Goal: Communication & Community: Answer question/provide support

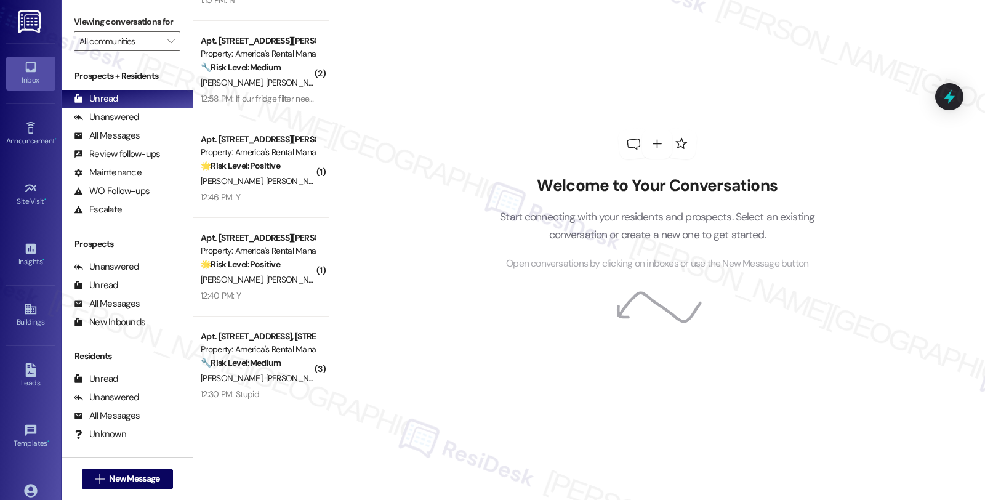
scroll to position [474, 0]
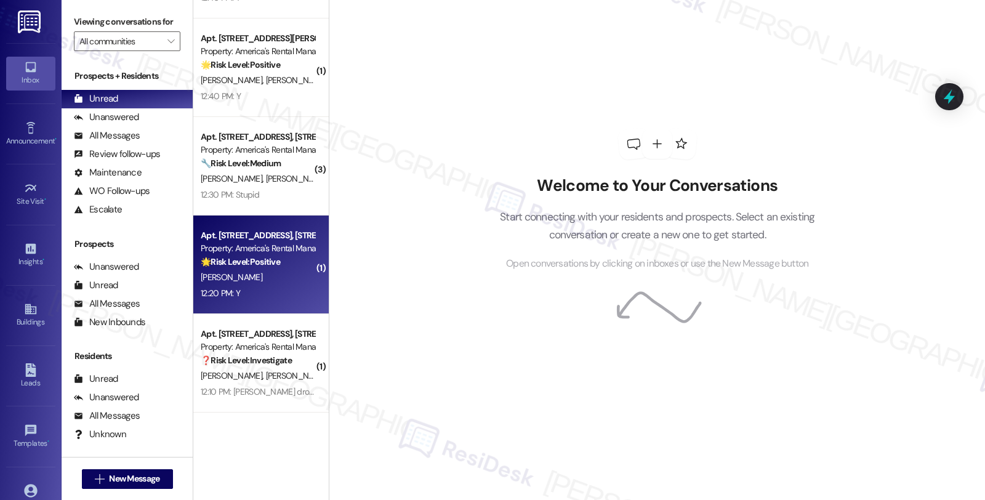
click at [279, 276] on div "C. Young" at bounding box center [257, 277] width 116 height 15
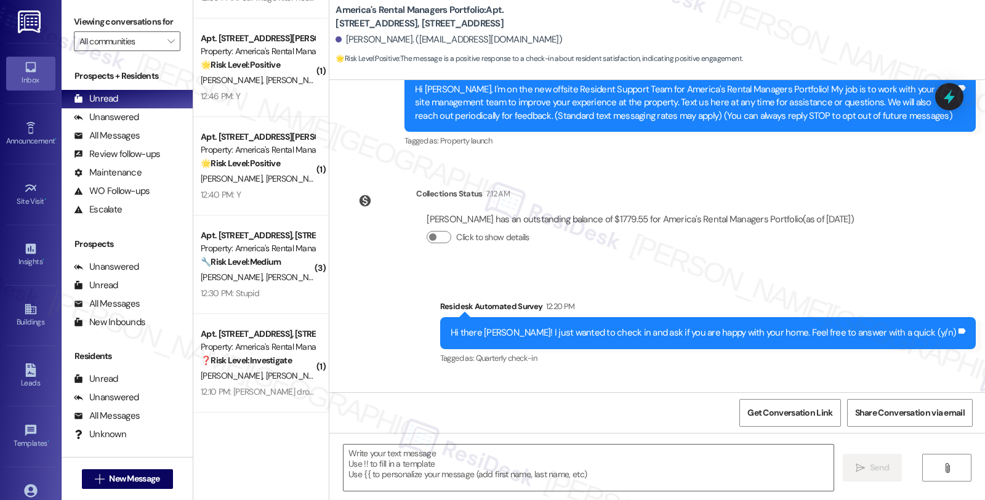
scroll to position [222, 0]
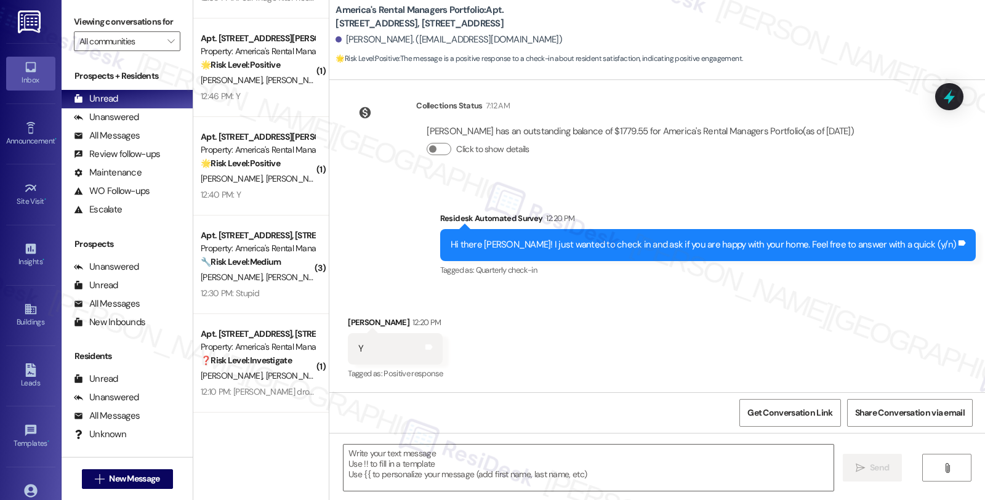
click at [348, 321] on div "Cedric Young 12:20 PM" at bounding box center [395, 324] width 95 height 17
copy div "Cedric"
click at [366, 470] on textarea at bounding box center [588, 467] width 490 height 46
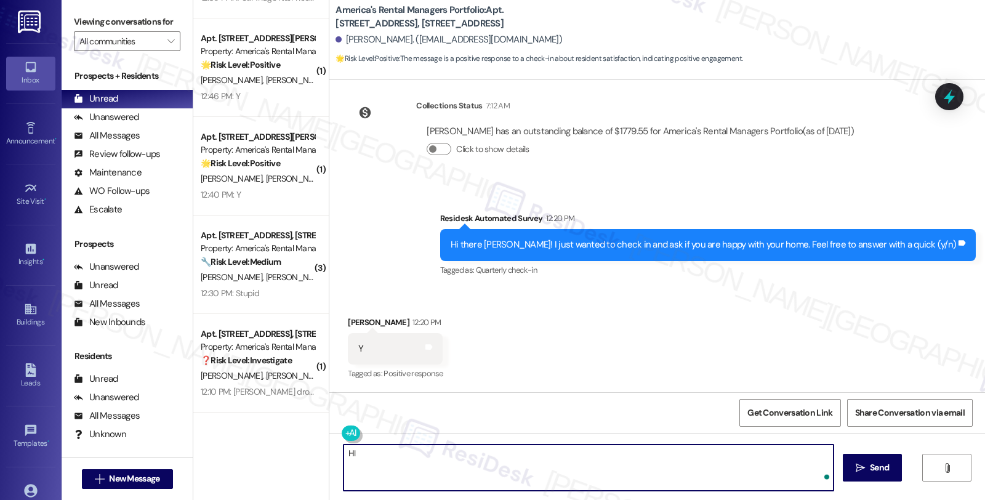
paste textarea "Cedric"
click at [407, 457] on textarea "HI Cedric" at bounding box center [587, 467] width 490 height 46
drag, startPoint x: 415, startPoint y: 459, endPoint x: 279, endPoint y: 452, distance: 135.6
click at [279, 452] on div "( 1 ) Apt. 236 Creek Run Way, 236 Creek Run Way Property: America's Rental Mana…" at bounding box center [588, 250] width 791 height 500
paste textarea "It's great to hear from you, Charles, and I'm happy to hear you're happy with y…"
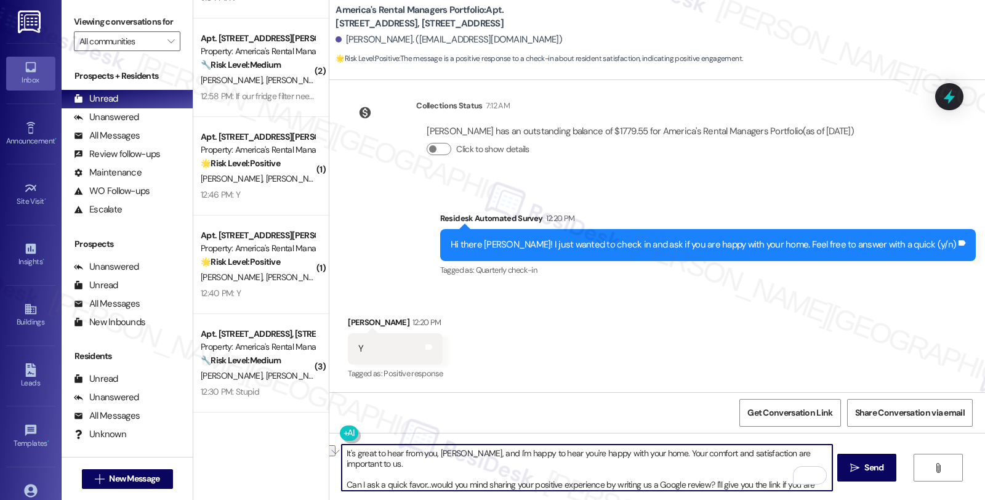
scroll to position [9, 0]
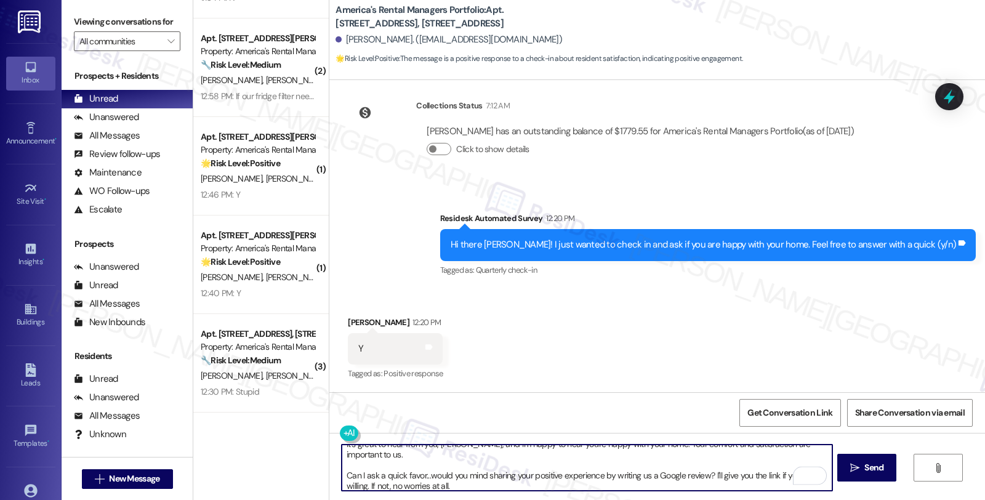
click at [348, 320] on div "Cedric Young 12:20 PM" at bounding box center [395, 324] width 95 height 17
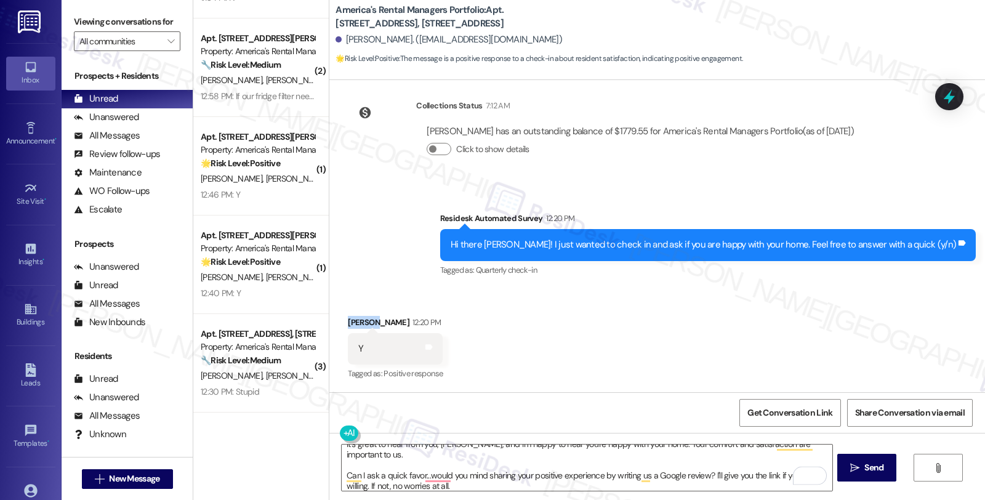
click at [348, 320] on div "Cedric Young 12:20 PM" at bounding box center [395, 324] width 95 height 17
copy div "Cedric"
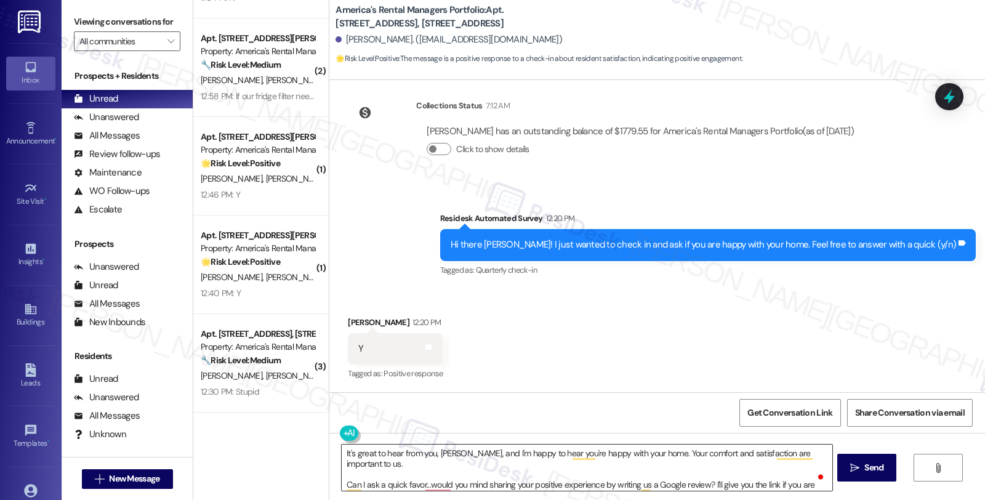
click at [438, 445] on textarea "It's great to hear from you, Charles, and I'm happy to hear you're happy with y…" at bounding box center [587, 467] width 490 height 46
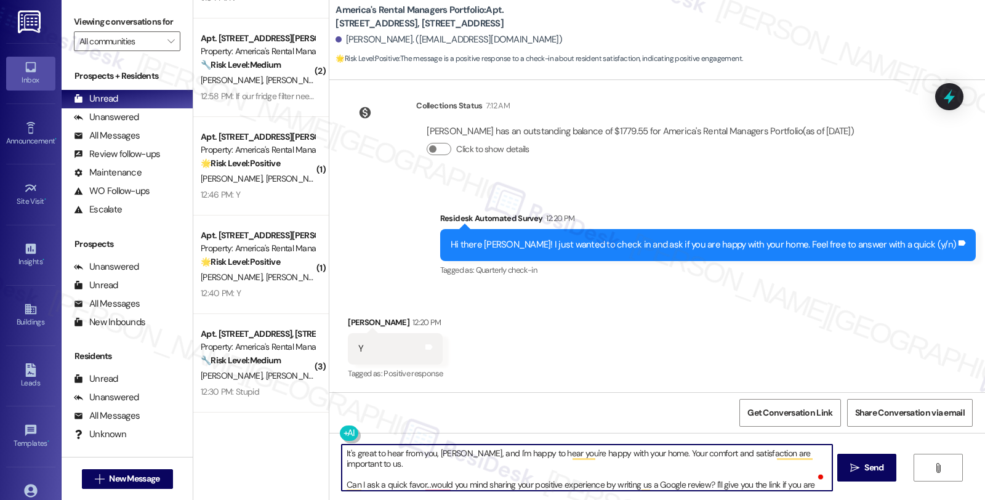
click at [439, 445] on textarea "It's great to hear from you, Charles, and I'm happy to hear you're happy with y…" at bounding box center [587, 467] width 490 height 46
paste textarea "edric"
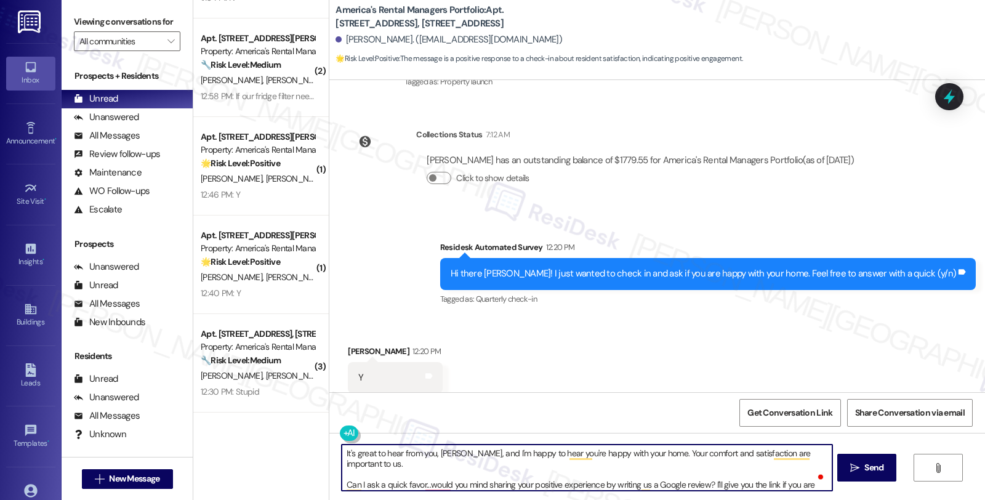
scroll to position [222, 0]
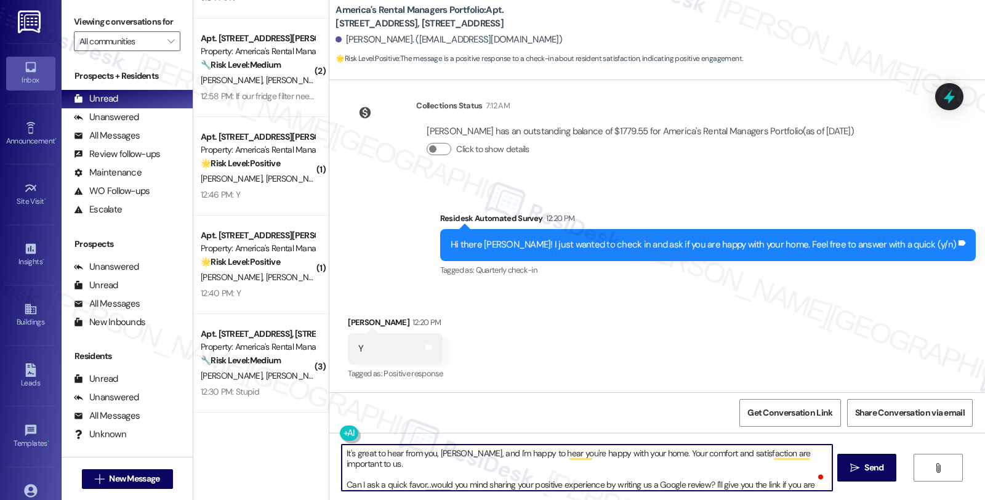
click at [607, 468] on textarea "It's great to hear from you, Cedric, and I'm happy to hear you're happy with yo…" at bounding box center [587, 467] width 490 height 46
type textarea "It's great to hear from you, Cedric, and I'm happy to hear you're happy with yo…"
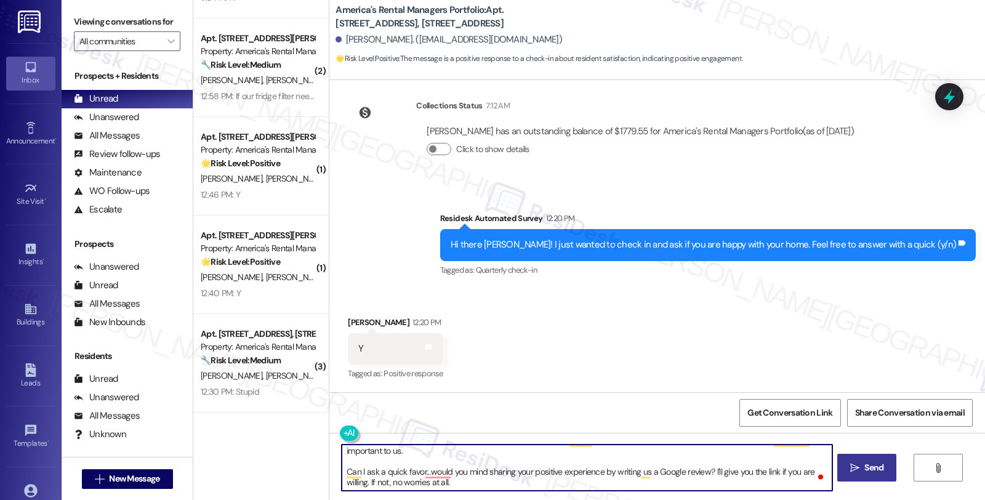
click at [850, 468] on icon "" at bounding box center [854, 468] width 9 height 10
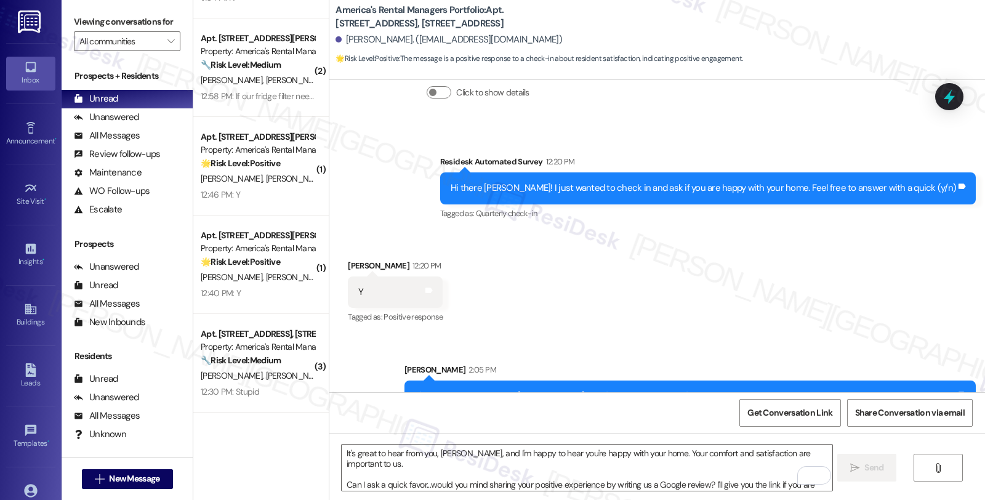
scroll to position [347, 0]
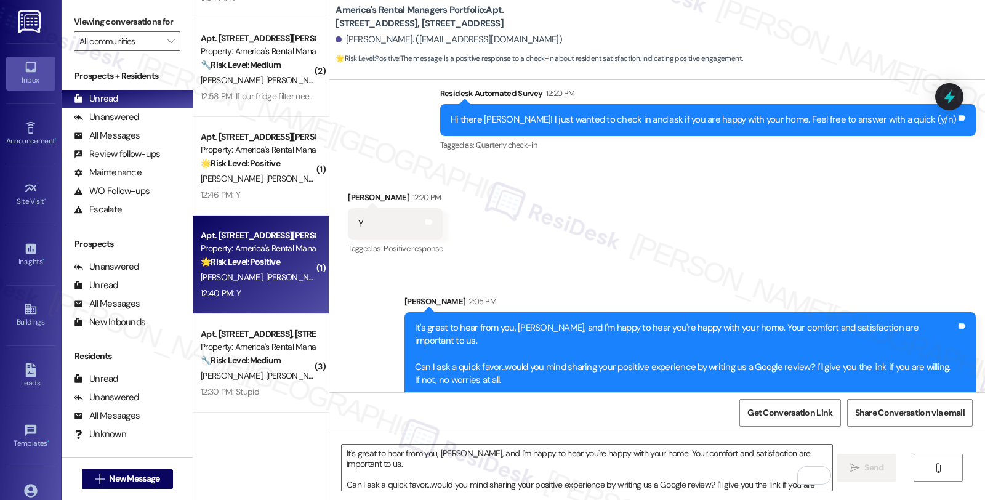
click at [255, 267] on div "🌟 Risk Level: Positive This is a positive engagement and relationship-building …" at bounding box center [258, 261] width 114 height 13
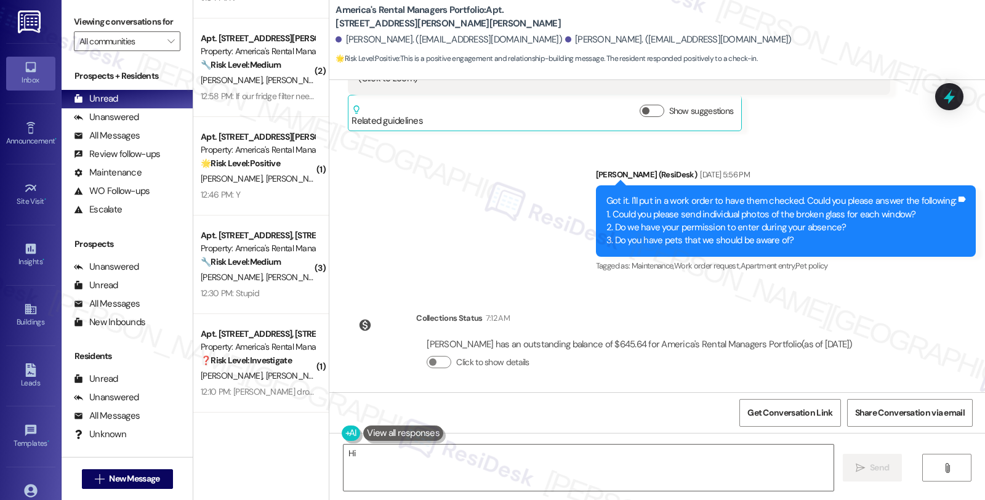
scroll to position [2656, 0]
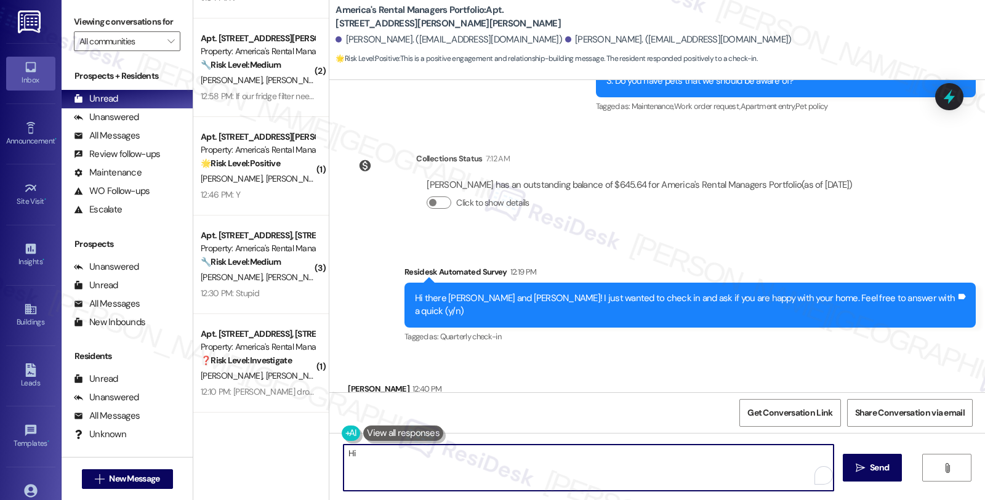
drag, startPoint x: 401, startPoint y: 452, endPoint x: 305, endPoint y: 449, distance: 96.1
click at [305, 449] on div "( 1 ) Apt. 236 Creek Run Way, 236 Creek Run Way Property: America's Rental Mana…" at bounding box center [588, 250] width 791 height 500
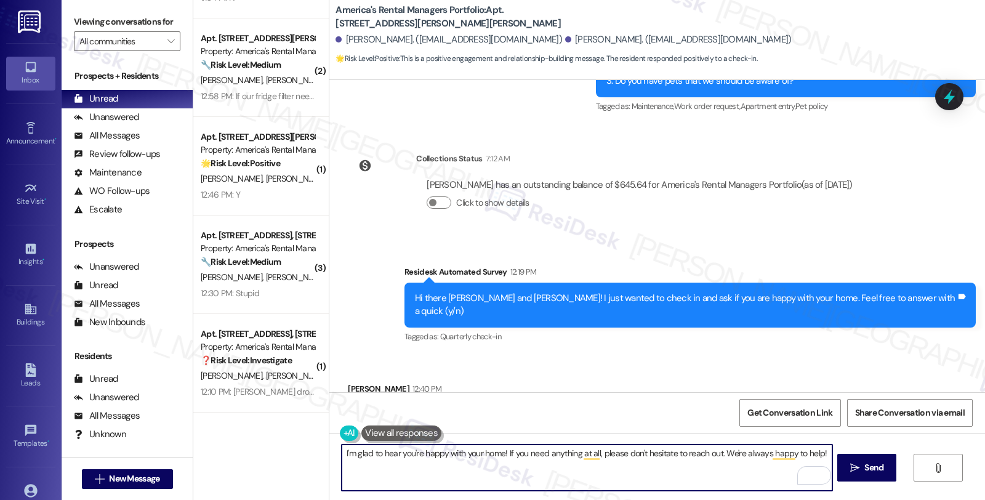
click at [718, 451] on textarea "I'm glad to hear you're happy with your home! If you need anything at all, plea…" at bounding box center [587, 467] width 490 height 46
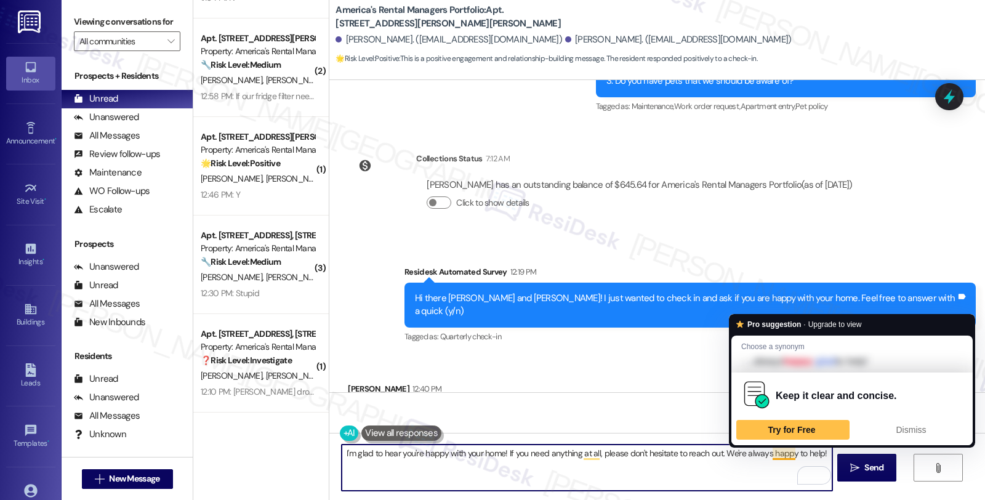
click at [796, 454] on textarea "I'm glad to hear you're happy with your home! If you need anything at all, plea…" at bounding box center [587, 467] width 490 height 46
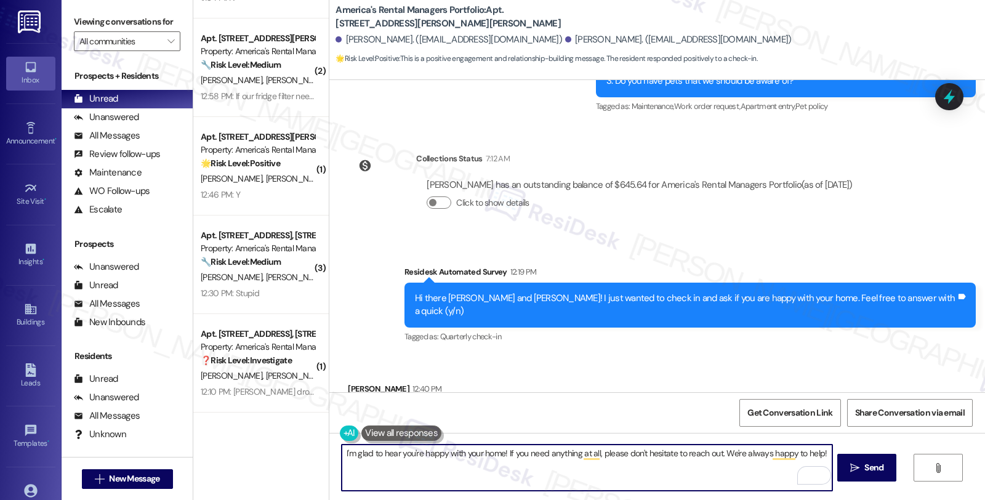
click at [796, 454] on textarea "I'm glad to hear you're happy with your home! If you need anything at all, plea…" at bounding box center [587, 467] width 490 height 46
click at [804, 449] on textarea "I'm glad to hear you're happy with your home! If you need anything at all, plea…" at bounding box center [587, 467] width 490 height 46
type textarea "I'm glad to hear you're happy with your home! If you need anything at all, plea…"
click at [575, 467] on textarea "I'm glad to hear you're happy with your home! If you need anything at all, plea…" at bounding box center [587, 467] width 490 height 46
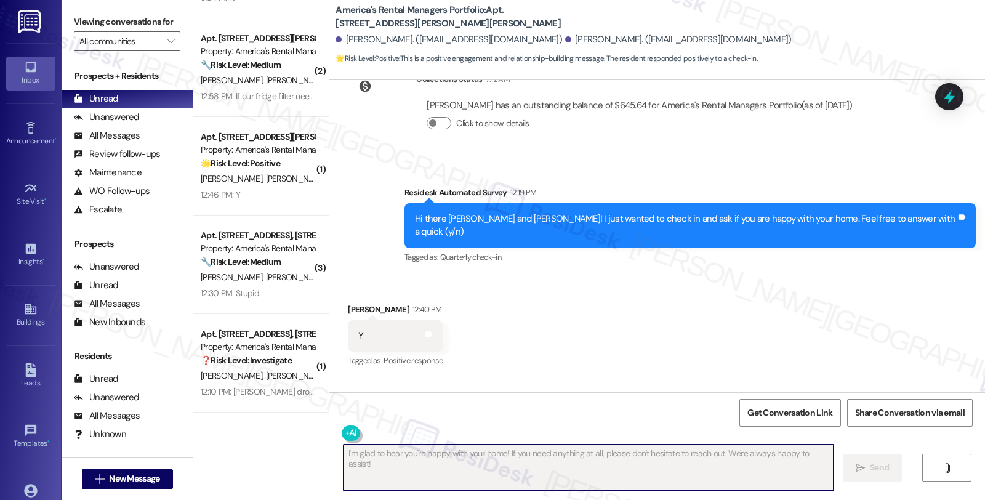
scroll to position [2741, 0]
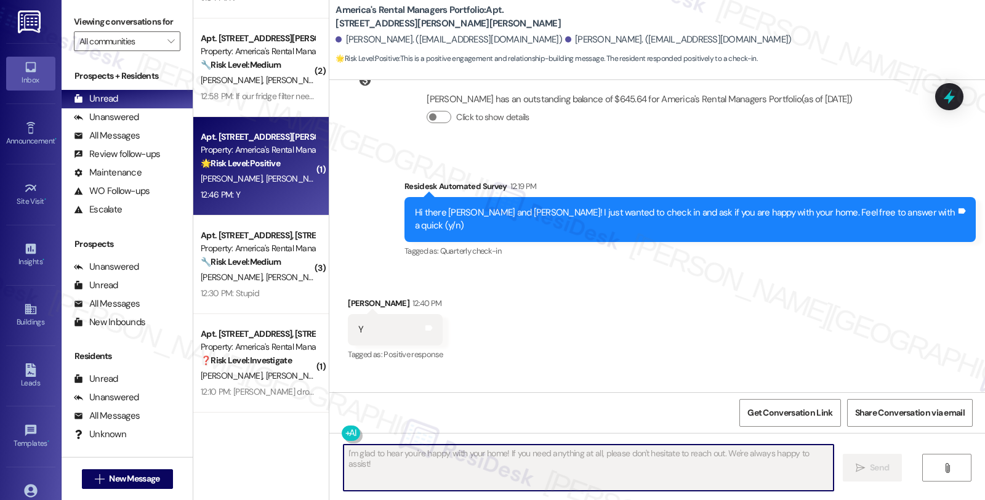
click at [281, 173] on span "[PERSON_NAME]" at bounding box center [297, 178] width 62 height 11
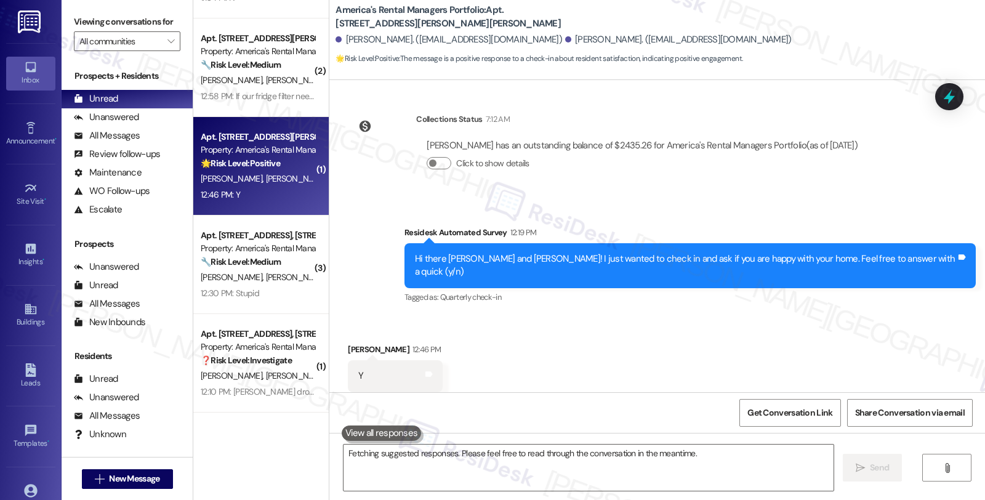
scroll to position [277, 0]
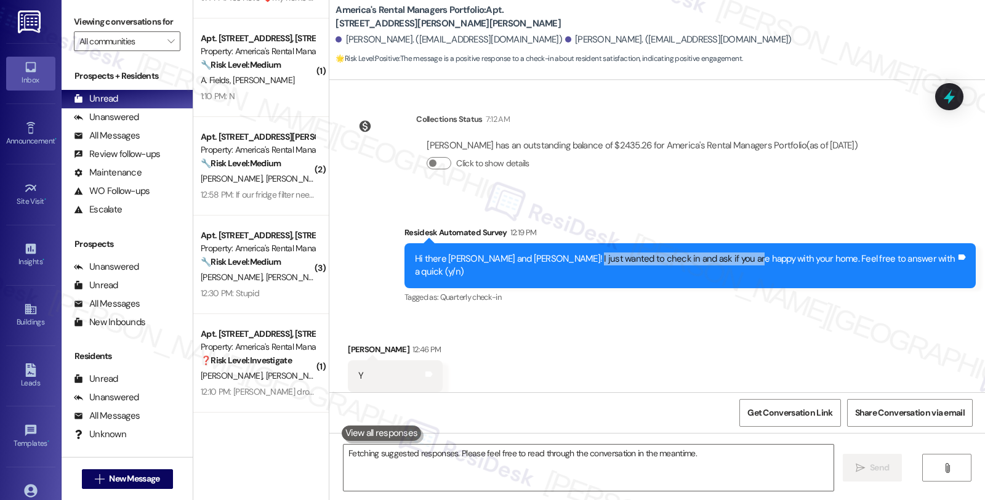
drag, startPoint x: 590, startPoint y: 247, endPoint x: 752, endPoint y: 248, distance: 162.5
click at [752, 252] on div "Hi there [PERSON_NAME] and [PERSON_NAME]! I just wanted to check in and ask if …" at bounding box center [685, 265] width 541 height 26
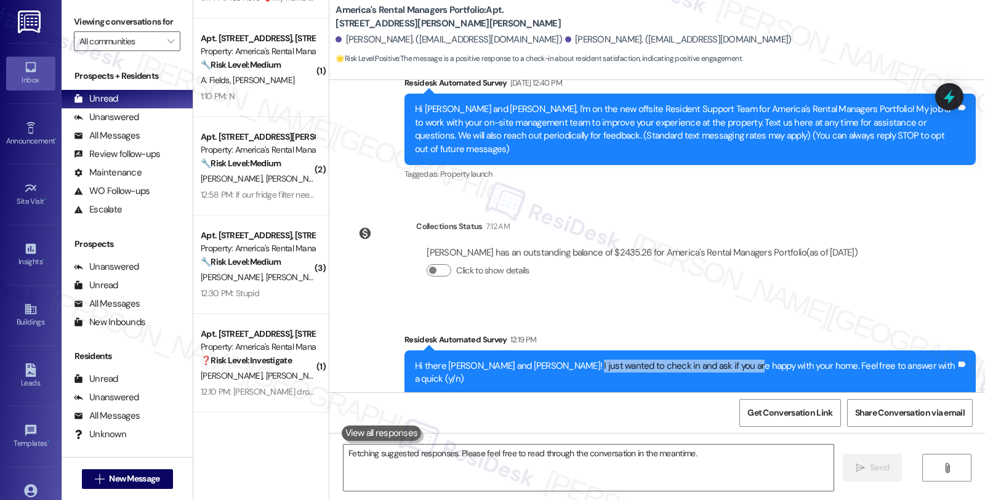
scroll to position [245, 0]
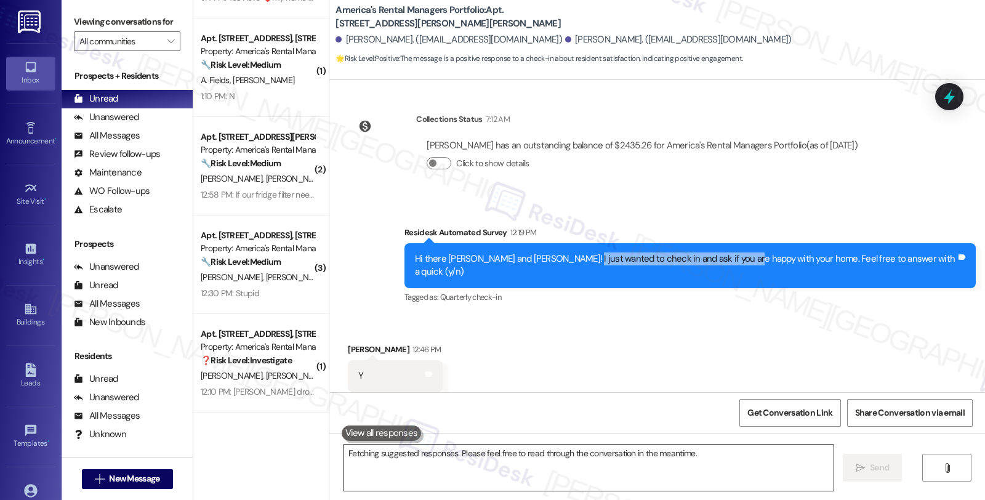
click at [412, 463] on textarea "Fetching suggested responses. Please feel free to read through the conversation…" at bounding box center [588, 467] width 490 height 46
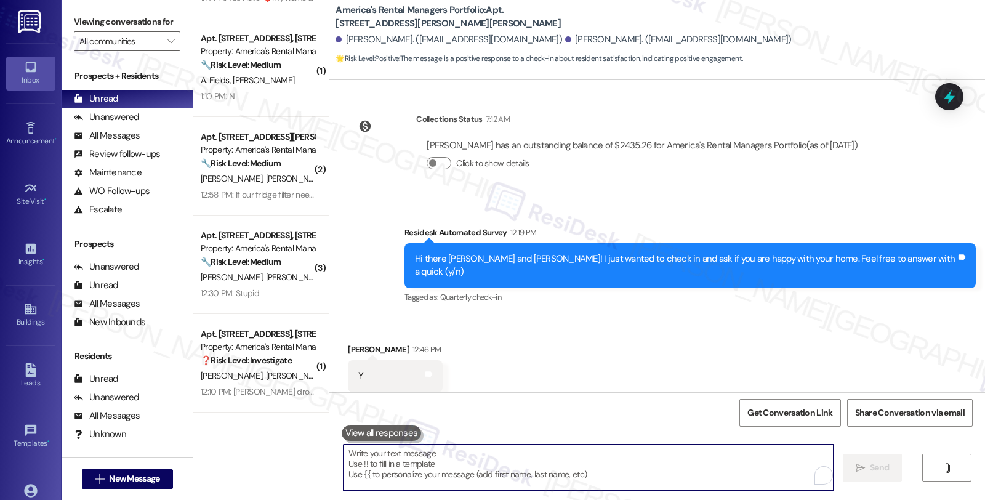
paste textarea "Cedric"
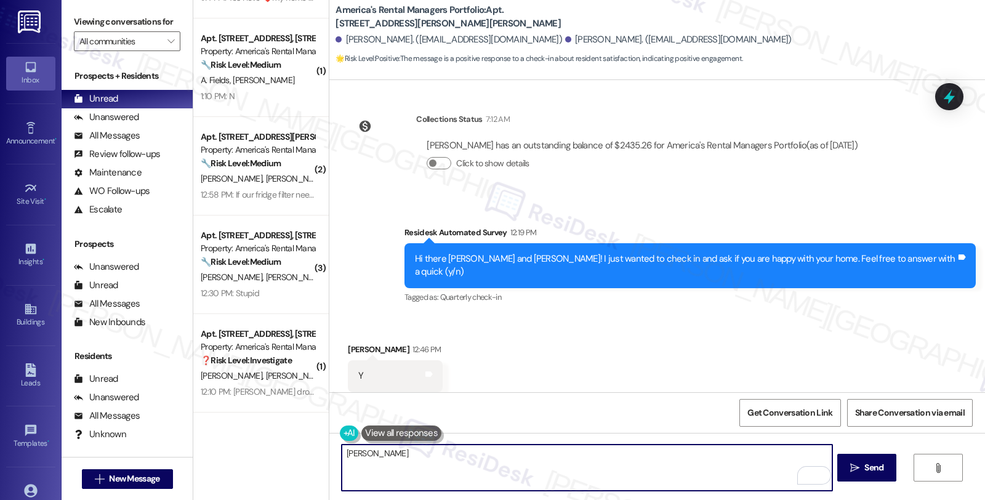
click at [302, 460] on div "( 1 ) Apt. 11 County Road 1702, 11 Co Rd 1702 Property: America's Rental Manage…" at bounding box center [588, 250] width 791 height 500
paste textarea "It's great to hear from you, Charles, and I'm happy to hear you're happy with y…"
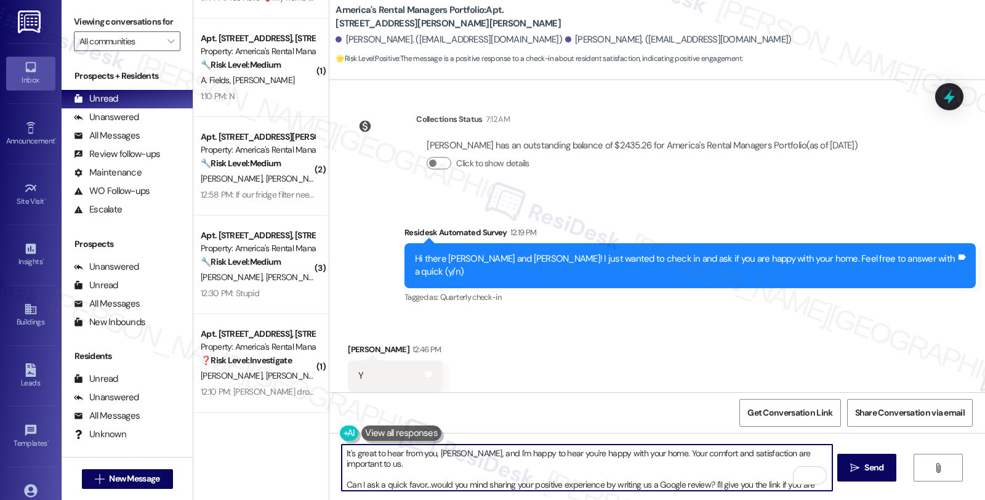
scroll to position [9, 0]
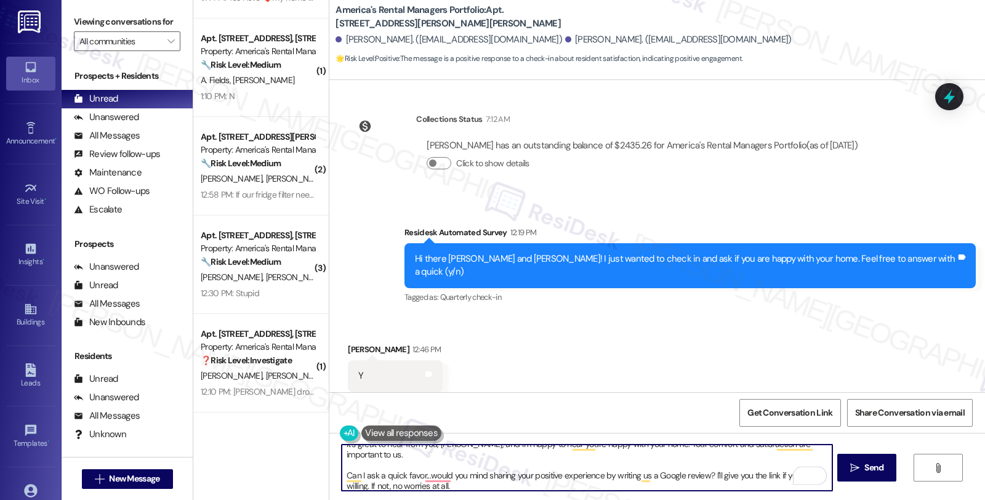
click at [350, 343] on div "Trista Daugherty 12:46 PM" at bounding box center [395, 351] width 95 height 17
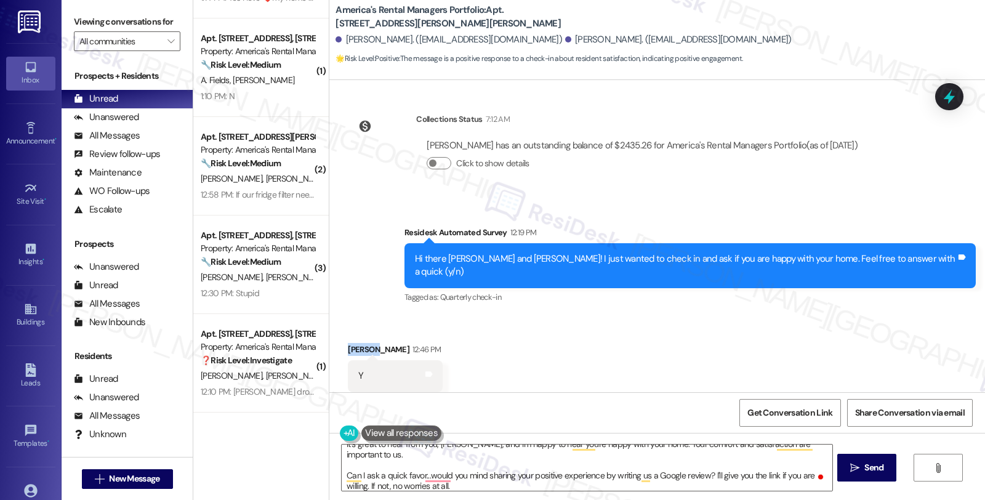
click at [350, 343] on div "Trista Daugherty 12:46 PM" at bounding box center [395, 351] width 95 height 17
copy div "[PERSON_NAME]"
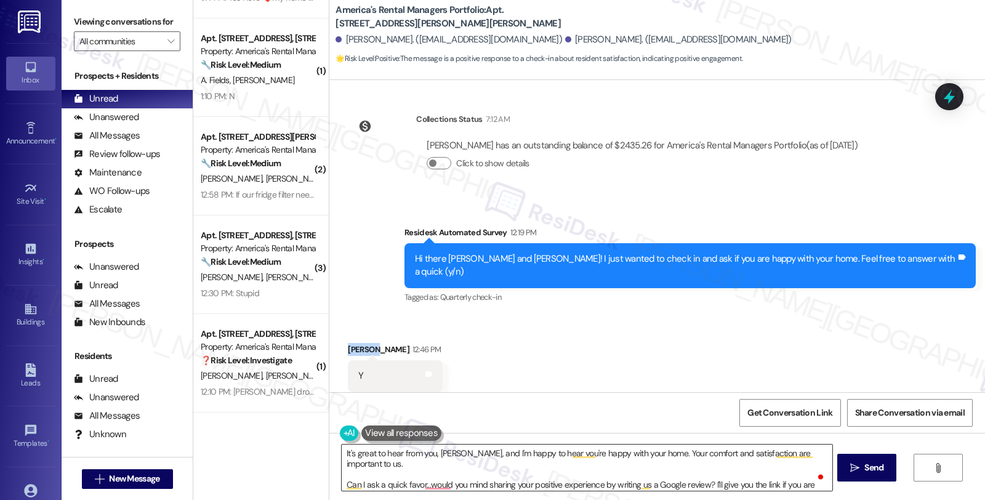
scroll to position [0, 0]
click at [443, 453] on textarea "It's great to hear from you, Charles, and I'm happy to hear you're happy with y…" at bounding box center [587, 467] width 490 height 46
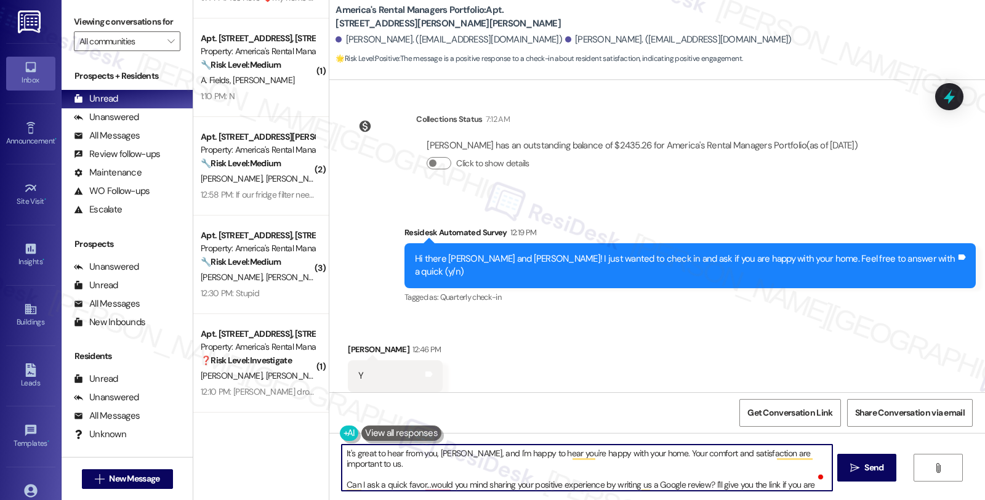
click at [443, 453] on textarea "It's great to hear from you, Charles, and I'm happy to hear you're happy with y…" at bounding box center [587, 467] width 490 height 46
paste textarea "[PERSON_NAME]"
type textarea "It's great to hear from you, Trista, and I'm happy to hear you're happy with yo…"
click at [868, 463] on span "Send" at bounding box center [873, 467] width 19 height 13
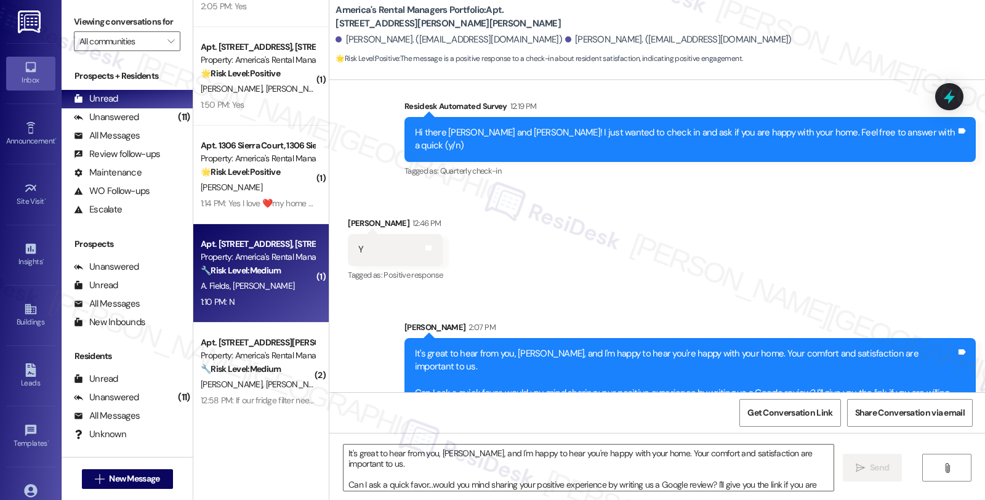
scroll to position [277, 0]
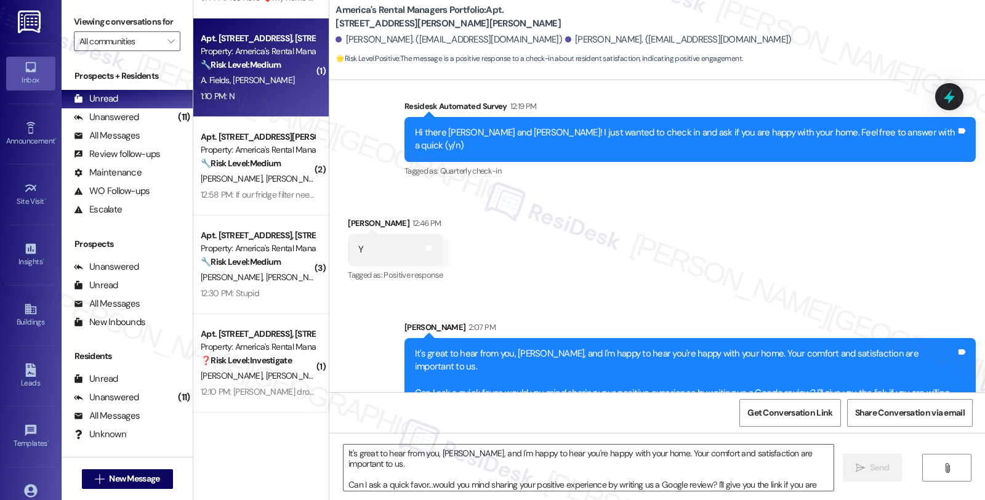
click at [266, 84] on div "A. Fields M. Moreno" at bounding box center [257, 80] width 116 height 15
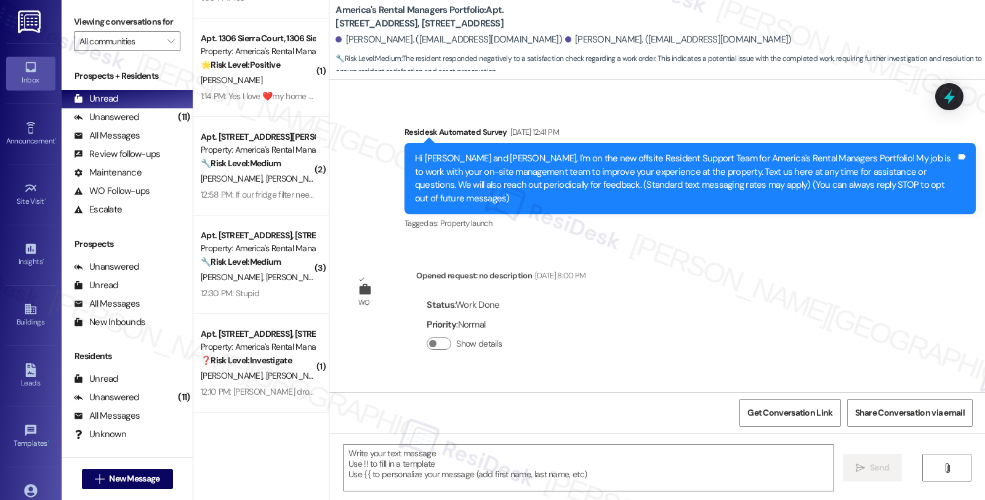
scroll to position [0, 0]
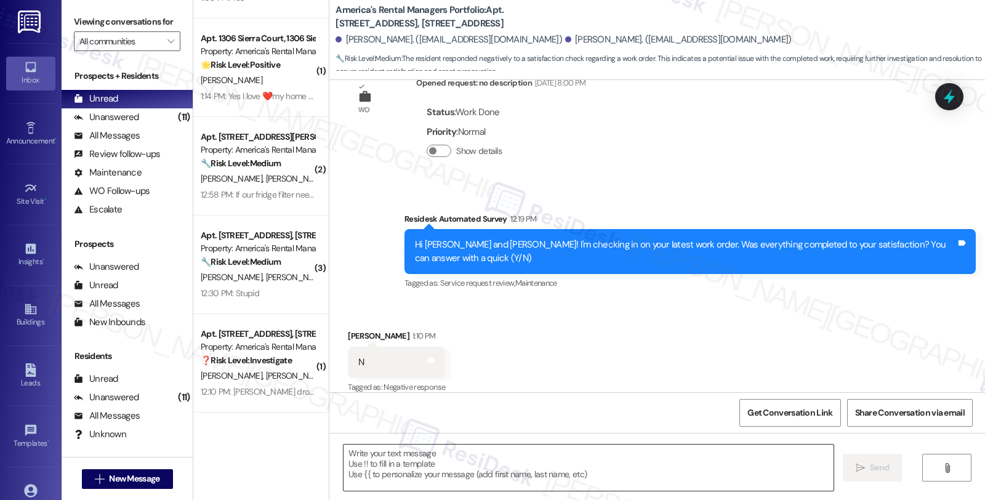
click at [489, 462] on textarea at bounding box center [588, 467] width 490 height 46
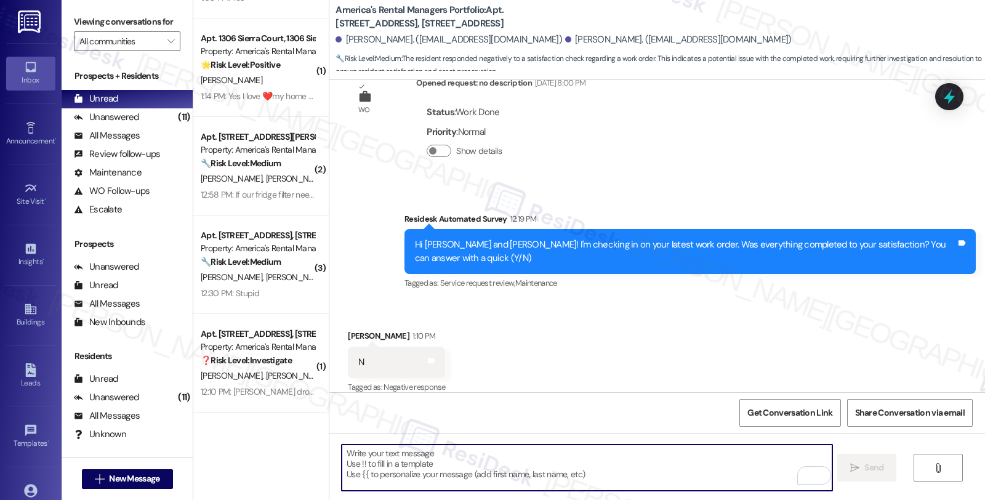
click at [348, 329] on div "Marsy Moreno 1:10 PM" at bounding box center [396, 337] width 97 height 17
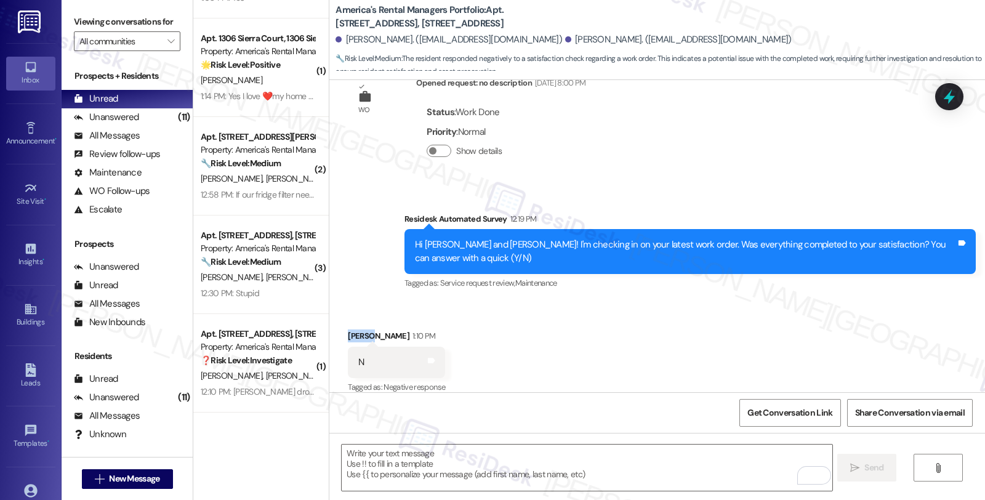
click at [348, 329] on div "Marsy Moreno 1:10 PM" at bounding box center [396, 337] width 97 height 17
copy div "Marsy"
click at [347, 459] on textarea "To enrich screen reader interactions, please activate Accessibility in Grammarl…" at bounding box center [587, 467] width 490 height 46
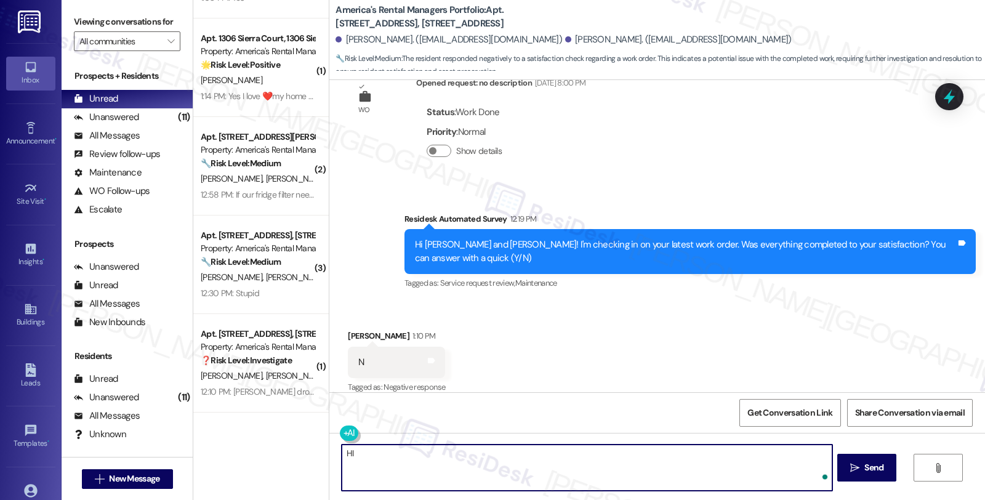
paste textarea "Marsy"
click at [518, 448] on textarea "HI Marsy , I'm sorry to hear you're not happy with your home." at bounding box center [587, 467] width 490 height 46
click at [593, 457] on textarea "HI Marsy, I'm sorry to hear you're not happy with your home." at bounding box center [587, 467] width 490 height 46
paste textarea "We're here to help improve your experience at {{property}}. Would you mind shar…"
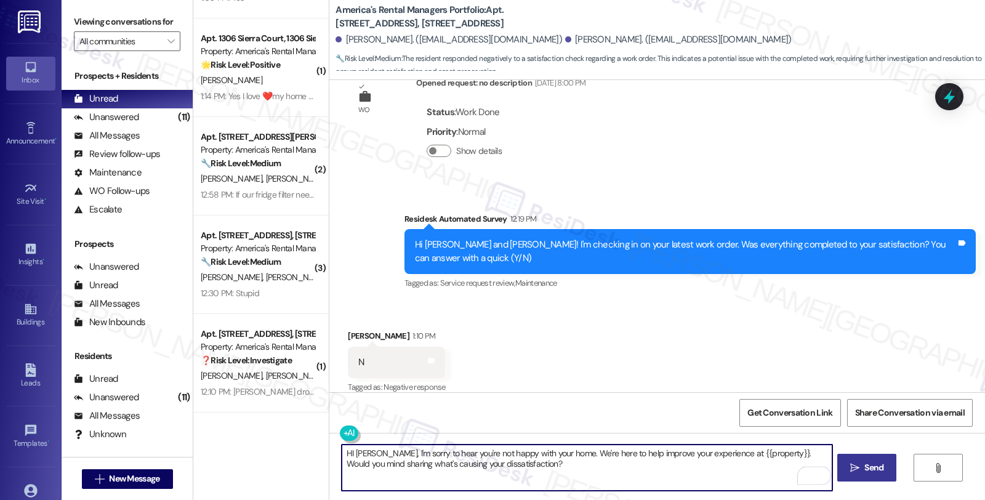
type textarea "HI Marsy, I'm sorry to hear you're not happy with your home. We're here to help…"
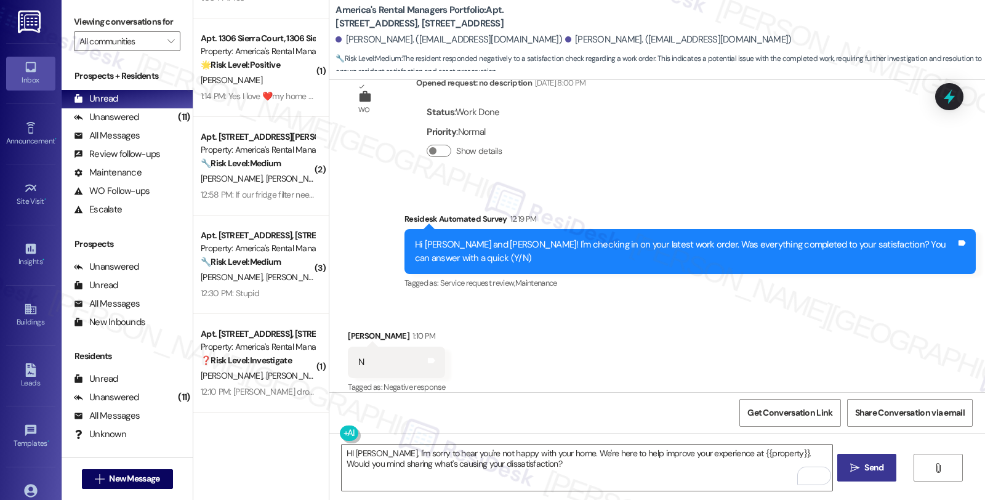
click at [878, 464] on span "Send" at bounding box center [873, 467] width 19 height 13
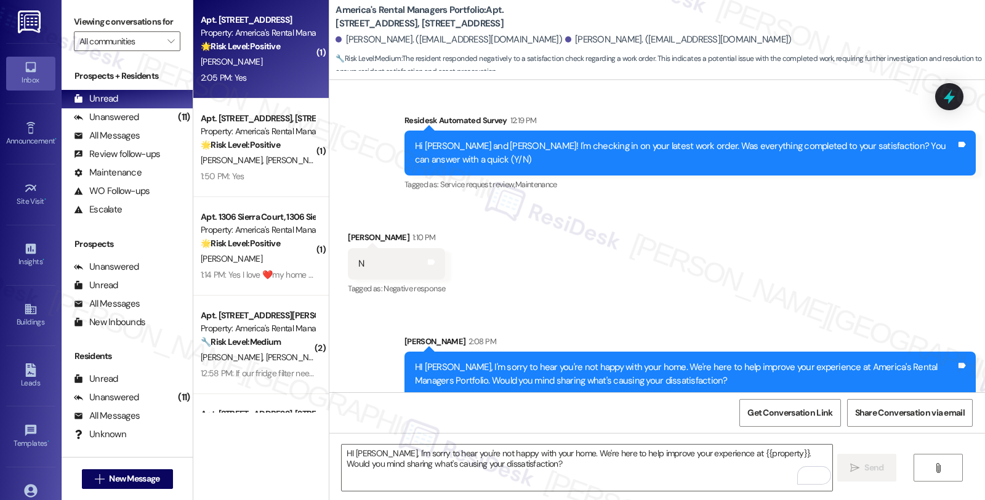
click at [279, 55] on div "[PERSON_NAME]" at bounding box center [257, 61] width 116 height 15
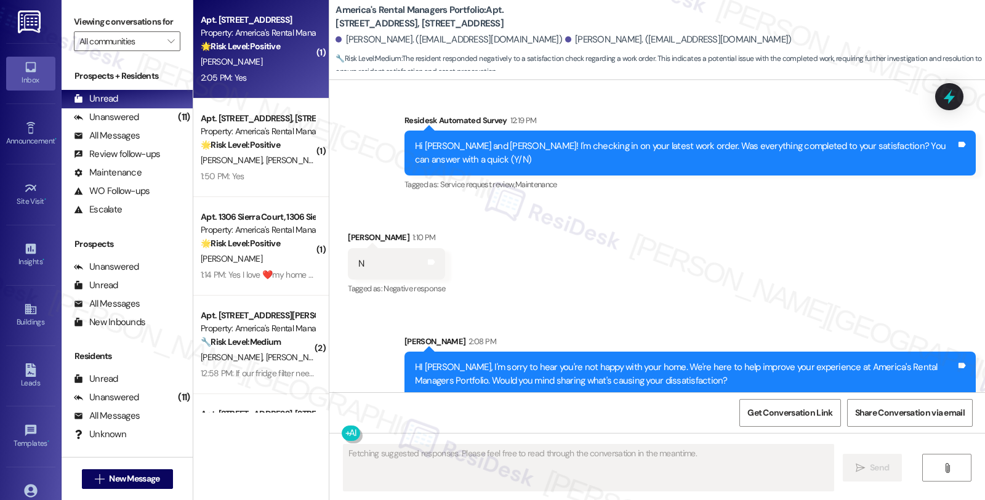
scroll to position [108, 0]
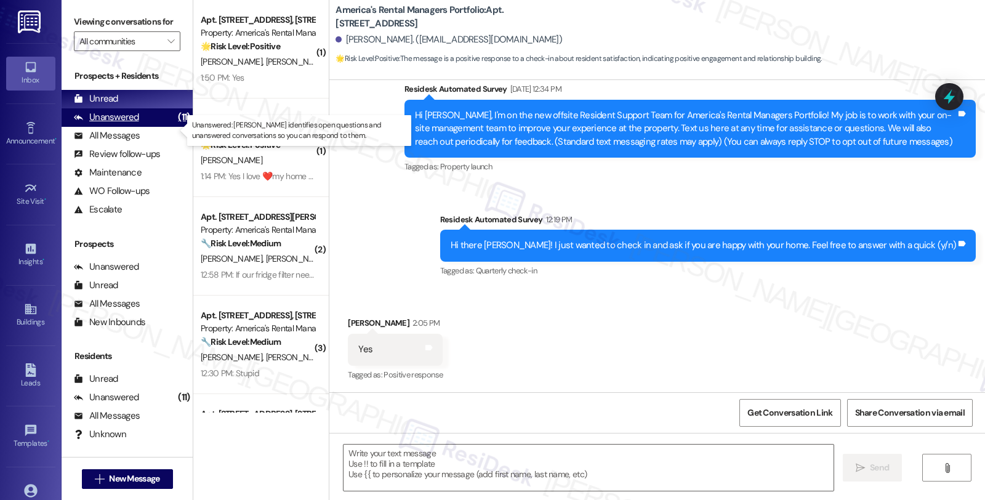
click at [109, 124] on div "Unanswered" at bounding box center [106, 117] width 65 height 13
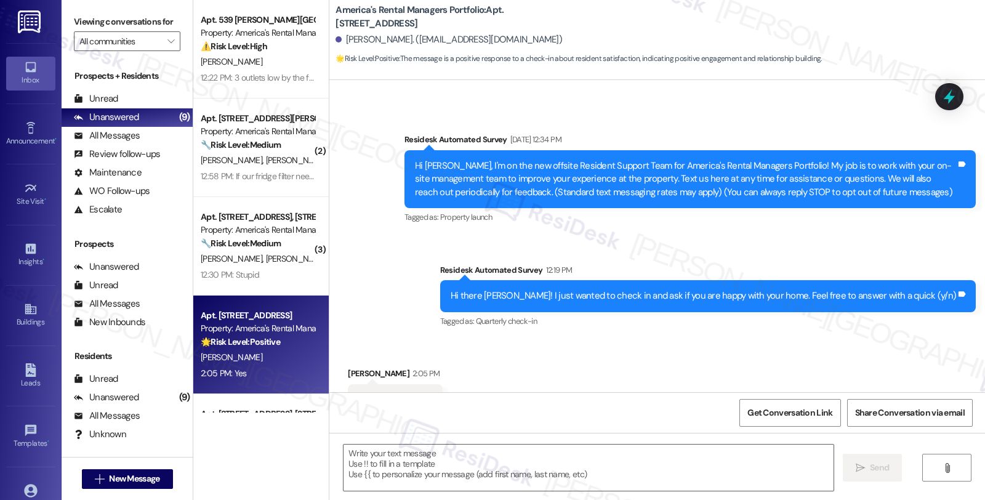
scroll to position [108, 0]
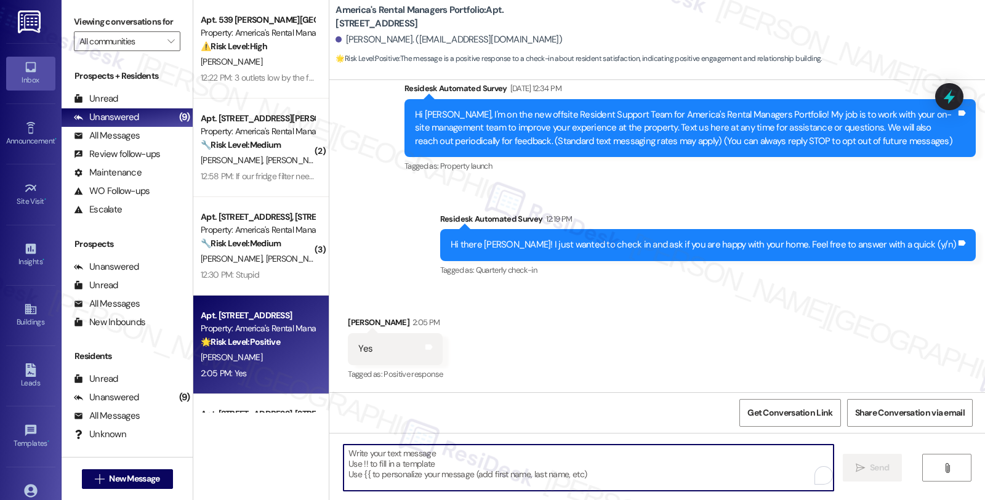
click at [379, 456] on textarea "To enrich screen reader interactions, please activate Accessibility in Grammarl…" at bounding box center [588, 467] width 490 height 46
paste textarea "We're here to help improve your experience at {{property}}. Would you mind shar…"
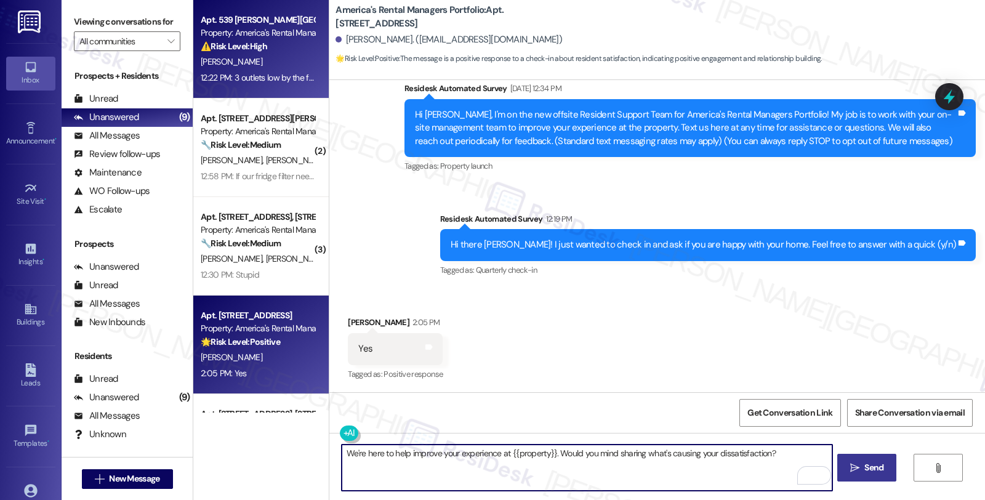
type textarea "We're here to help improve your experience at {{property}}. Would you mind shar…"
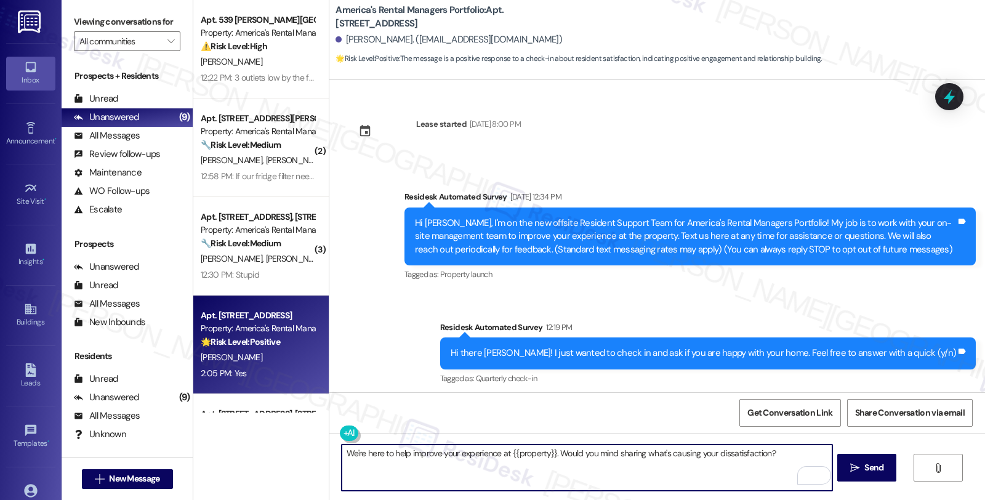
scroll to position [108, 0]
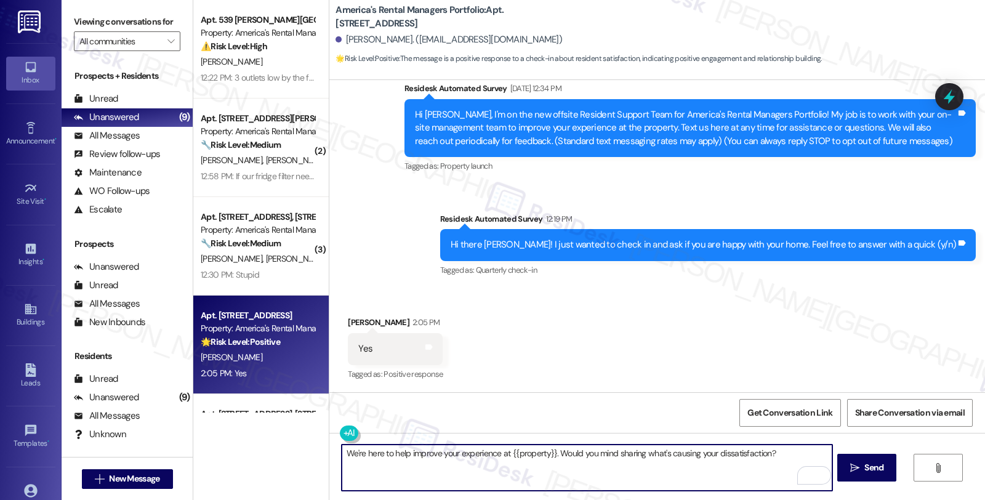
click at [591, 459] on textarea "We're here to help improve your experience at {{property}}. Would you mind shar…" at bounding box center [587, 467] width 490 height 46
paste textarea "It's great to hear from you, Charles, and I'm happy to hear you're happy with y…"
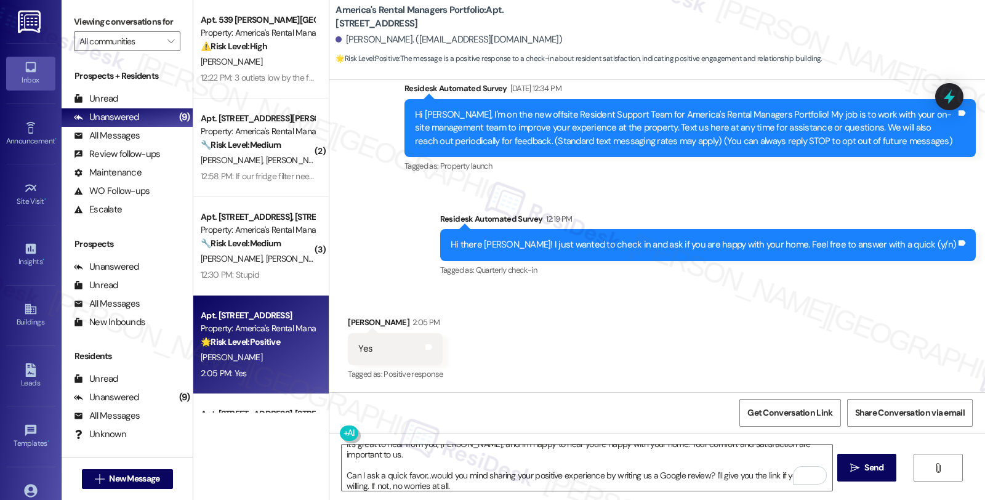
click at [349, 322] on div "Kainan Smith 2:05 PM" at bounding box center [395, 324] width 95 height 17
copy div "Kainan"
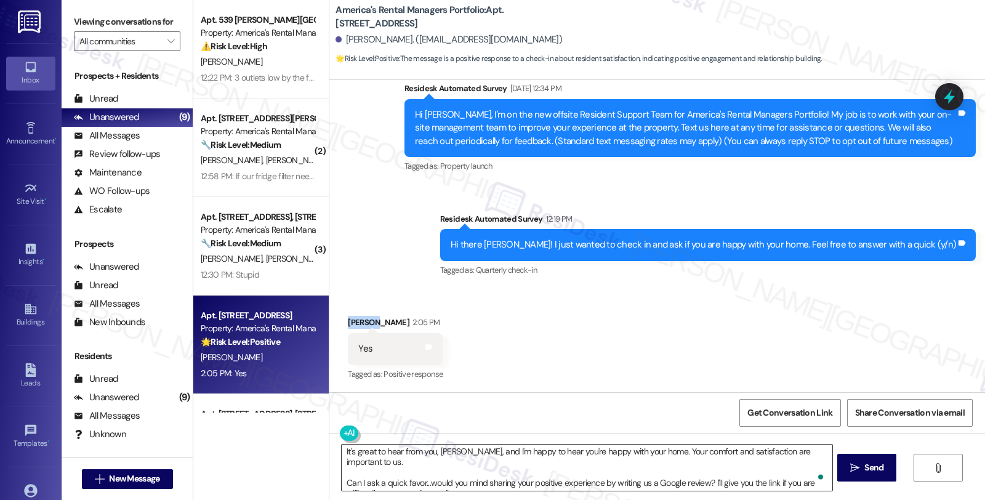
scroll to position [0, 0]
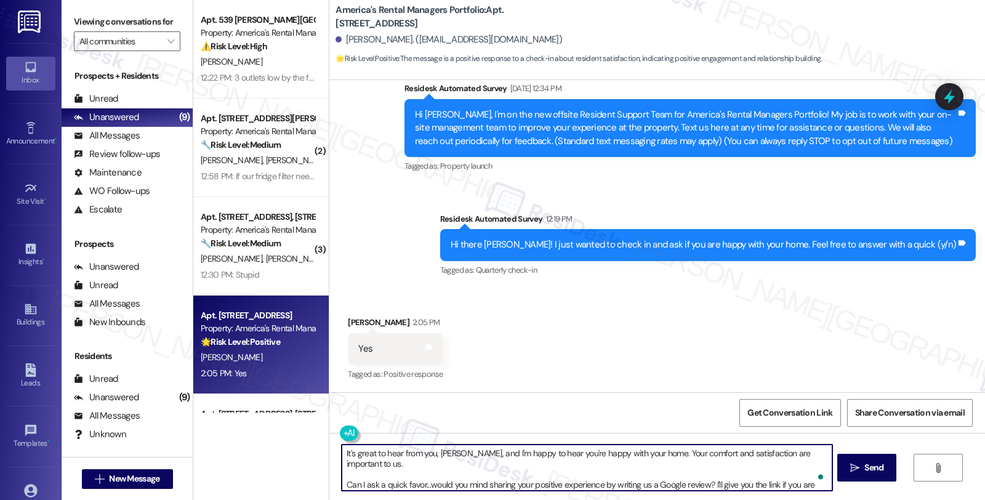
click at [442, 451] on textarea "It's great to hear from you, Charles, and I'm happy to hear you're happy with y…" at bounding box center [587, 467] width 490 height 46
paste textarea "Kainan"
type textarea "It's great to hear from you, Kainan, and I'm happy to hear you're happy with yo…"
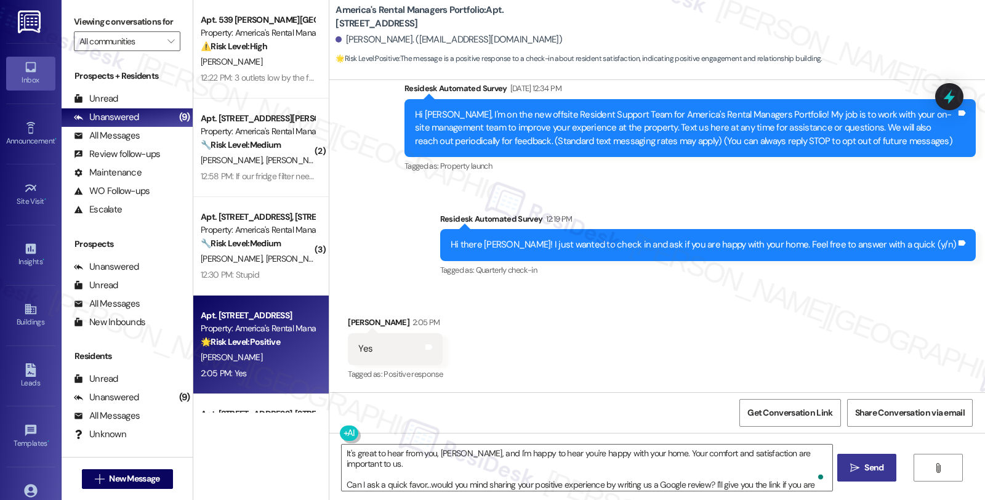
click at [881, 469] on span "Send" at bounding box center [873, 467] width 19 height 13
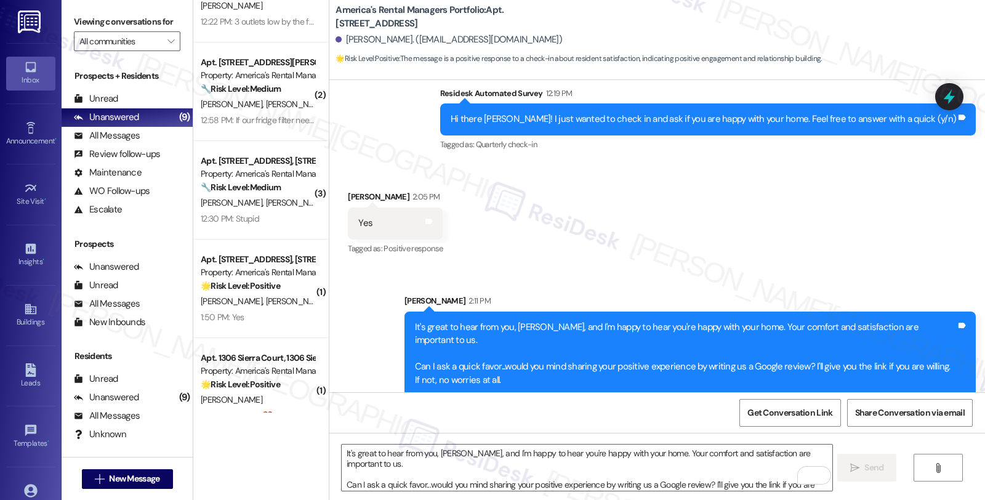
scroll to position [205, 0]
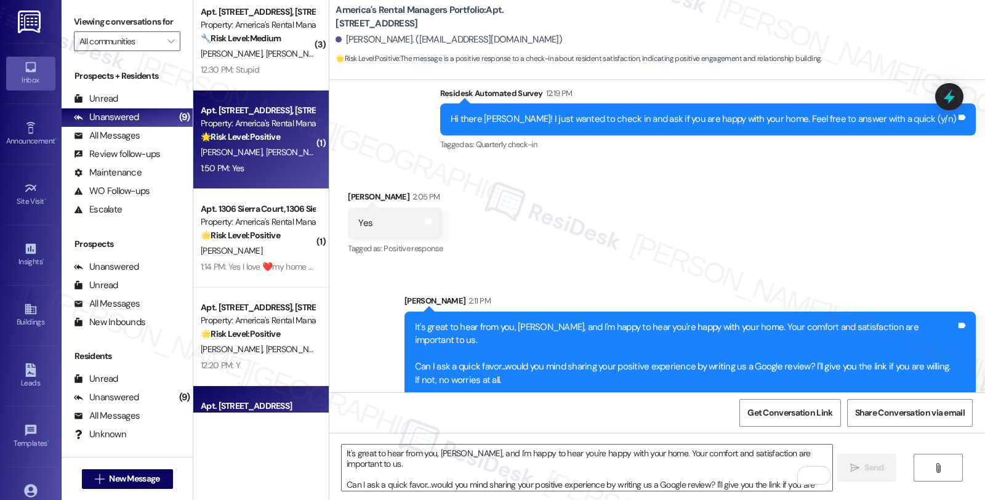
click at [266, 148] on span "S. Sherman" at bounding box center [297, 151] width 62 height 11
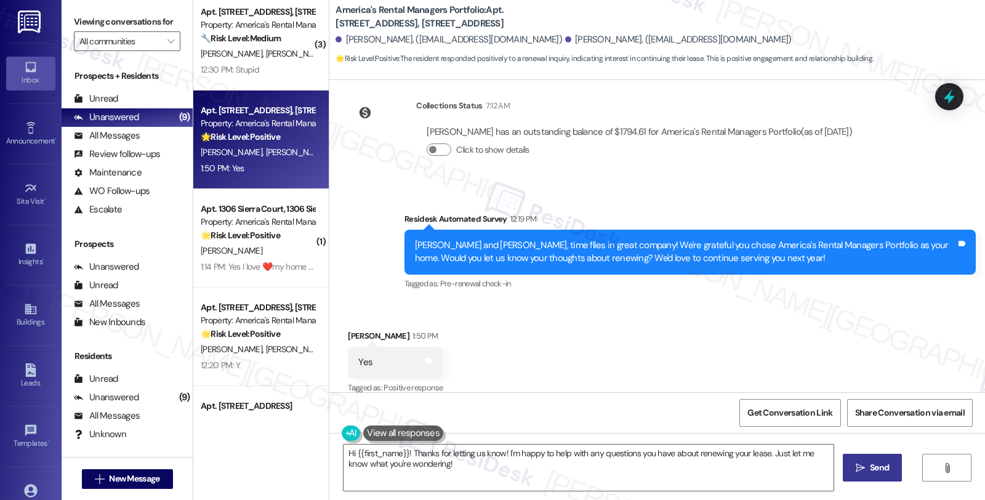
scroll to position [259, 0]
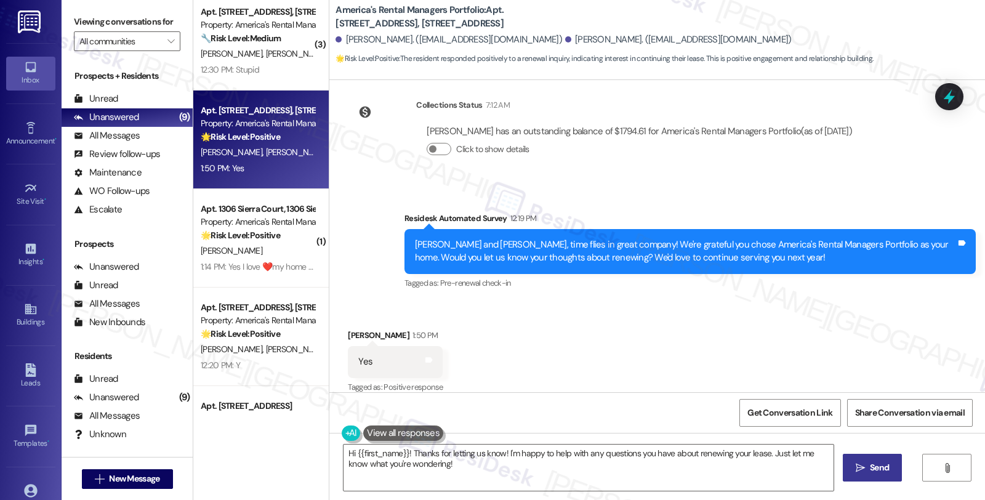
click at [348, 329] on div "Darius Sherman 1:50 PM" at bounding box center [395, 337] width 95 height 17
copy div "Darius"
click at [348, 451] on textarea "Hi {{first_name}}! Thanks for letting us know! I'm happy to help with any quest…" at bounding box center [588, 467] width 490 height 46
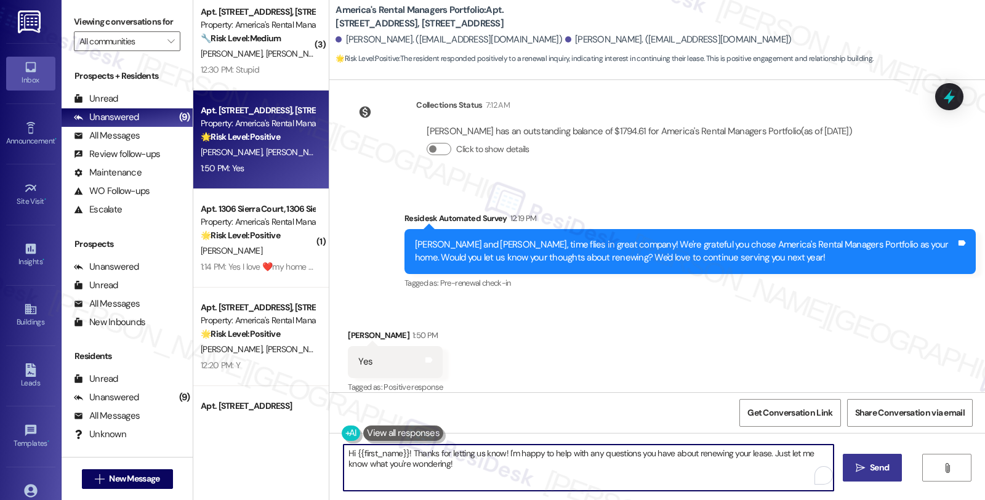
paste textarea "Darius"
click at [622, 460] on textarea "Hi Darius, I'm glad to hear you're interested in renewing your lease." at bounding box center [587, 467] width 490 height 46
paste textarea "In the meantime, we'd love to hear more about your living experience. What’s th…"
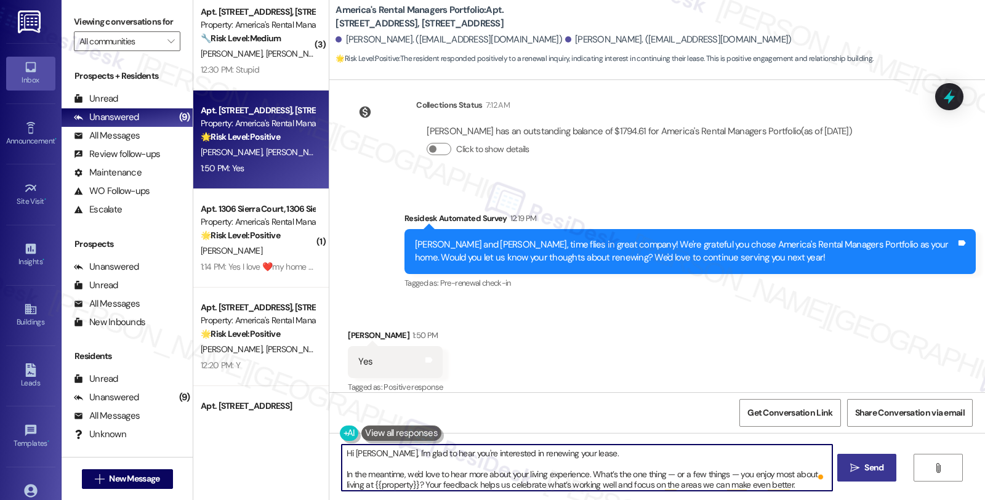
click at [588, 450] on textarea "Hi Darius, I'm glad to hear you're interested in renewing your lease. In the me…" at bounding box center [587, 467] width 490 height 46
click at [718, 444] on textarea "Hi Darius, I'm glad to hear you're interested in renewing your lease. We'll be …" at bounding box center [587, 467] width 490 height 46
click at [782, 453] on textarea "Hi Darius, I'm glad to hear you're interested in renewing your lease. We'll be …" at bounding box center [587, 467] width 490 height 46
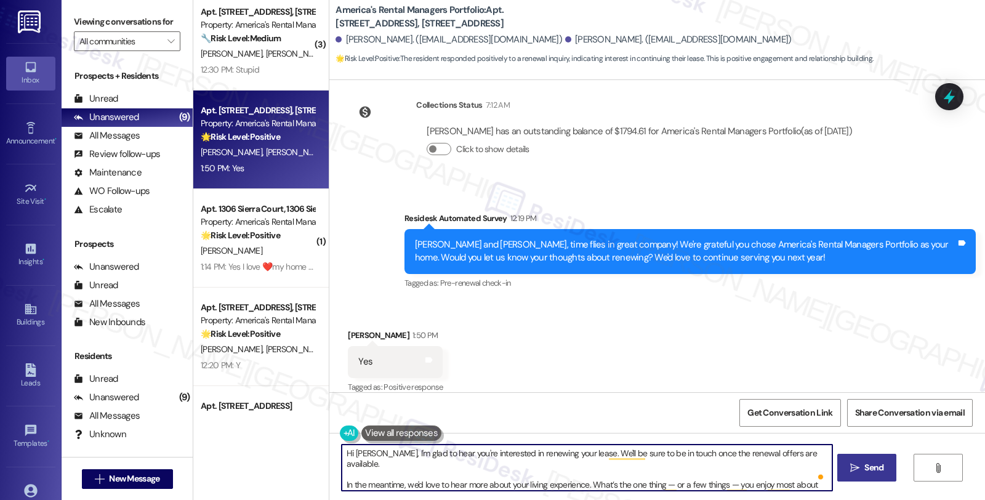
click at [813, 456] on textarea "Hi Darius, I'm glad to hear you're interested in renewing your lease. We'll be …" at bounding box center [587, 467] width 490 height 46
type textarea "Hi Darius, I'm glad to hear you're interested in renewing your lease. We'll be …"
click at [874, 462] on span "Send" at bounding box center [873, 467] width 19 height 13
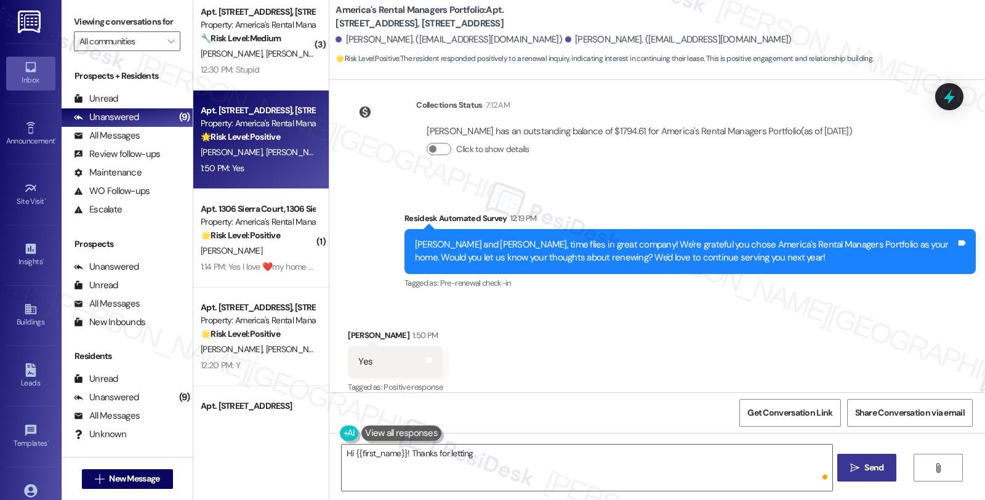
scroll to position [258, 0]
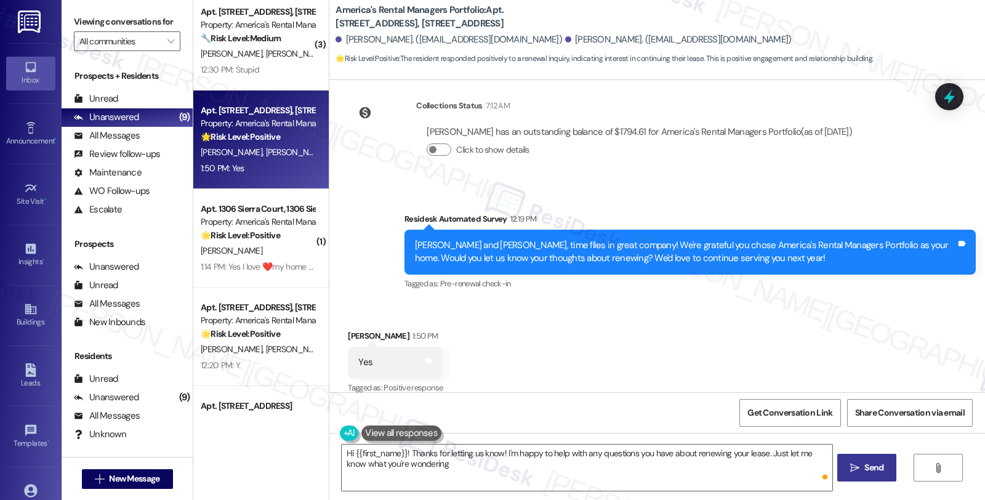
type textarea "Hi {{first_name}}! Thanks for letting us know! I'm happy to help with any quest…"
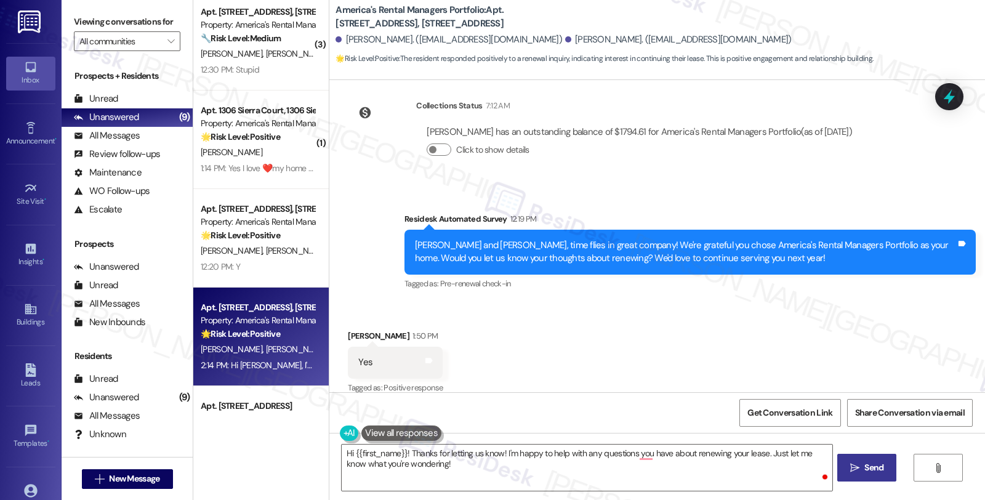
scroll to position [384, 0]
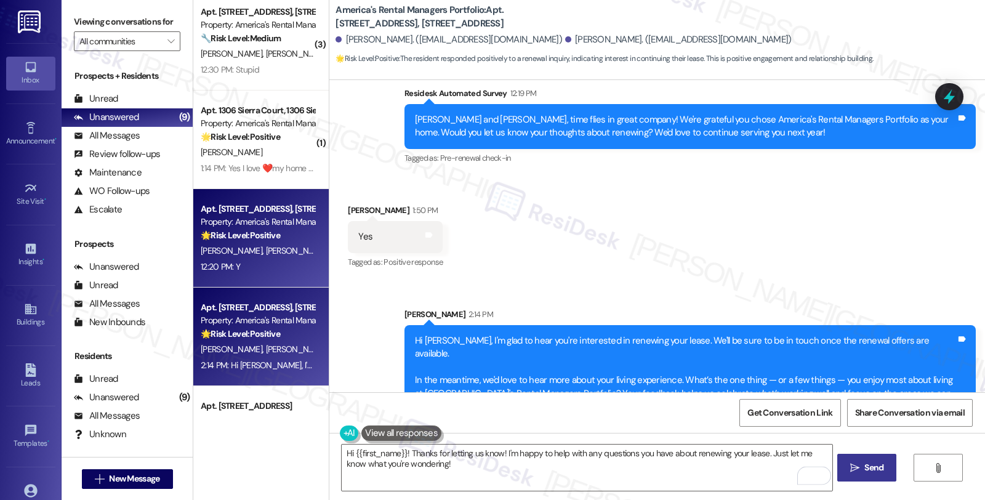
click at [255, 230] on strong "🌟 Risk Level: Positive" at bounding box center [240, 235] width 79 height 11
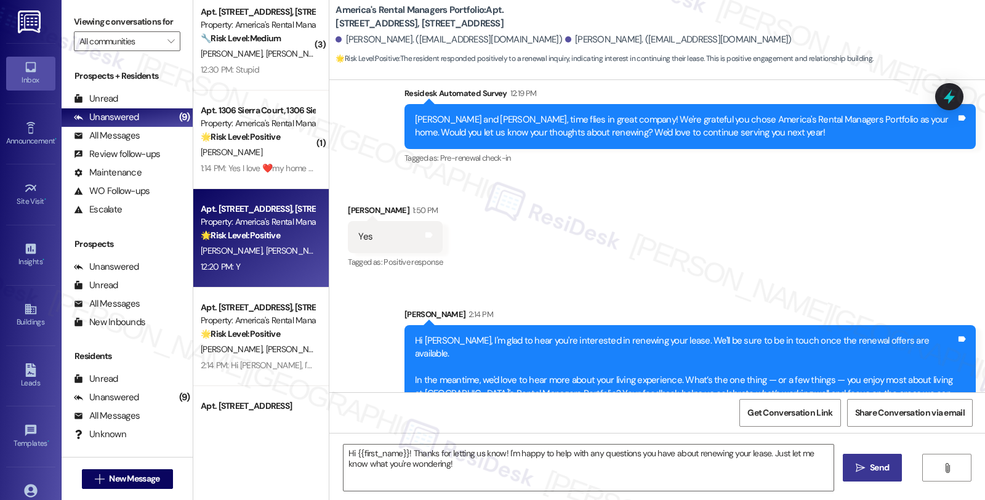
type textarea "Fetching suggested responses. Please feel free to read through the conversation…"
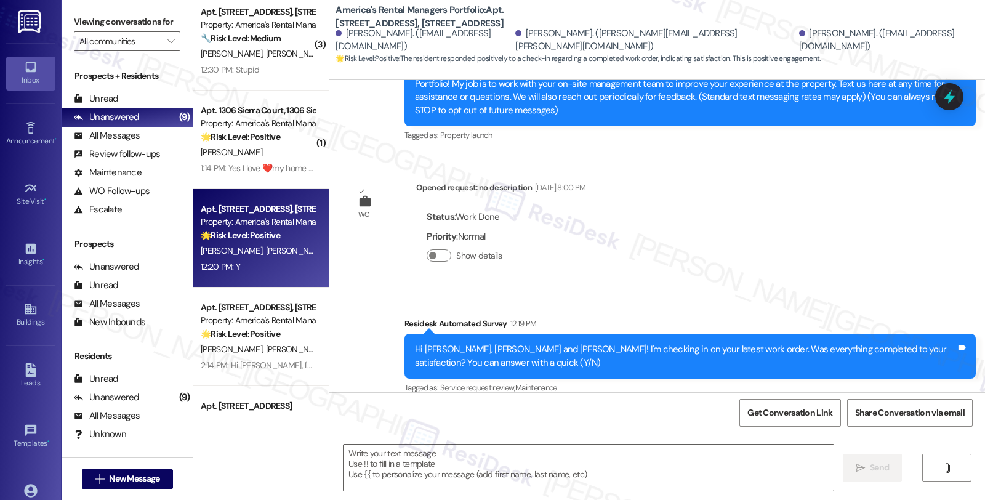
scroll to position [281, 0]
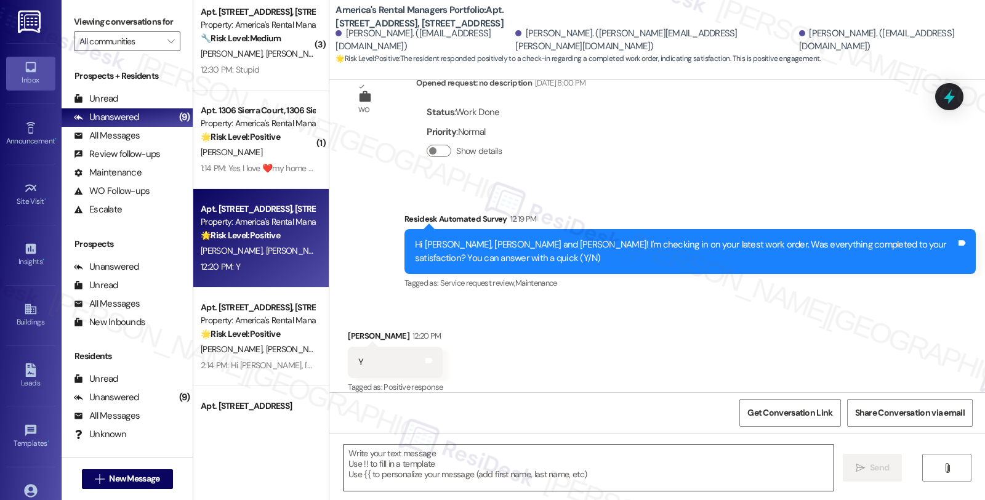
click at [456, 465] on textarea at bounding box center [588, 467] width 490 height 46
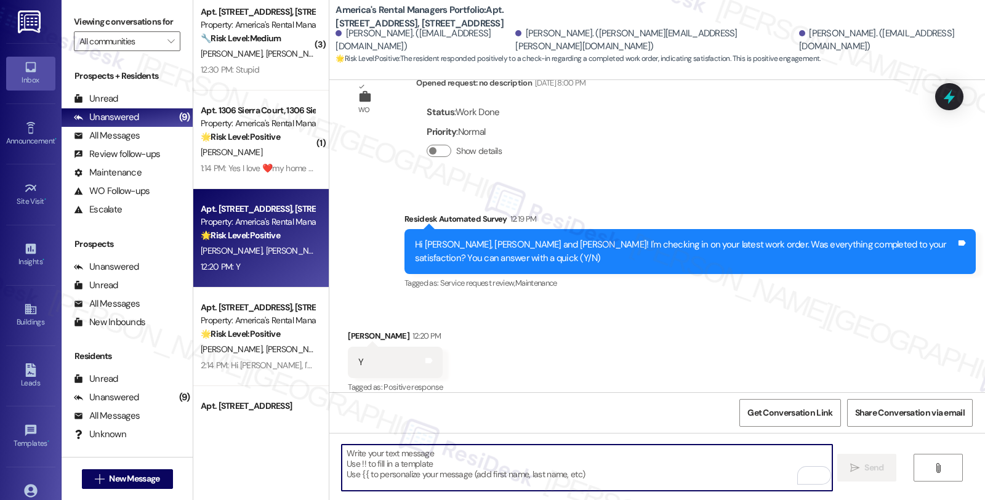
click at [345, 320] on div "Received via SMS Elizabeth Culverhouse 12:20 PM Y Tags and notes Tagged as: Pos…" at bounding box center [395, 363] width 113 height 86
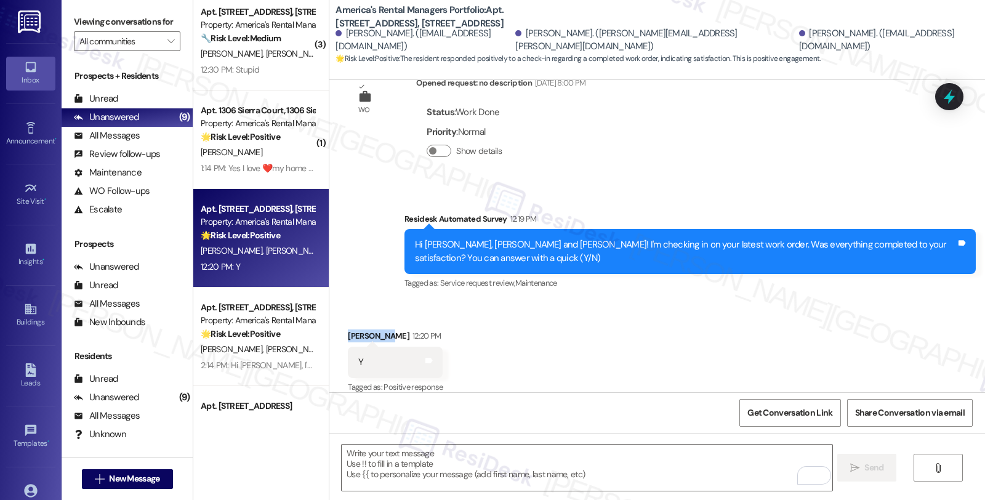
click at [345, 320] on div "Received via SMS Elizabeth Culverhouse 12:20 PM Y Tags and notes Tagged as: Pos…" at bounding box center [395, 363] width 113 height 86
copy div "Elizabeth"
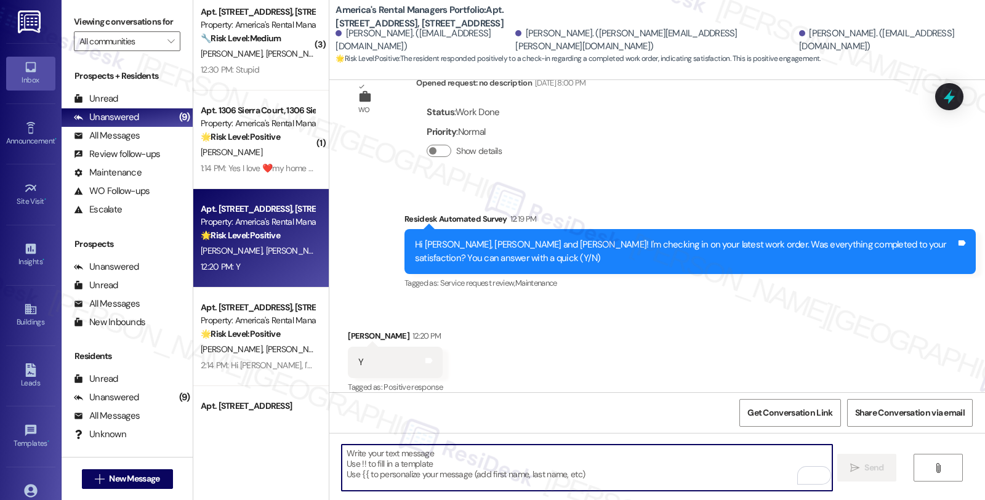
click at [371, 446] on textarea "To enrich screen reader interactions, please activate Accessibility in Grammarl…" at bounding box center [587, 467] width 490 height 46
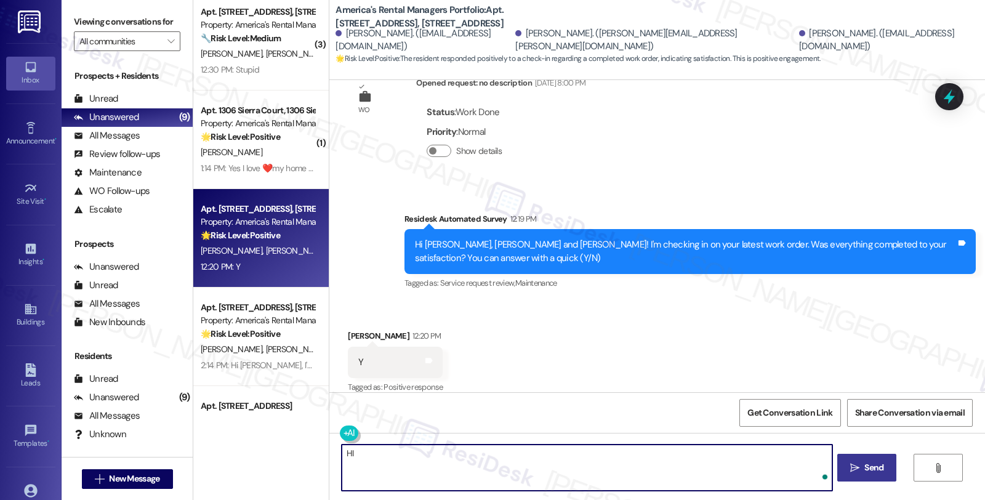
paste textarea "Elizabeth"
type textarea "HI Elizabeth, I'm glad to hear that your latest work order has been completed t…"
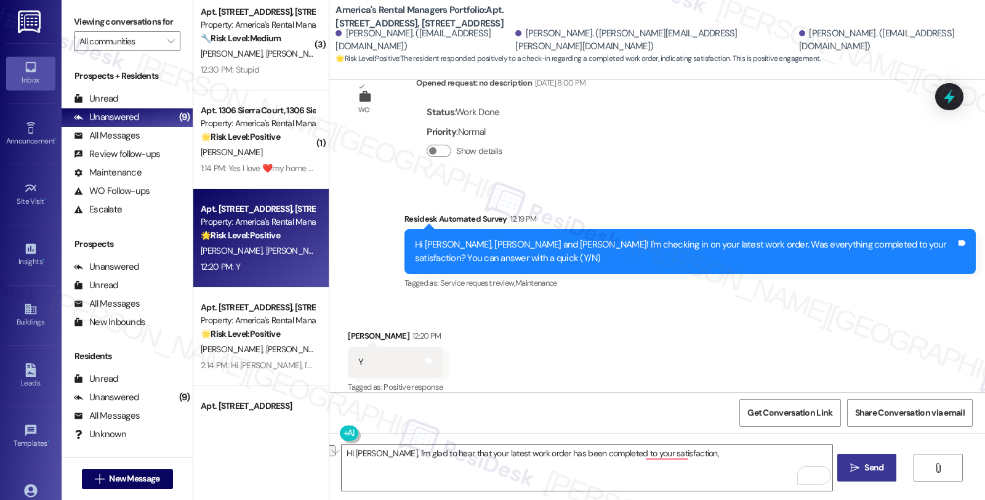
click at [931, 89] on div "WO Lease started Oct 13, 2024 at 8:00 PM Show details Survey, sent via SMS Resi…" at bounding box center [656, 236] width 655 height 312
click at [950, 90] on icon at bounding box center [949, 96] width 15 height 19
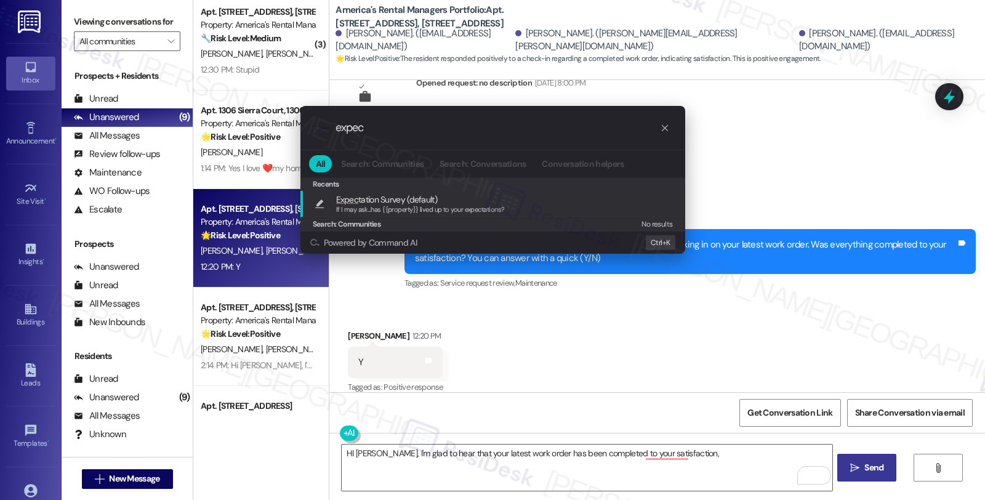
type input "expec"
click at [491, 195] on span "Expec tation Survey (default)" at bounding box center [420, 200] width 169 height 14
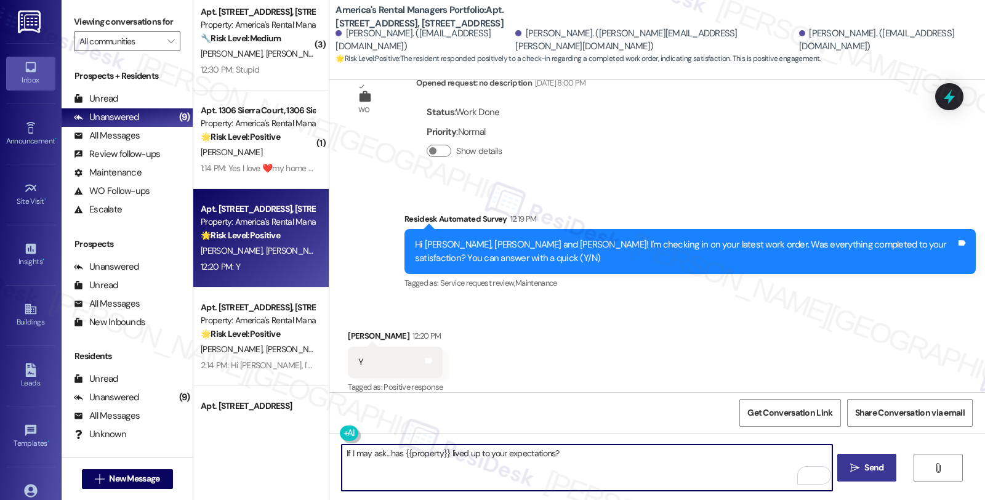
click at [342, 455] on textarea "If I may ask...has {{property}} lived up to your expectations?" at bounding box center [587, 467] width 490 height 46
paste textarea "HI Elizabeth, I'm glad to hear that your latest work order has been completed t…"
type textarea "HI Elizabeth, I'm glad to hear that your latest work order has been completed t…"
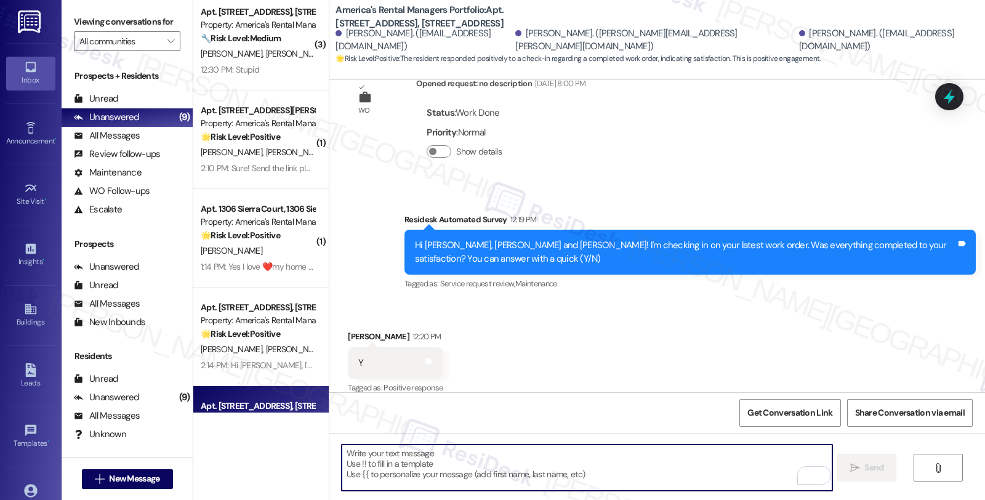
scroll to position [380, 0]
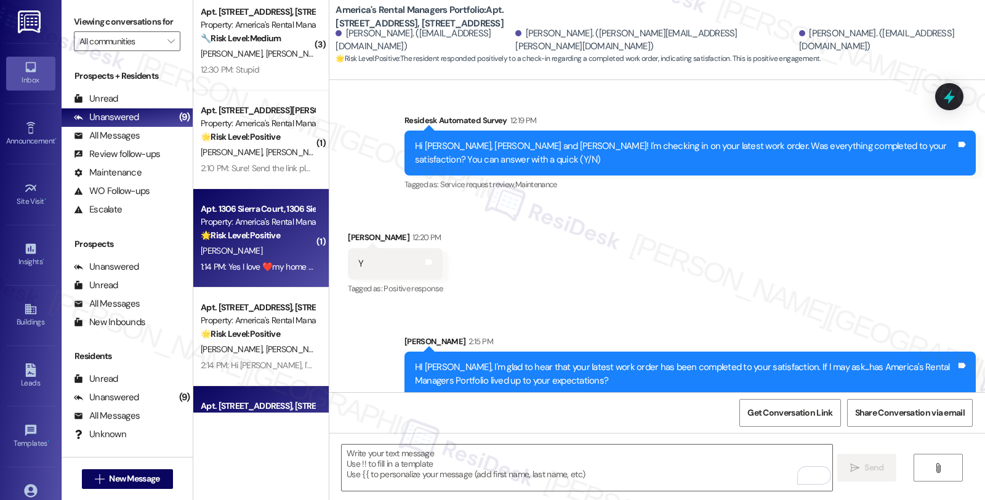
click at [280, 239] on div "🌟 Risk Level: Positive The resident is expressing positive sentiment about thei…" at bounding box center [258, 235] width 114 height 13
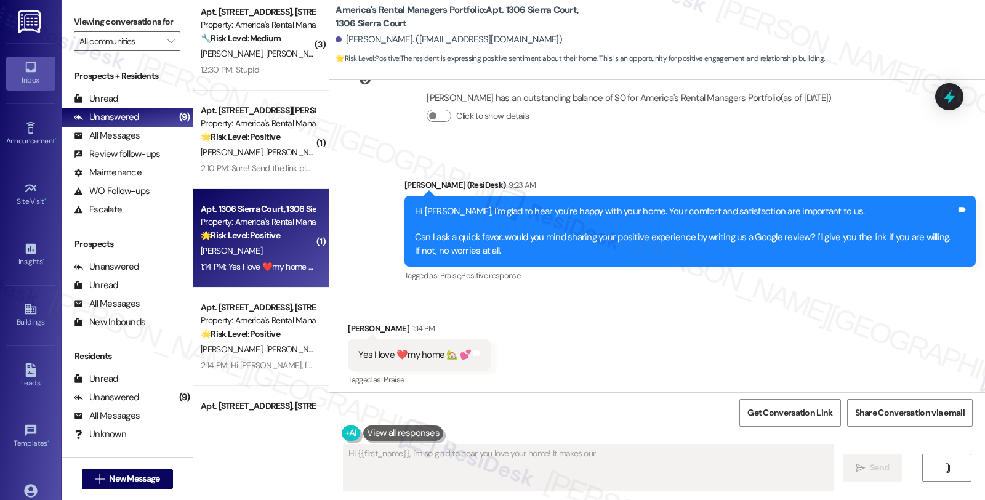
scroll to position [572, 0]
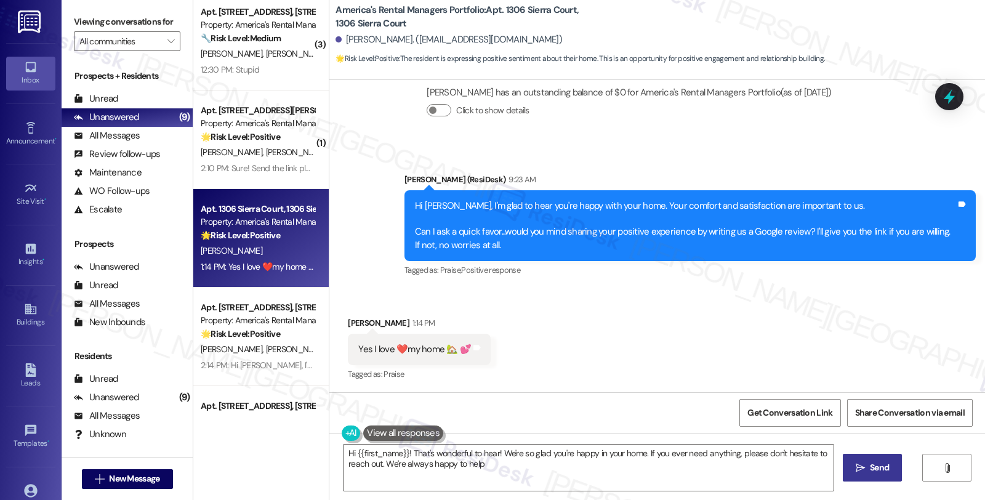
type textarea "Hi {{first_name}}! That's wonderful to hear! We're so glad you're happy in your…"
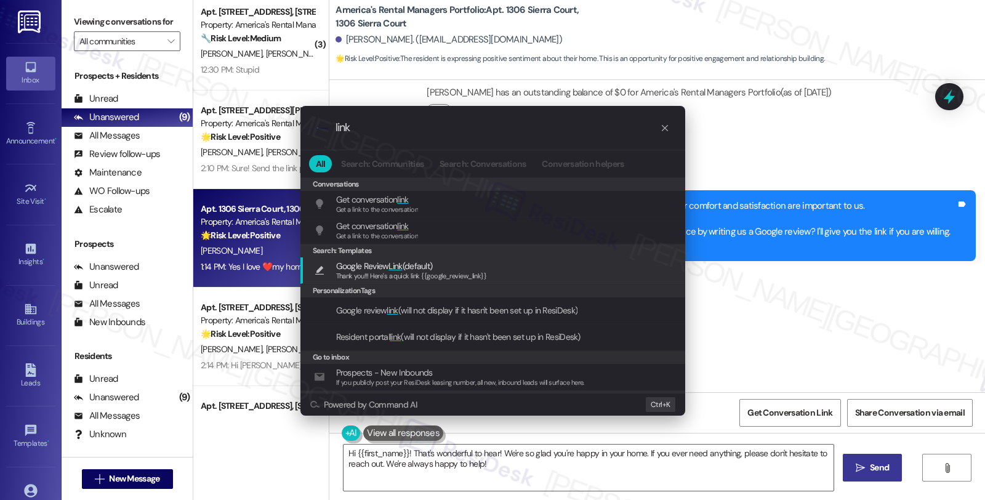
type input "link"
click at [452, 268] on span "Google Review Link (default)" at bounding box center [411, 266] width 151 height 14
type textarea "Thank you!!! Here's a quick link {{google_review_link}}"
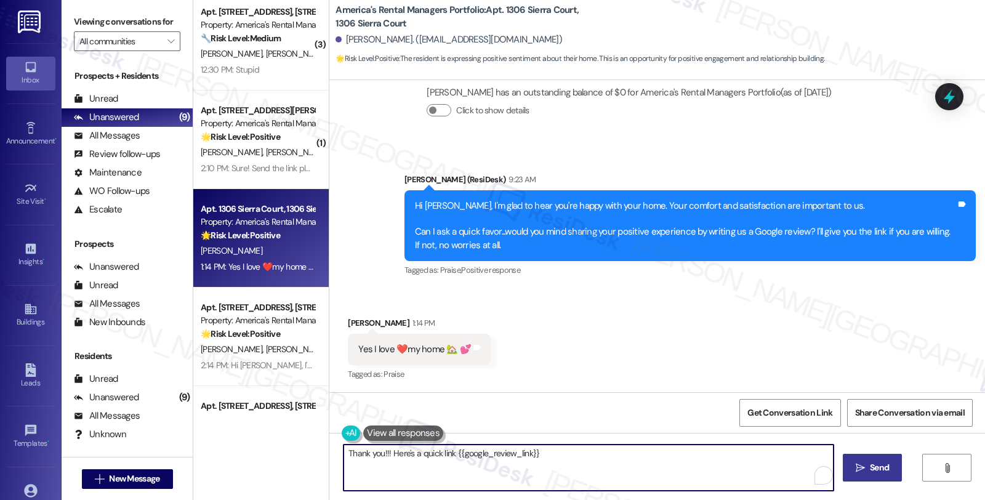
click at [343, 454] on textarea "Thank you!!! Here's a quick link {{google_review_link}}" at bounding box center [588, 467] width 490 height 46
click at [873, 463] on span "Send" at bounding box center [873, 467] width 19 height 13
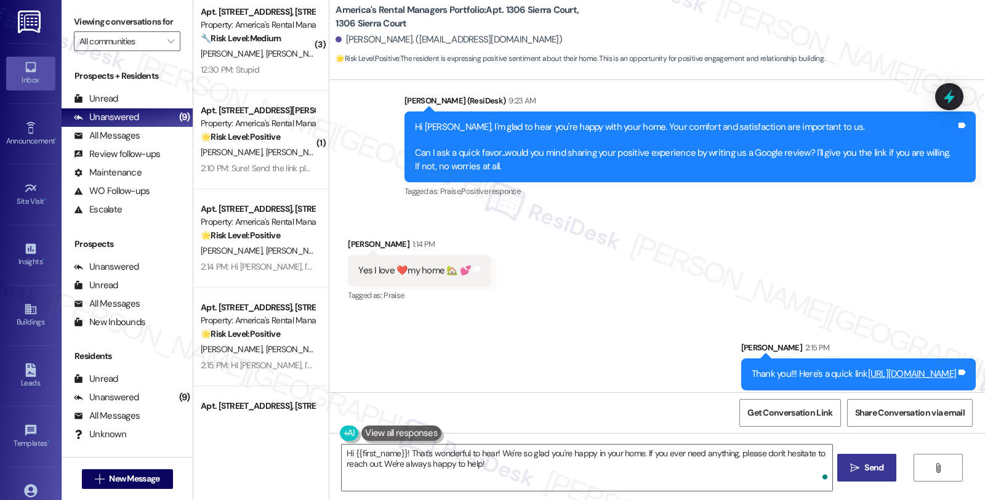
scroll to position [659, 0]
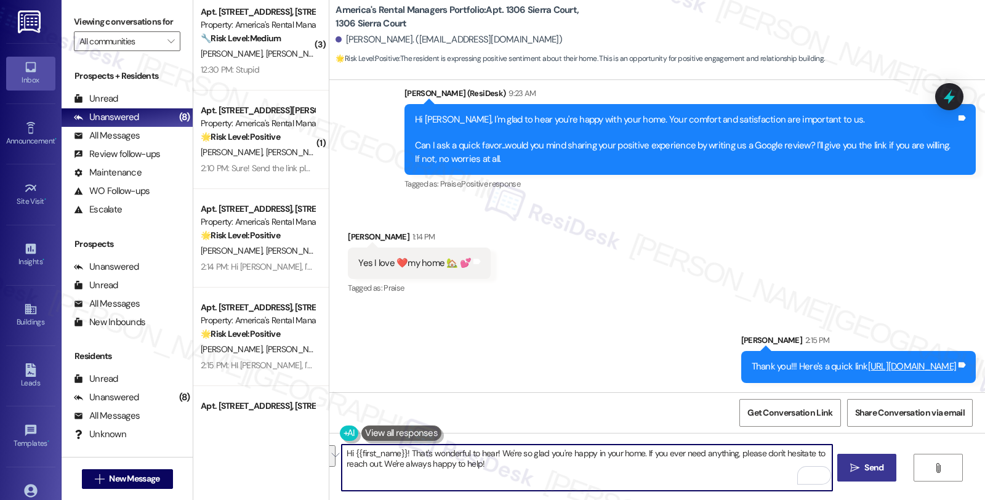
drag, startPoint x: 499, startPoint y: 470, endPoint x: 318, endPoint y: 434, distance: 185.2
click at [318, 434] on div "Apt. 539 [PERSON_NAME][GEOGRAPHIC_DATA], [STREET_ADDRESS][PERSON_NAME] Property…" at bounding box center [588, 250] width 791 height 500
paste textarea "You may leave your review at your convenience. I would also appreciate if you c…"
click at [353, 237] on div "Martha Wicks 1:14 PM" at bounding box center [419, 238] width 143 height 17
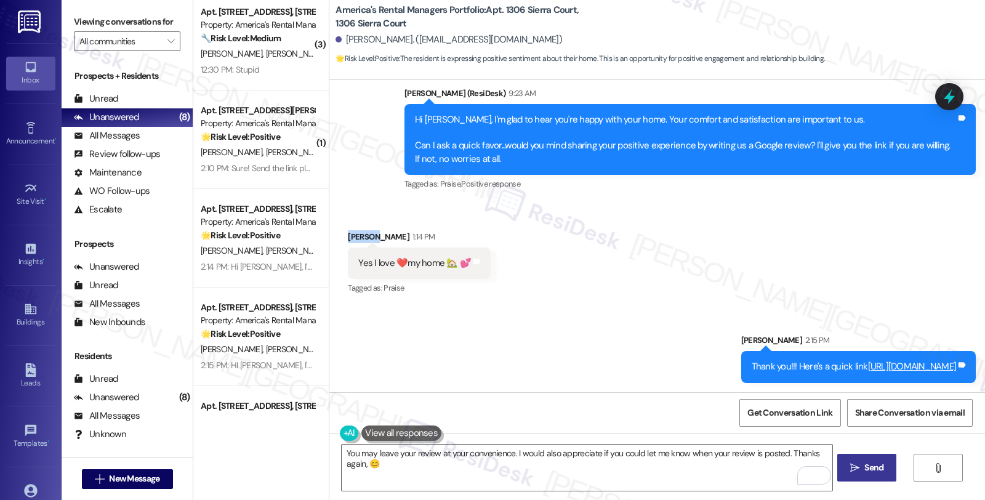
click at [353, 237] on div "Martha Wicks 1:14 PM" at bounding box center [419, 238] width 143 height 17
copy div "Martha"
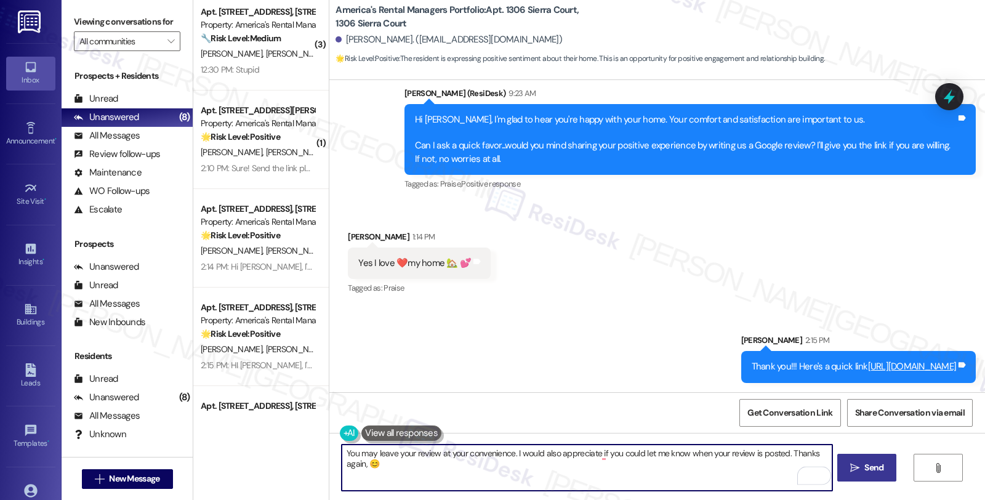
click at [359, 462] on textarea "You may leave your review at your convenience. I would also appreciate if you c…" at bounding box center [587, 467] width 490 height 46
paste textarea "Martha"
type textarea "You may leave your review at your convenience. I would also appreciate if you c…"
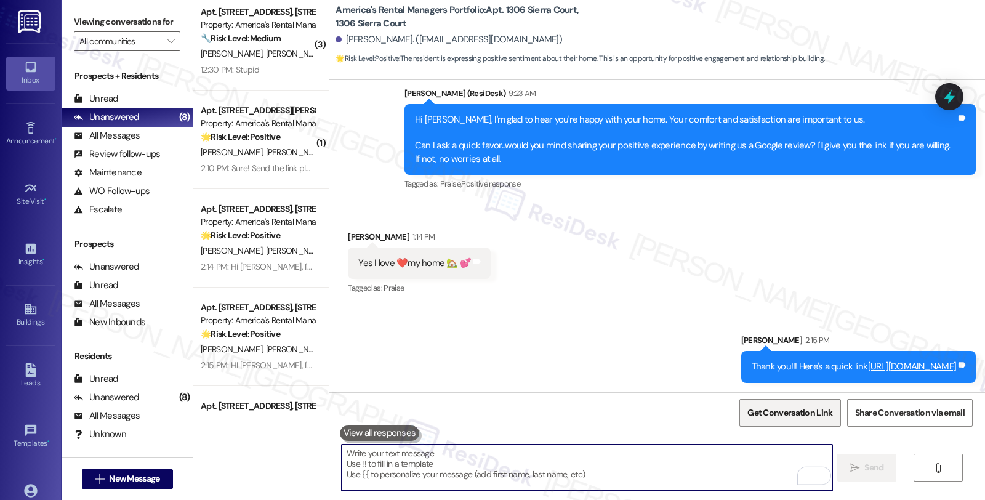
scroll to position [572, 0]
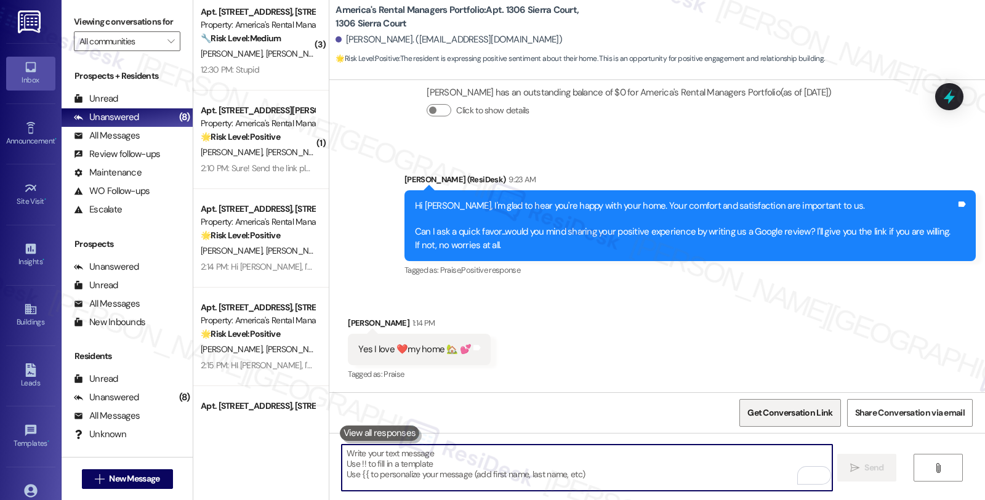
click at [772, 425] on span "Get Conversation Link" at bounding box center [790, 412] width 90 height 26
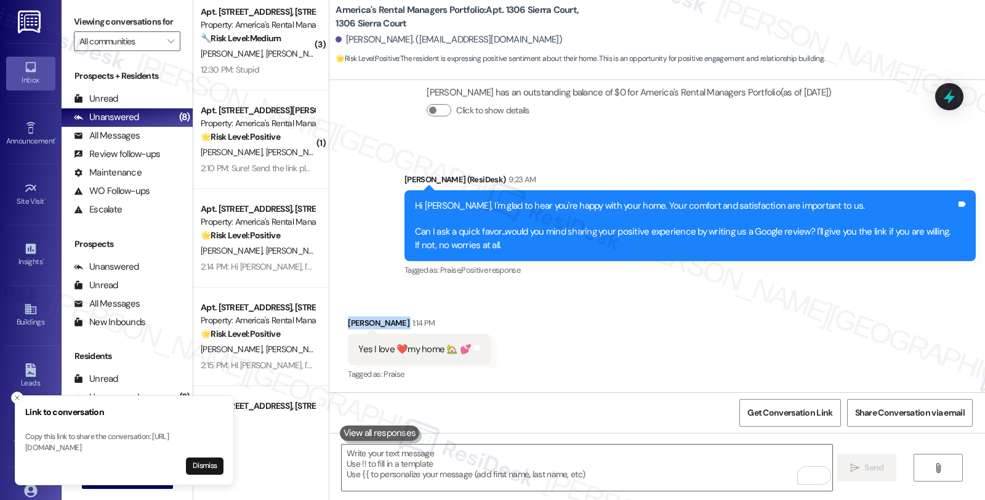
drag, startPoint x: 340, startPoint y: 320, endPoint x: 388, endPoint y: 320, distance: 48.0
click at [388, 320] on div "Martha Wicks 1:14 PM" at bounding box center [419, 324] width 143 height 17
copy div "Martha Wicks"
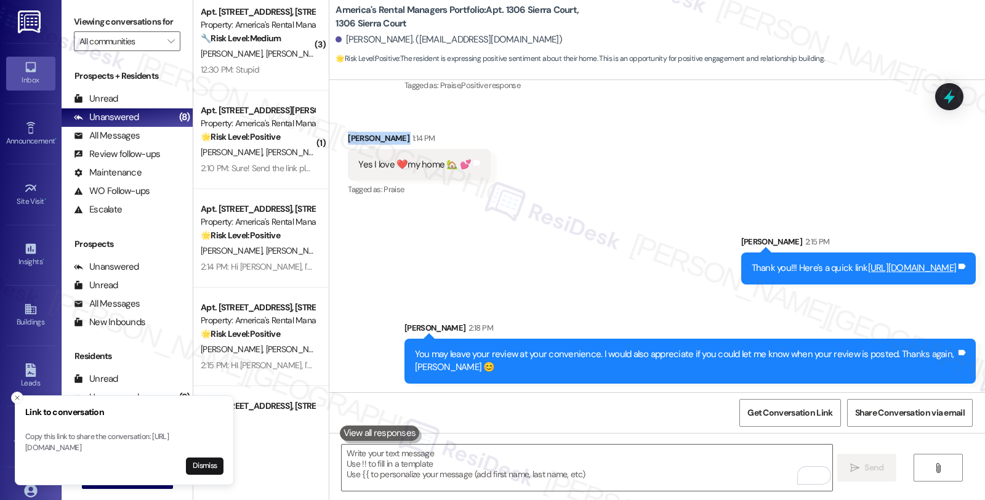
scroll to position [758, 0]
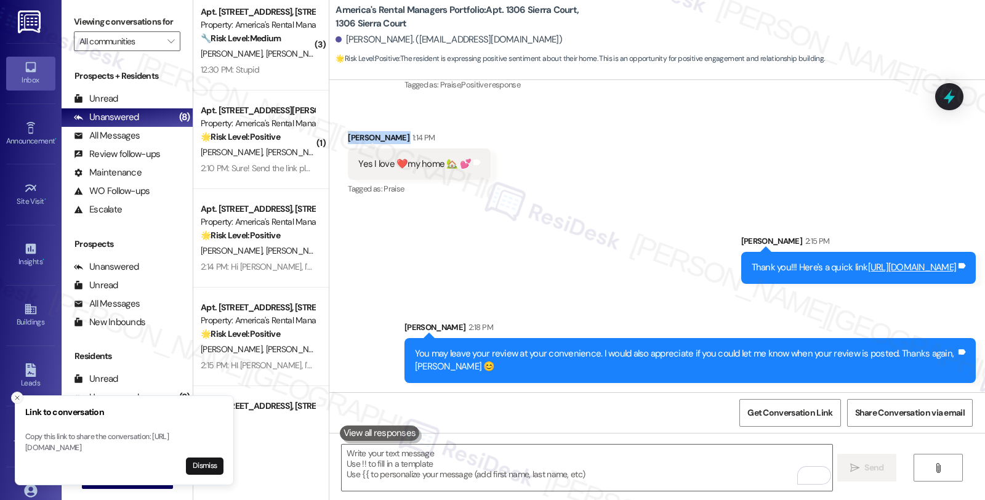
click at [16, 394] on icon "Close toast" at bounding box center [17, 397] width 7 height 7
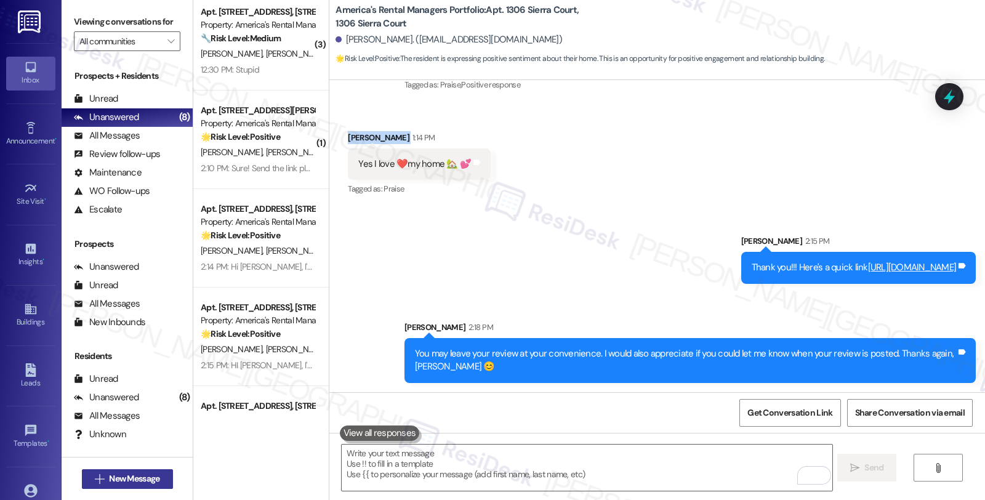
click at [138, 475] on span "New Message" at bounding box center [134, 478] width 50 height 13
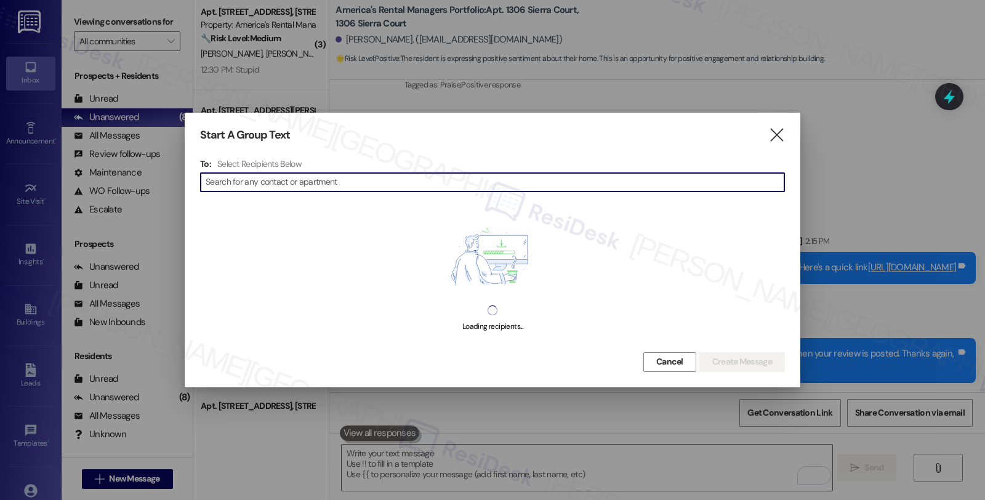
click at [377, 180] on input at bounding box center [495, 182] width 579 height 17
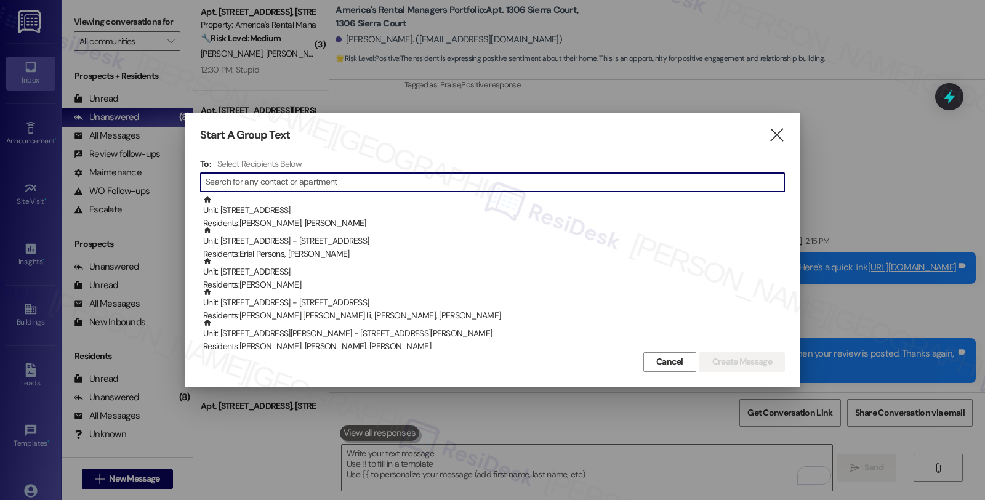
paste input "Wytina Western"
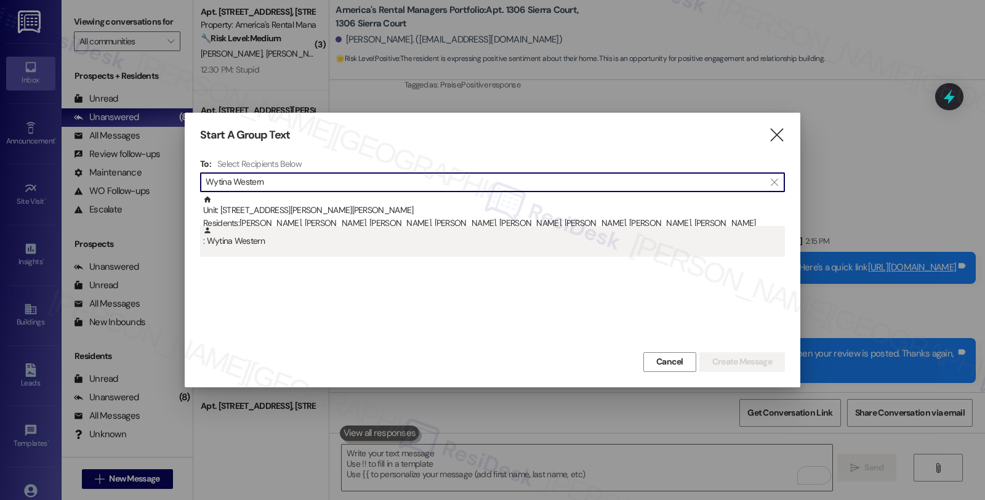
type input "Wytina Western"
click at [286, 246] on div ": Wytina Western" at bounding box center [494, 237] width 582 height 22
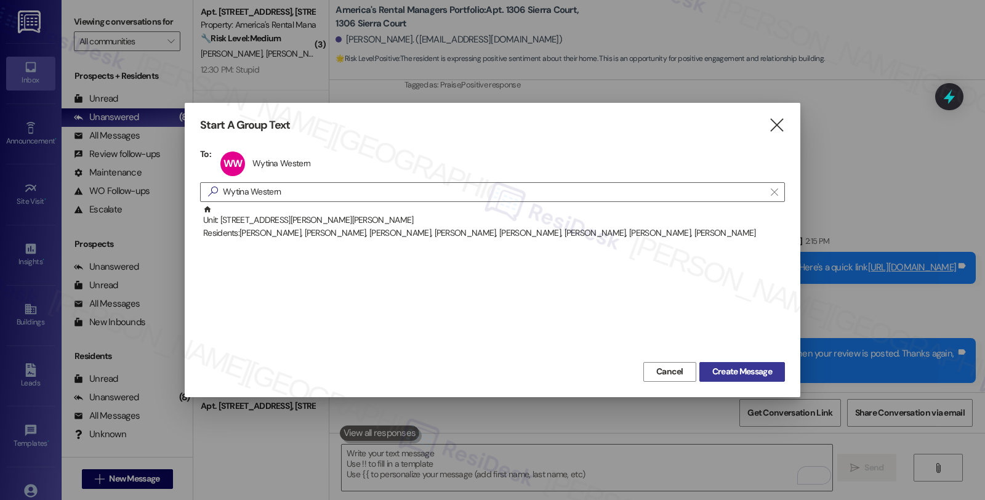
click at [729, 370] on span "Create Message" at bounding box center [742, 371] width 60 height 13
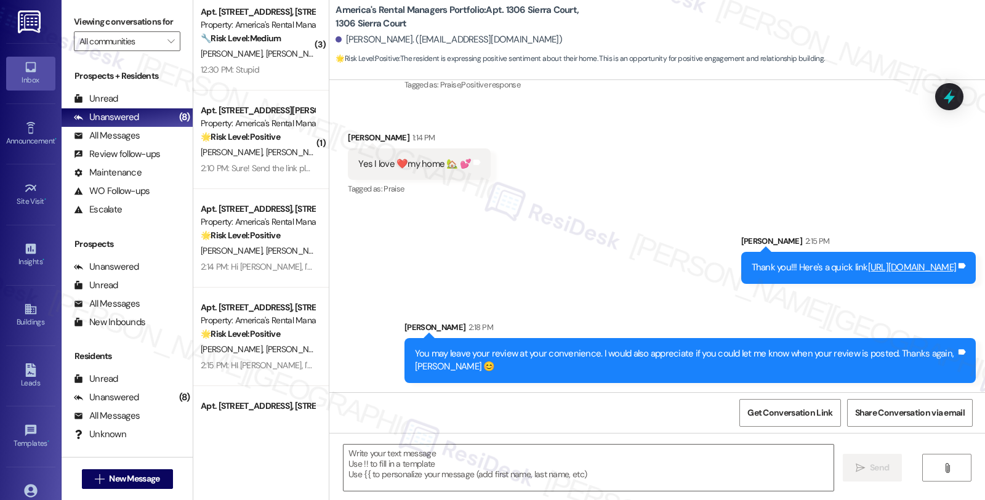
type textarea "Fetching suggested responses. Please feel free to read through the conversation…"
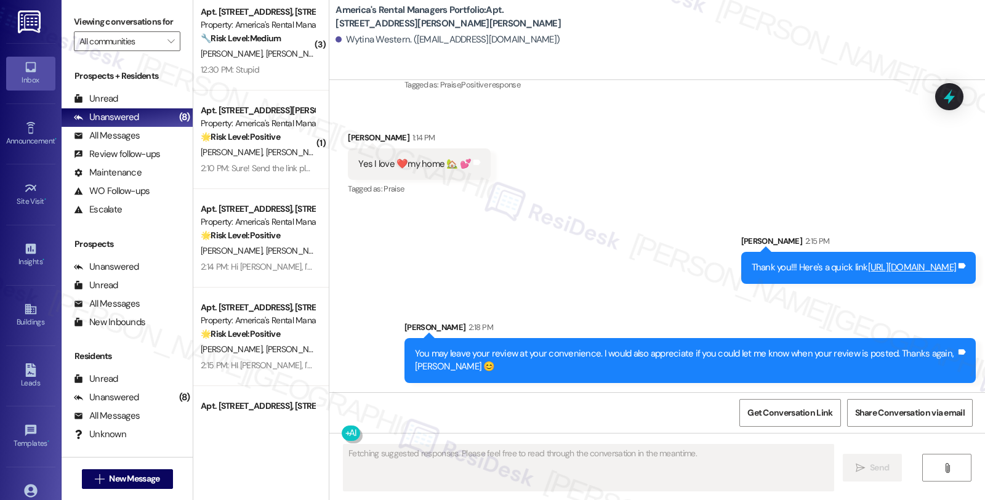
scroll to position [0, 0]
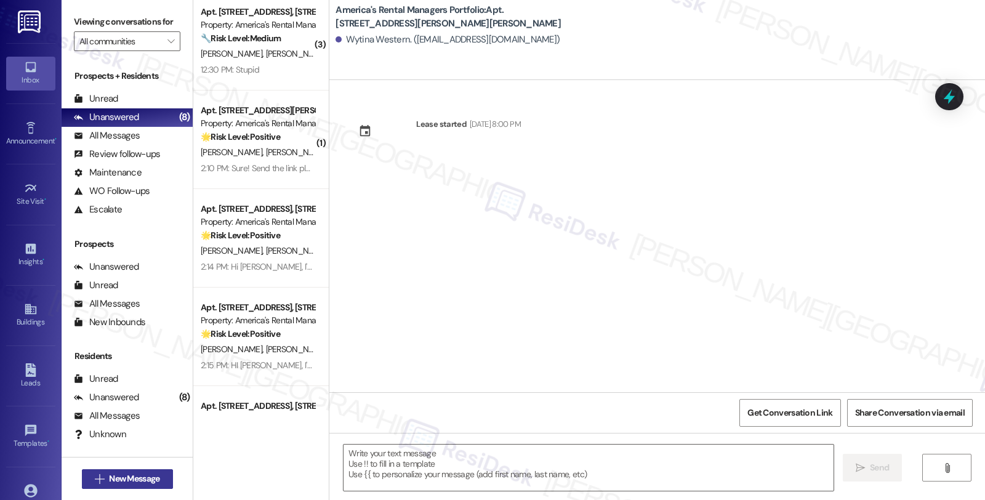
click at [137, 476] on span "New Message" at bounding box center [134, 478] width 50 height 13
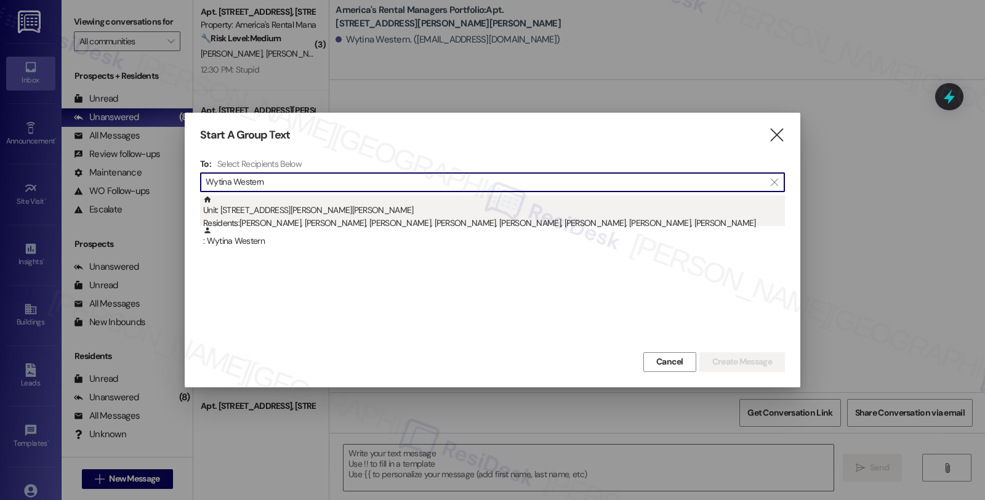
type input "Wytina Western"
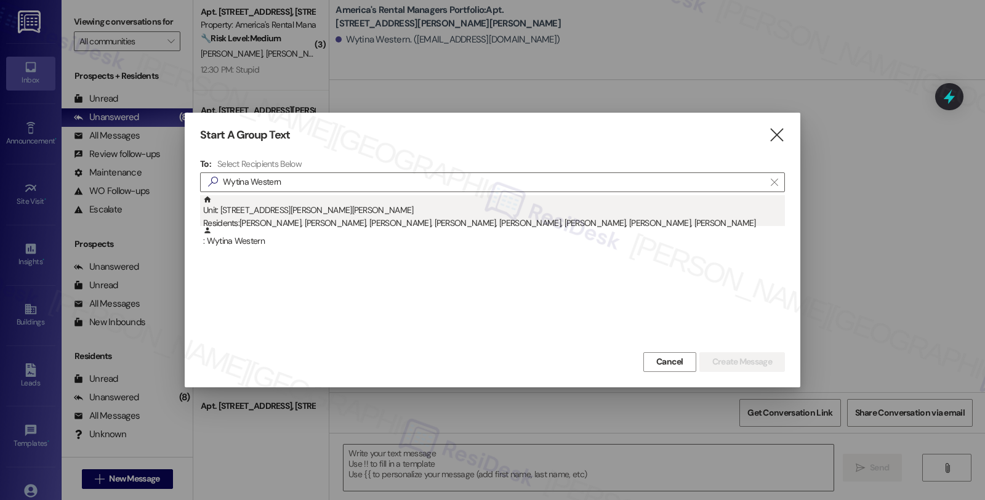
click at [373, 204] on div "Unit: 17662 Wallace Chapel Ln. - 17662 Wallace Chapel Lane Residents: Johnnie J…" at bounding box center [494, 212] width 582 height 35
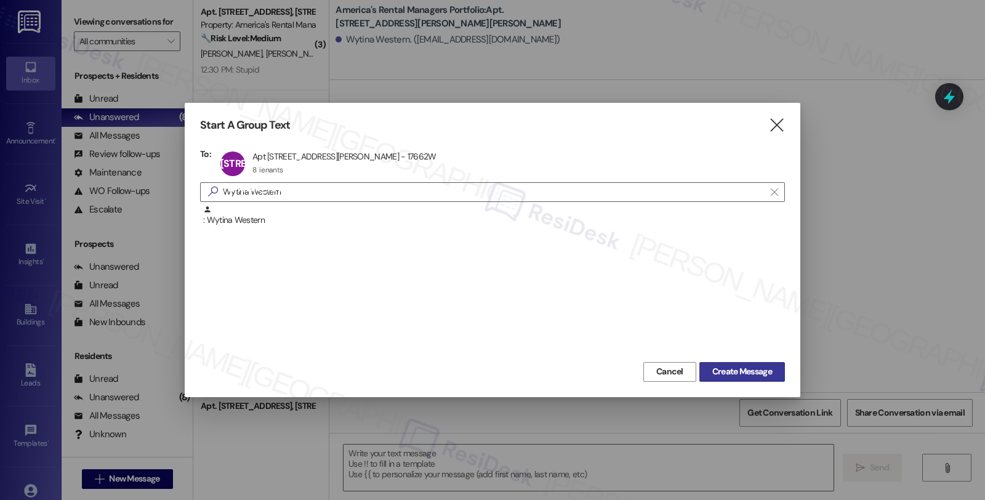
click at [726, 372] on span "Create Message" at bounding box center [742, 371] width 60 height 13
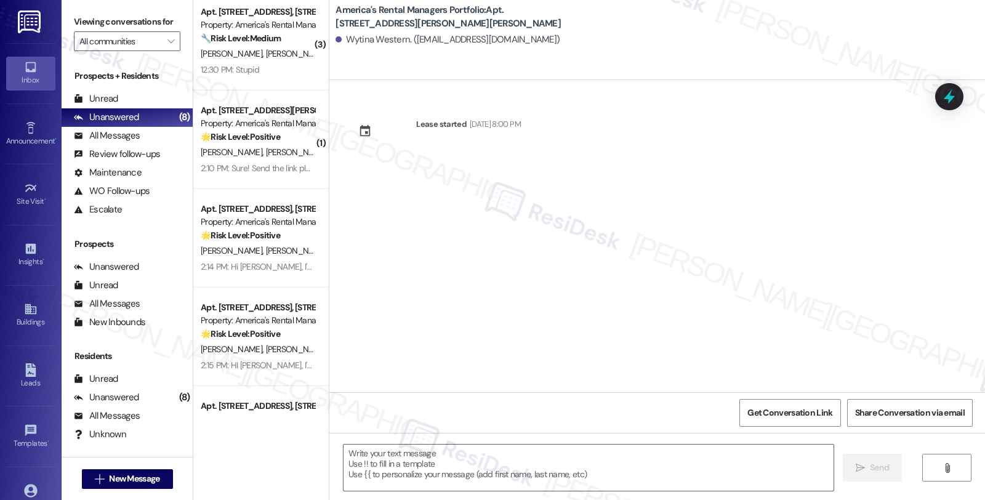
type textarea "Fetching suggested responses. Please feel free to read through the conversation…"
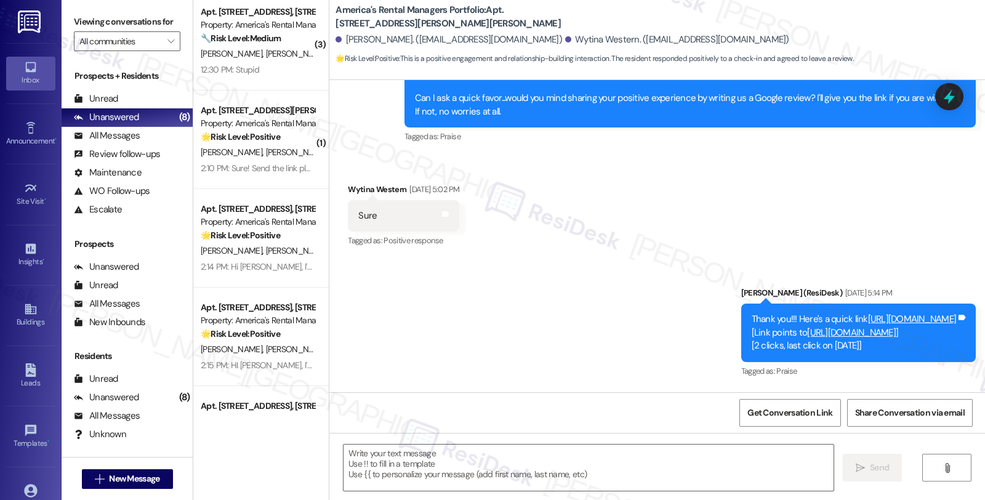
scroll to position [593, 0]
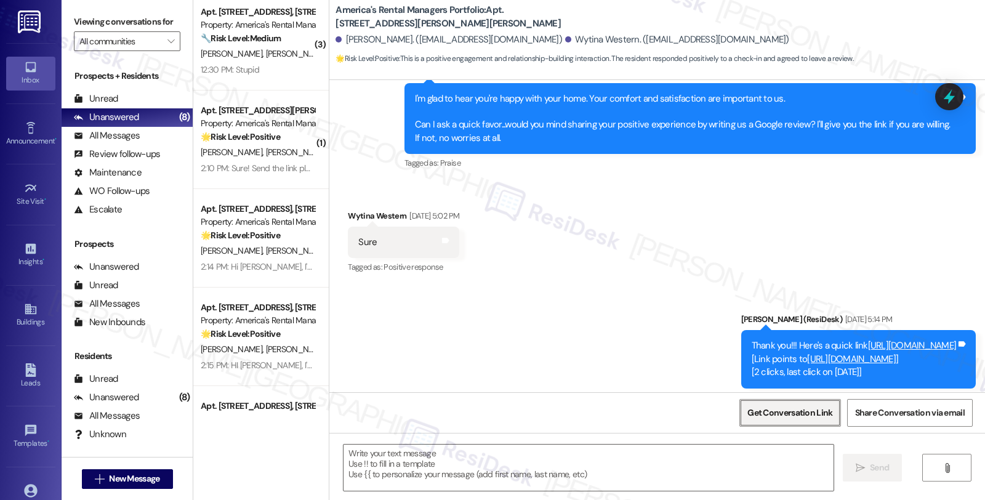
click at [774, 413] on span "Get Conversation Link" at bounding box center [789, 412] width 85 height 13
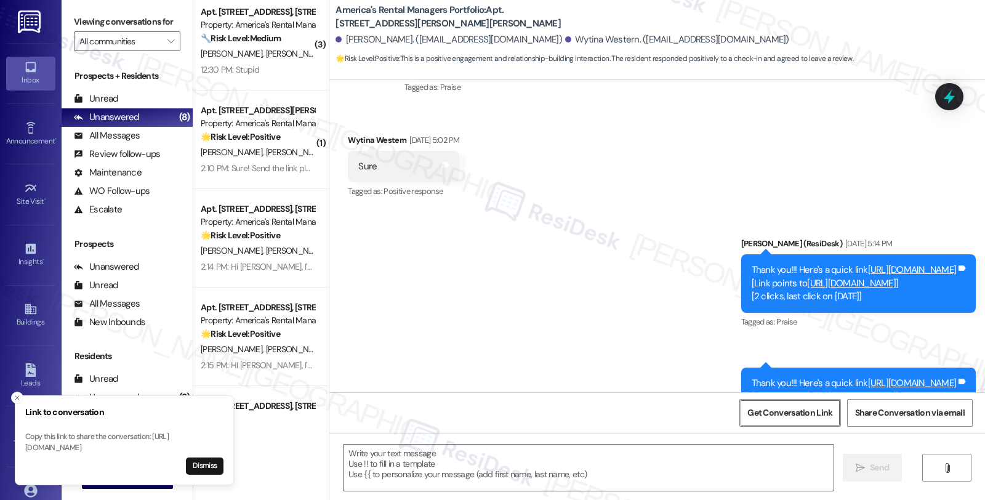
scroll to position [798, 0]
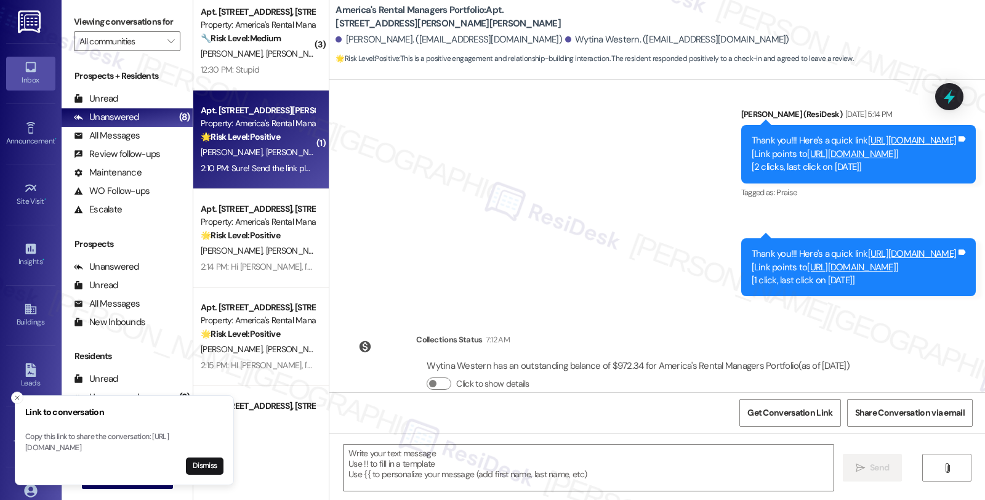
click at [271, 156] on span "[PERSON_NAME]" at bounding box center [297, 151] width 62 height 11
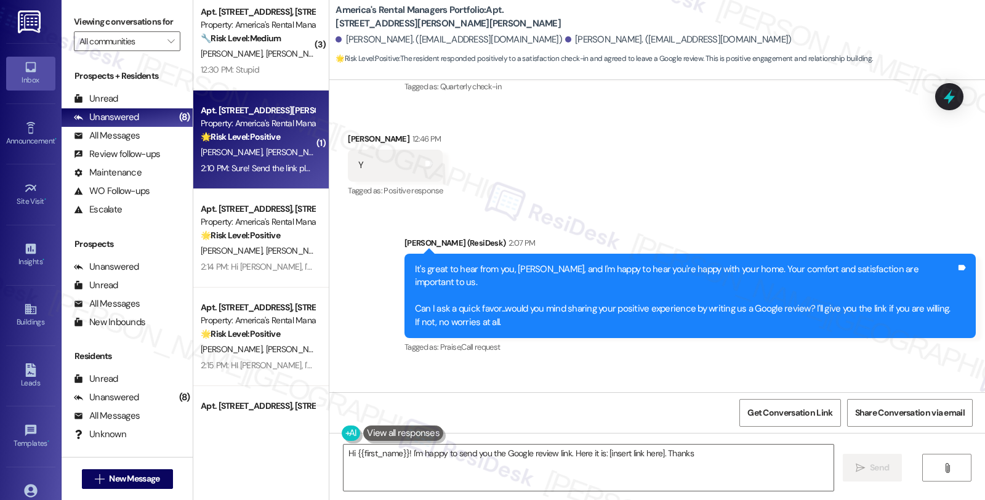
scroll to position [495, 0]
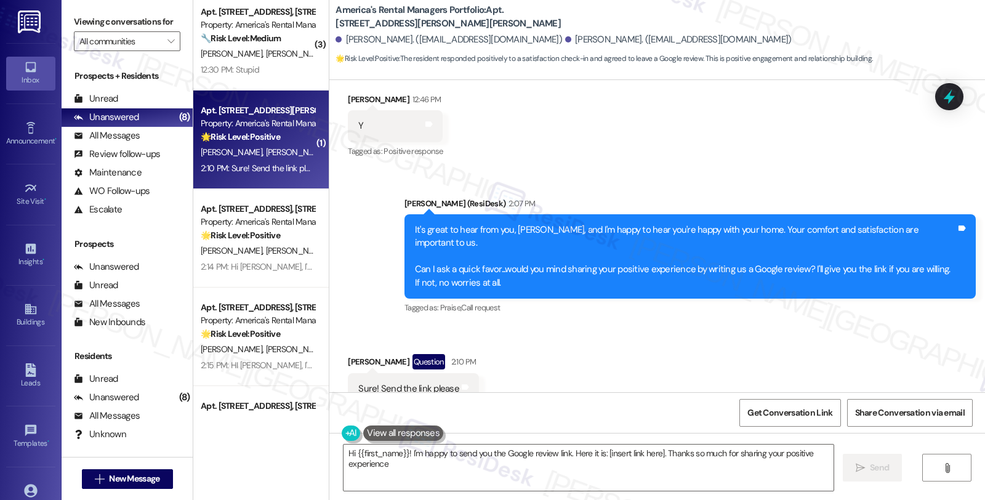
type textarea "Hi {{first_name}}! I'm happy to send you the Google review link. Here it is: [i…"
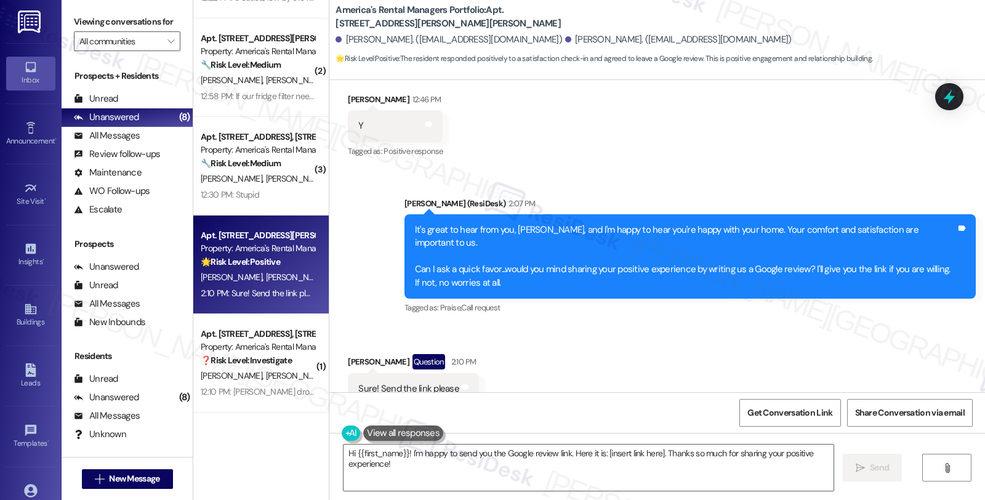
scroll to position [495, 0]
click at [685, 329] on div "Received via SMS Trista Daugherty Question 2:10 PM Sure! Send the link please T…" at bounding box center [656, 379] width 655 height 106
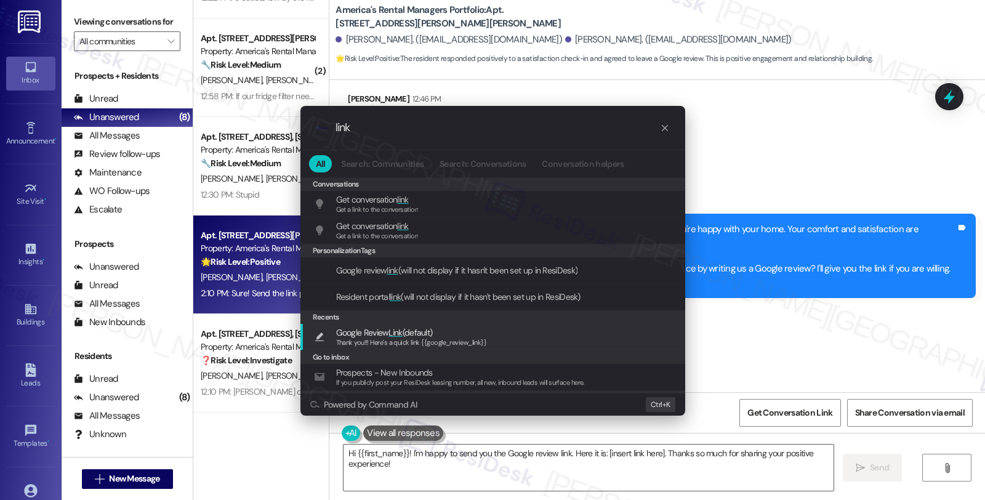
type input "link"
click at [441, 333] on span "Google Review Link (default)" at bounding box center [411, 333] width 151 height 14
type textarea "Thank you!!! Here's a quick link {{google_review_link}}"
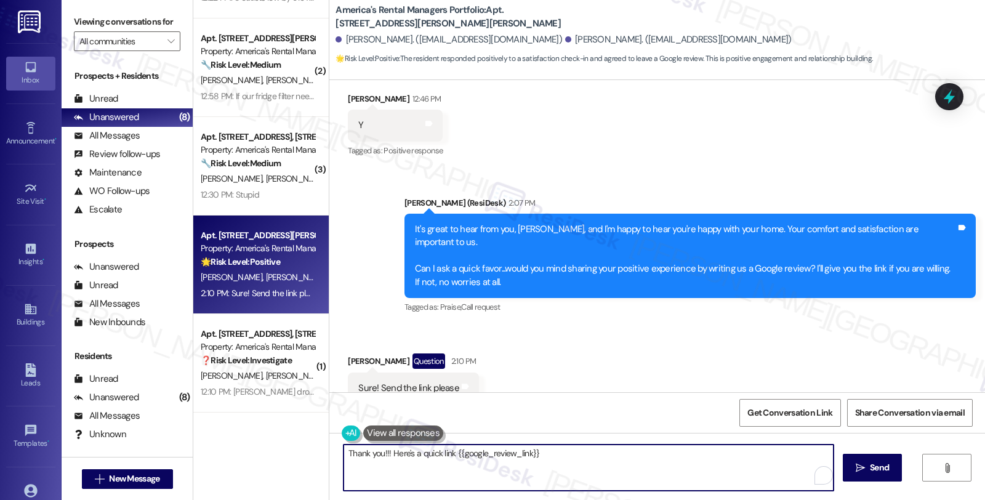
click at [574, 454] on textarea "Thank you!!! Here's a quick link {{google_review_link}}" at bounding box center [588, 467] width 490 height 46
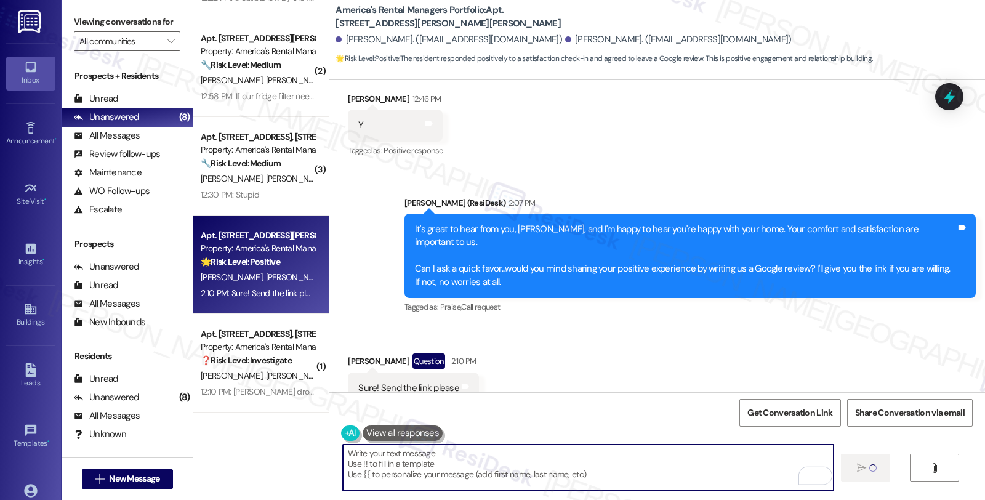
type textarea "Fetching suggested responses. Please feel free to read through the conversation…"
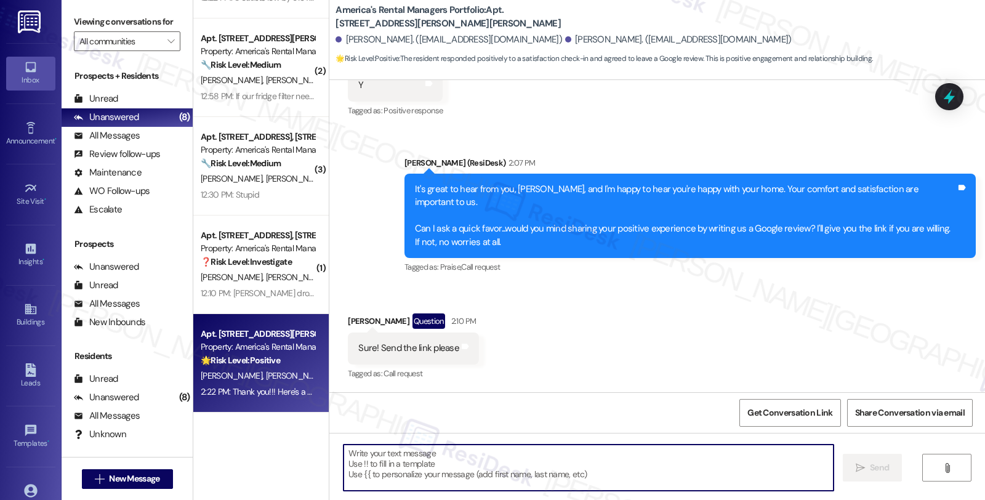
scroll to position [581, 0]
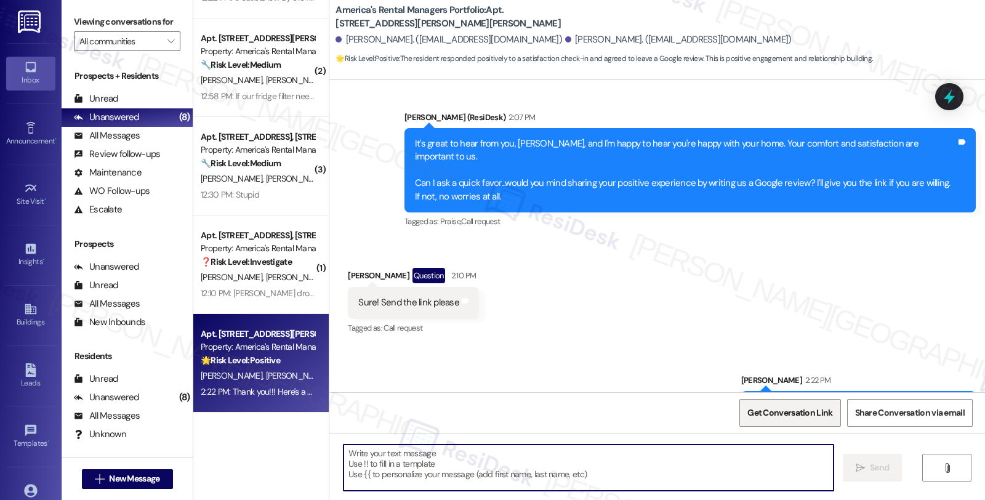
click at [764, 412] on span "Get Conversation Link" at bounding box center [789, 412] width 85 height 13
drag, startPoint x: 340, startPoint y: 236, endPoint x: 397, endPoint y: 240, distance: 57.4
click at [397, 268] on div "[PERSON_NAME] Question 2:10 PM" at bounding box center [413, 278] width 131 height 20
copy div "[PERSON_NAME]"
click at [520, 465] on textarea "To enrich screen reader interactions, please activate Accessibility in Grammarl…" at bounding box center [588, 467] width 490 height 46
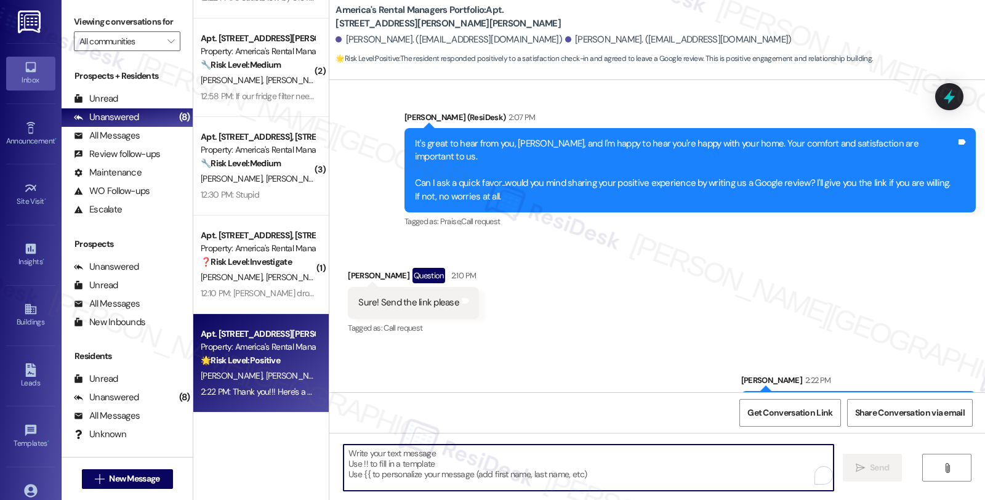
paste textarea "You may leave your review at your convenience. I would also appreciate if you c…"
type textarea "You may leave your review at your convenience. I would also appreciate if you c…"
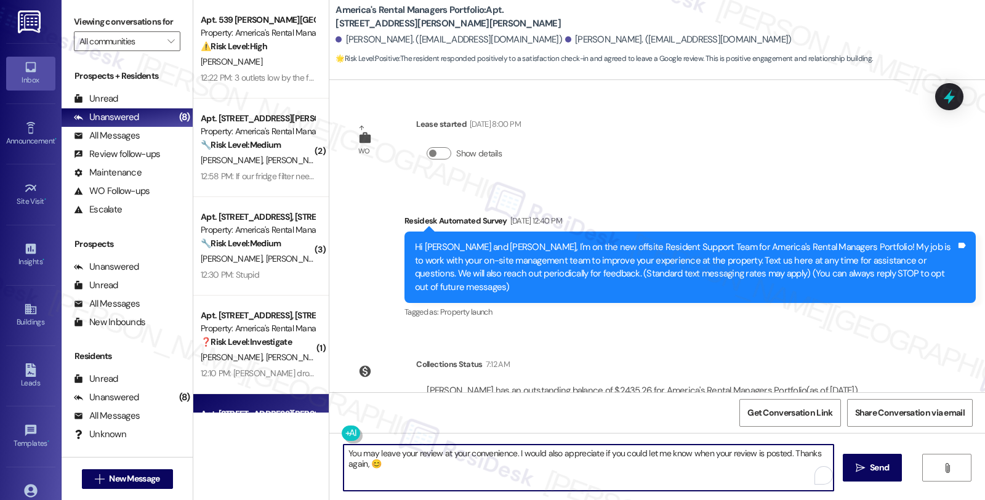
scroll to position [581, 0]
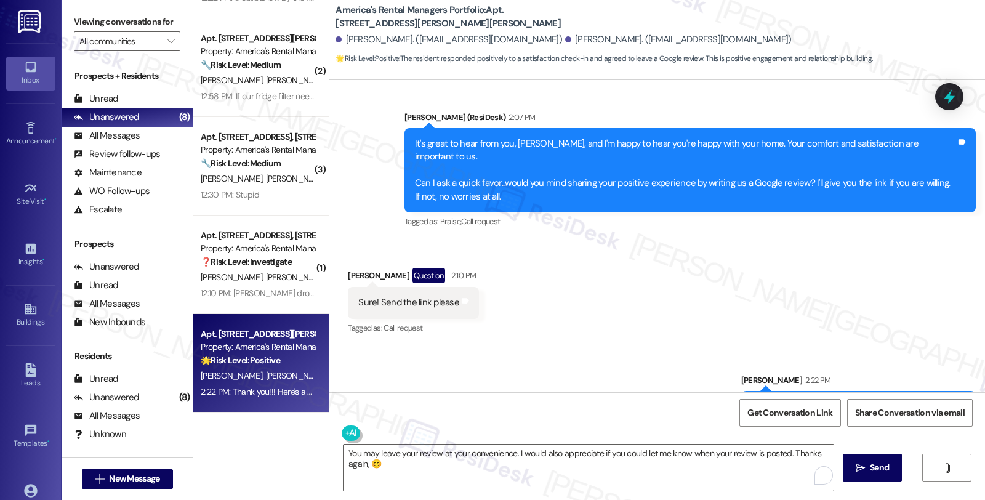
click at [355, 268] on div "[PERSON_NAME] Question 2:10 PM" at bounding box center [413, 278] width 131 height 20
copy div "[PERSON_NAME]"
click at [359, 462] on textarea "You may leave your review at your convenience. I would also appreciate if you c…" at bounding box center [587, 467] width 490 height 46
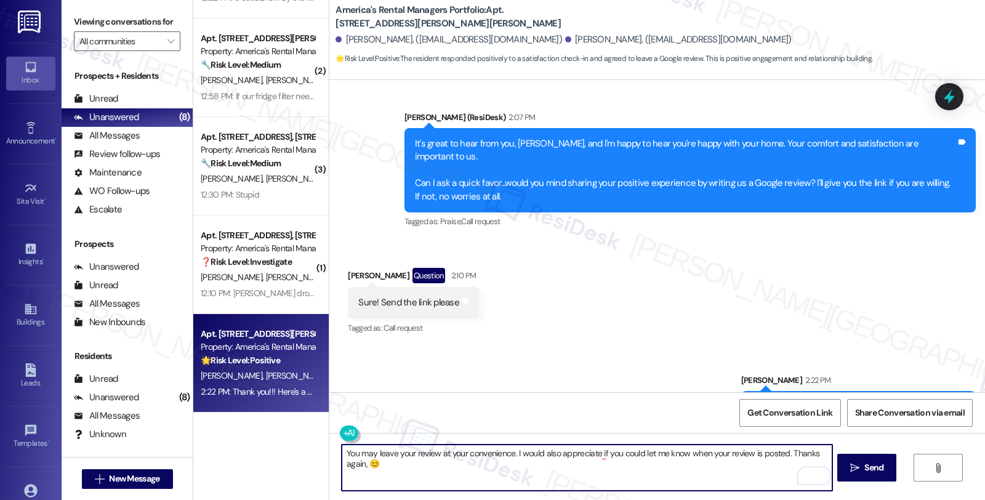
paste textarea "[PERSON_NAME]"
drag, startPoint x: 356, startPoint y: 462, endPoint x: 306, endPoint y: 462, distance: 49.9
click at [306, 462] on div "Apt. 539 [PERSON_NAME][GEOGRAPHIC_DATA], [STREET_ADDRESS][PERSON_NAME] Property…" at bounding box center [588, 250] width 791 height 500
type textarea "You may leave your review at your convenience. I would also appreciate if you c…"
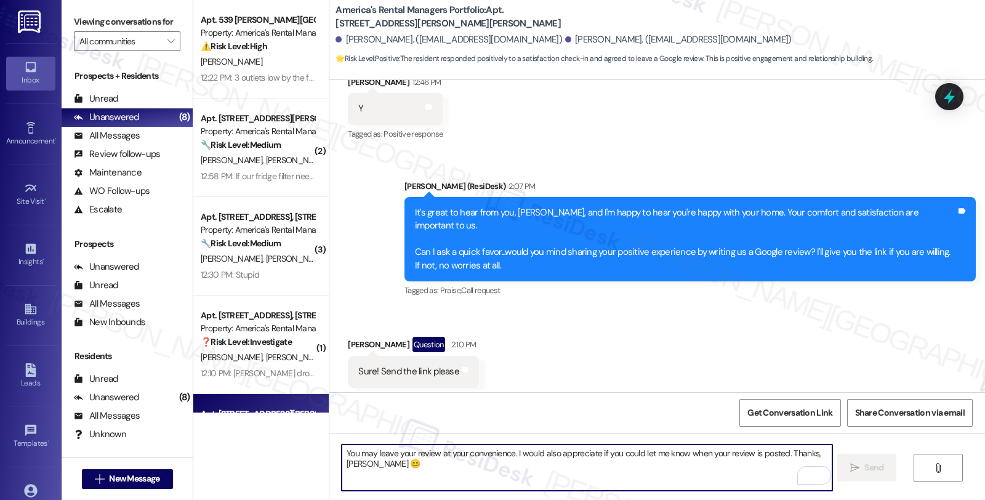
scroll to position [667, 0]
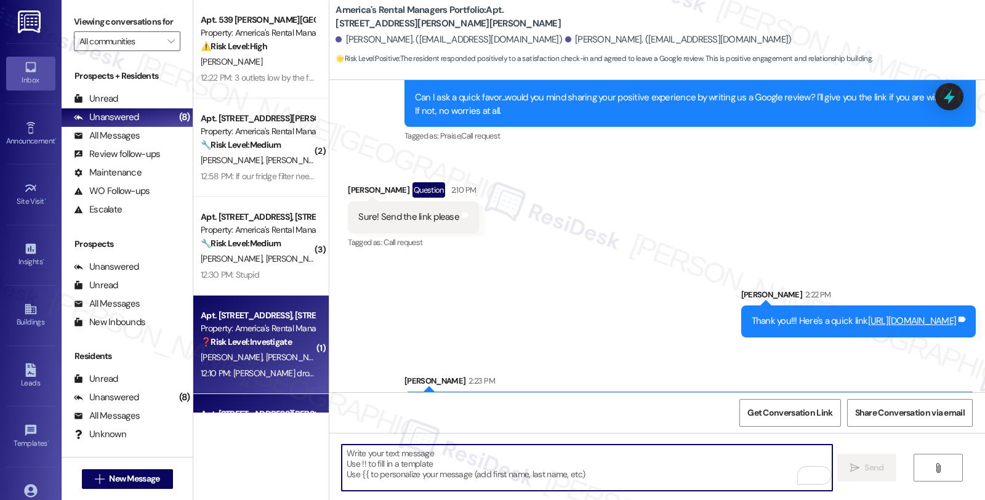
click at [287, 366] on div "12:10 PM: [PERSON_NAME] dropped the keys off this morning as it was very helpfu…" at bounding box center [257, 373] width 116 height 15
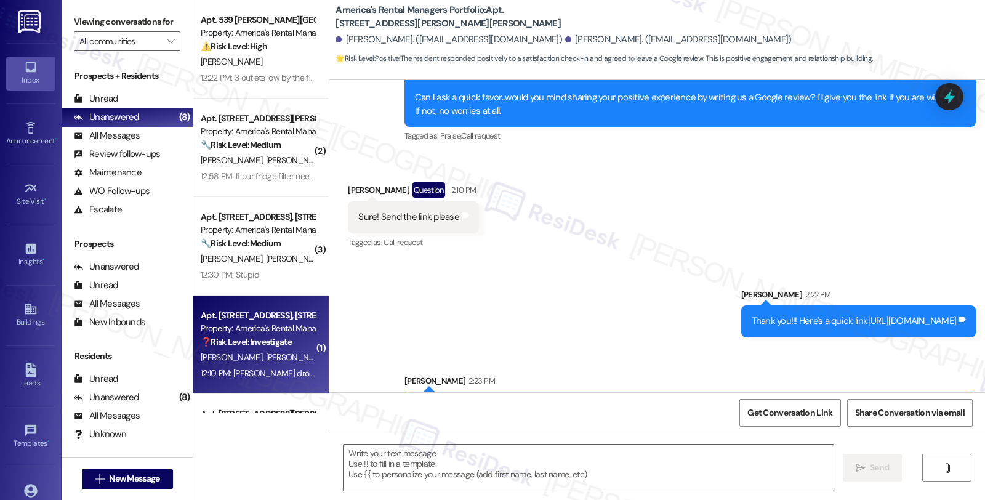
type textarea "Fetching suggested responses. Please feel free to read through the conversation…"
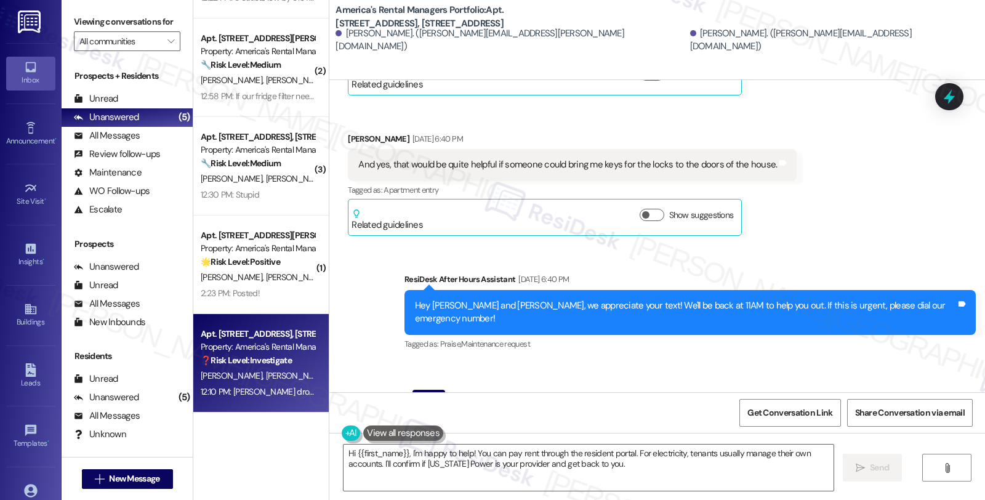
scroll to position [2749, 0]
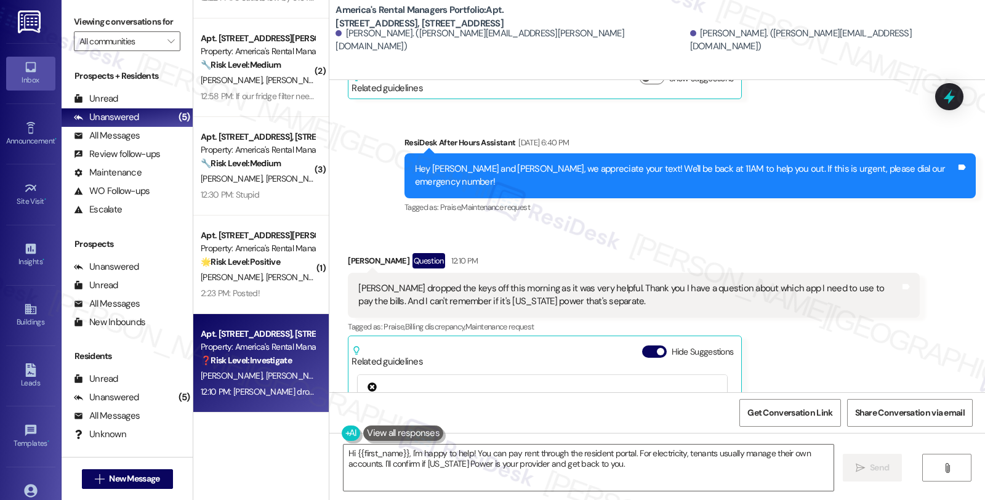
click at [349, 253] on div "[PERSON_NAME] Question 12:10 PM" at bounding box center [633, 263] width 571 height 20
copy div "Grant"
click at [350, 456] on textarea "Hi {{first_name}}, I'm happy to help! You can pay rent through the resident por…" at bounding box center [588, 467] width 490 height 46
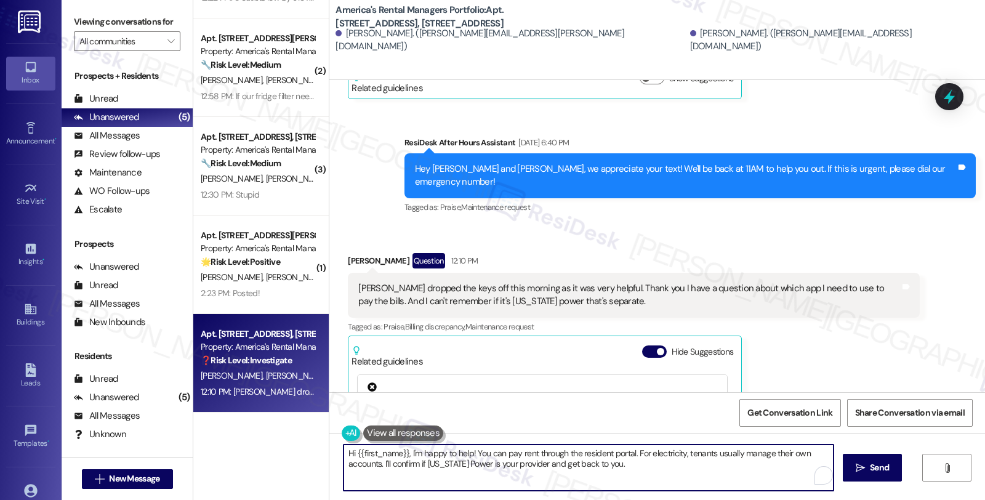
paste textarea "Grant"
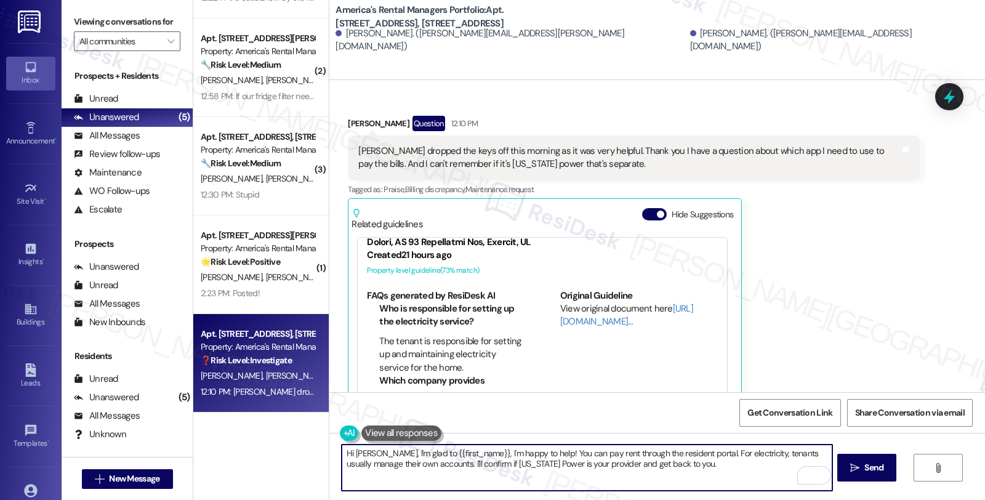
scroll to position [2462, 0]
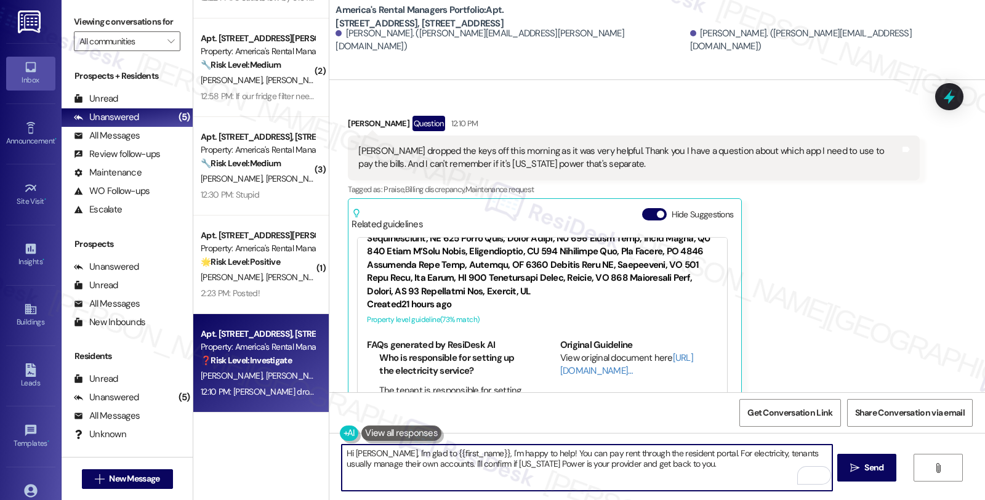
click at [450, 384] on li "The tenant is responsible for setting up and maintaining electricity service fo…" at bounding box center [452, 403] width 146 height 39
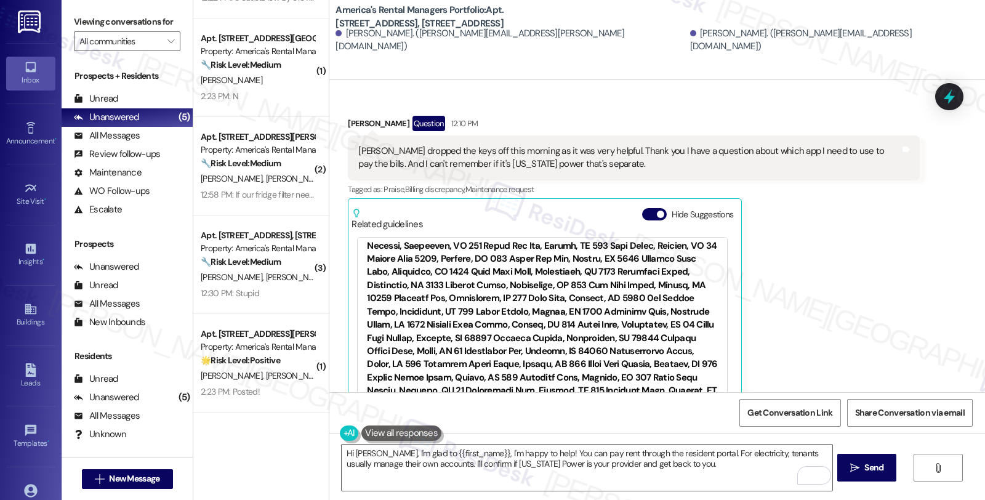
scroll to position [137, 0]
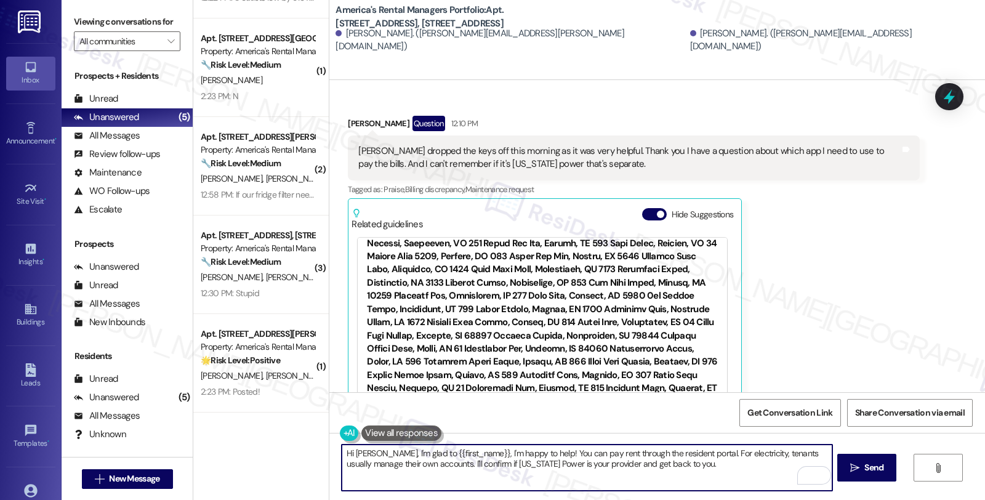
click at [408, 452] on textarea "Hi [PERSON_NAME], I'm glad to {{first_name}}, I'm happy to help! You can pay re…" at bounding box center [587, 467] width 490 height 46
click at [581, 451] on textarea "Hi [PERSON_NAME], I'm glad to hear that [PERSON_NAME] dropped off the keys this…" at bounding box center [587, 467] width 490 height 46
drag, startPoint x: 585, startPoint y: 450, endPoint x: 702, endPoint y: 451, distance: 116.9
click at [702, 451] on textarea "Hi [PERSON_NAME], I'm glad to hear that [PERSON_NAME] dropped off the keys this…" at bounding box center [587, 467] width 490 height 46
click at [742, 454] on textarea "Hi [PERSON_NAME], I'm glad to hear that [PERSON_NAME] dropped off the keys this…" at bounding box center [587, 467] width 490 height 46
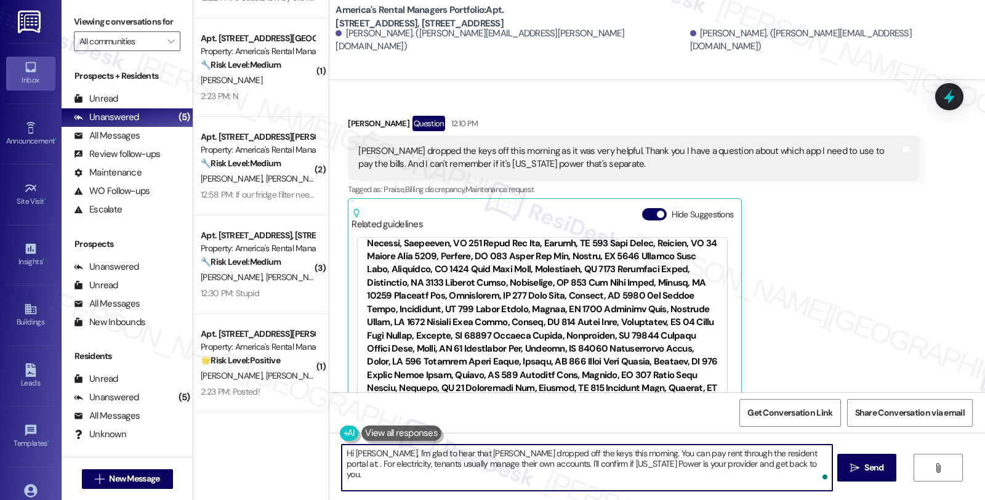
paste textarea "[URL][DOMAIN_NAME]"
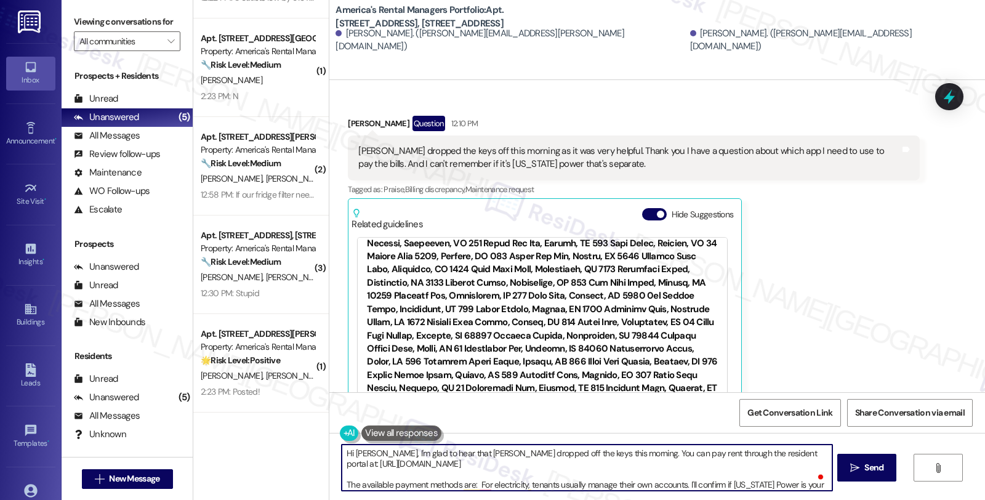
paste textarea "Check, Money Order, Cashier's Check, Resident Portal (ACH, Debit card, Credit c…"
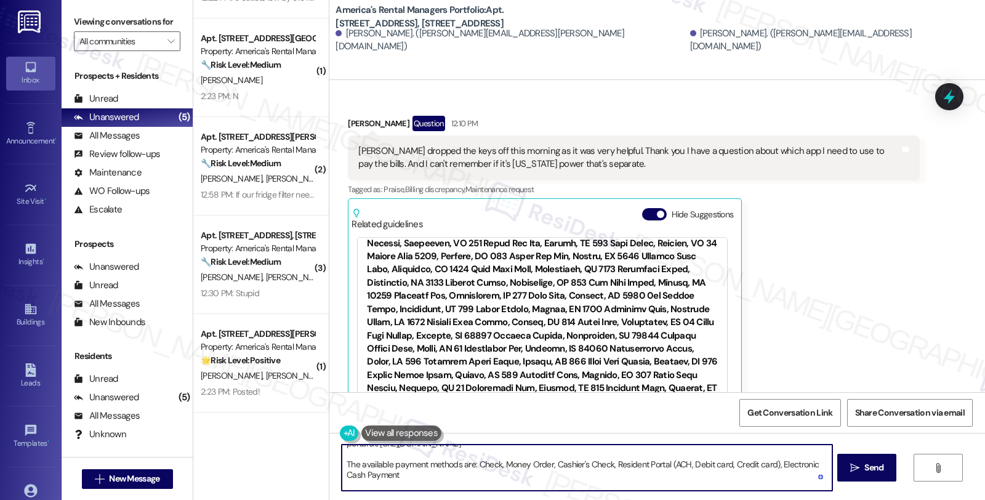
scroll to position [0, 0]
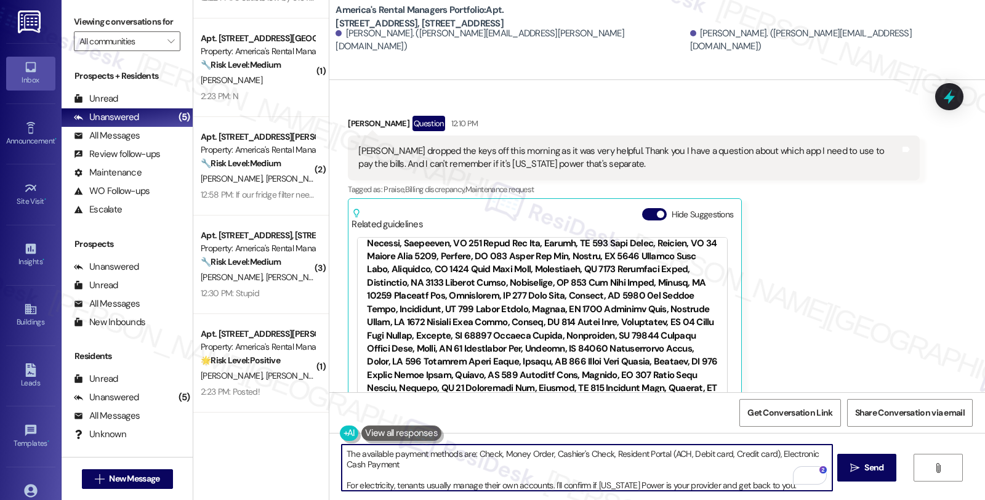
click at [398, 485] on textarea "Hi [PERSON_NAME], I'm glad to hear that [PERSON_NAME] dropped off the keys this…" at bounding box center [587, 467] width 490 height 46
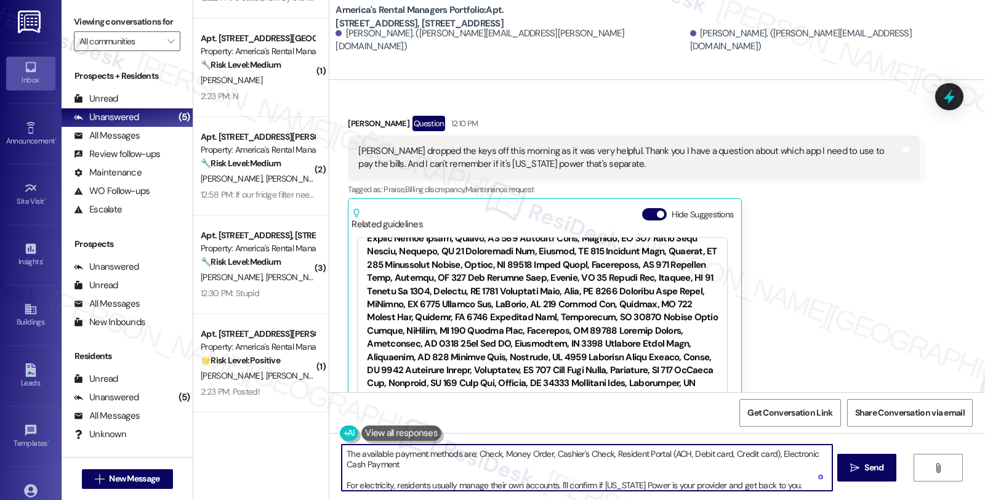
scroll to position [34, 0]
drag, startPoint x: 552, startPoint y: 487, endPoint x: 871, endPoint y: 487, distance: 318.8
click at [871, 487] on div "Hi [PERSON_NAME], I'm glad to hear that [PERSON_NAME] dropped off the keys this…" at bounding box center [656, 479] width 655 height 92
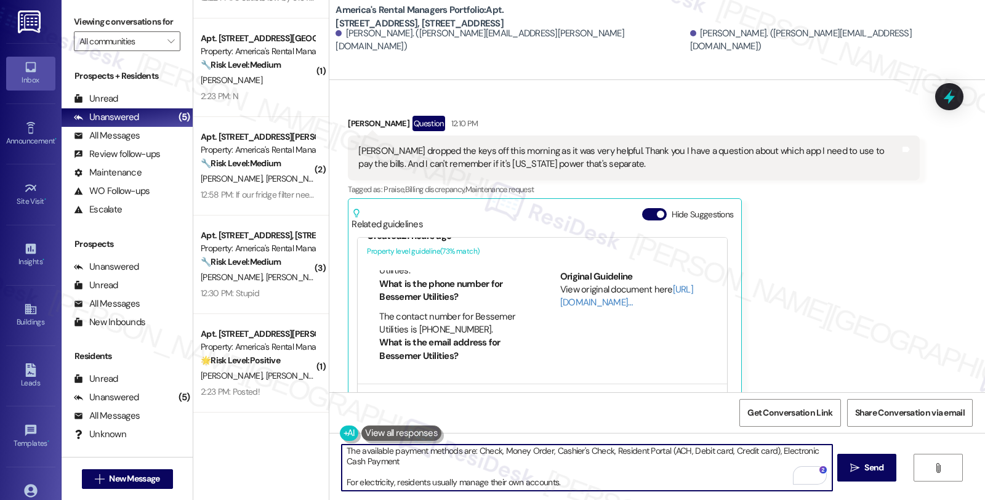
scroll to position [68, 0]
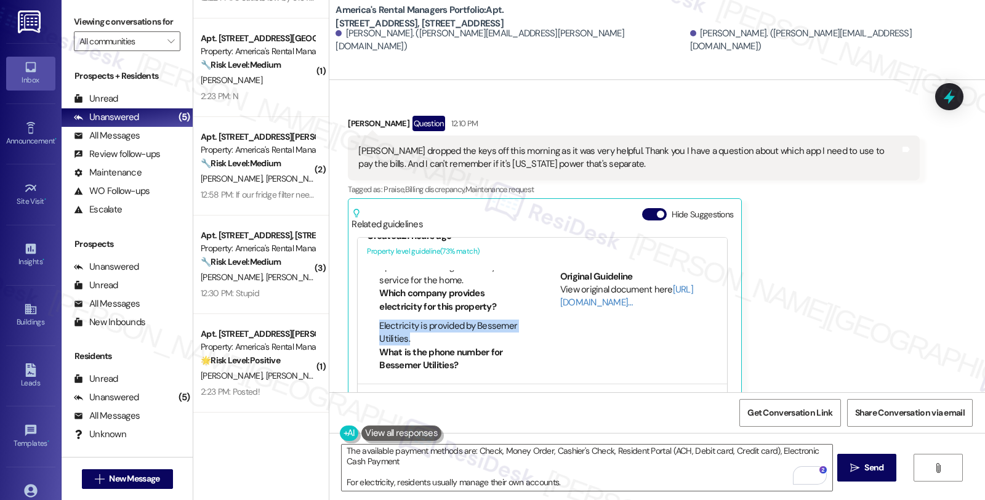
drag, startPoint x: 417, startPoint y: 244, endPoint x: 374, endPoint y: 236, distance: 43.8
click at [369, 287] on ul "Which company provides electricity for this property? Electricity is provided b…" at bounding box center [446, 316] width 158 height 59
click at [564, 283] on link "[URL][DOMAIN_NAME]…" at bounding box center [626, 295] width 133 height 25
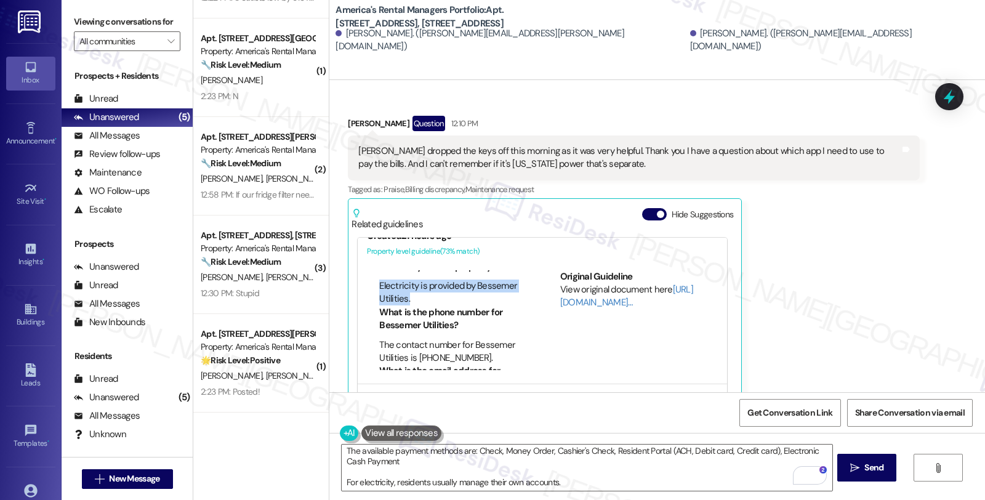
scroll to position [137, 0]
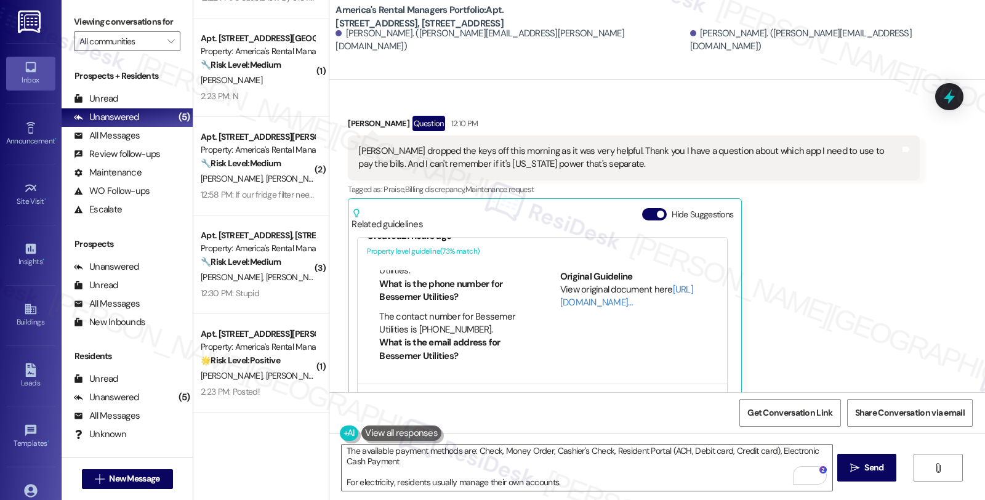
click at [406, 336] on li "What is the email address for Bessemer Utilities?" at bounding box center [452, 349] width 146 height 26
copy li "Bessemer"
click at [583, 483] on textarea "Hi [PERSON_NAME], I'm glad to hear that [PERSON_NAME] dropped off the keys this…" at bounding box center [587, 467] width 490 height 46
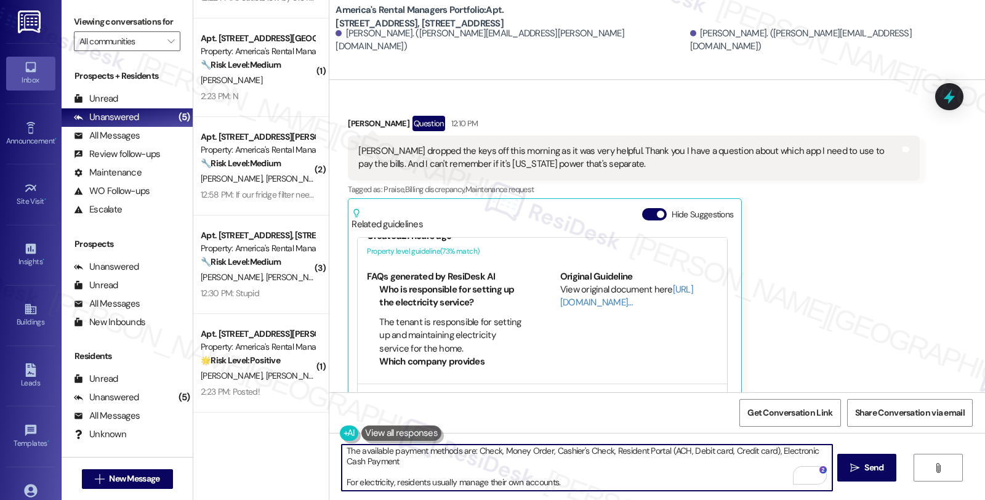
scroll to position [68, 0]
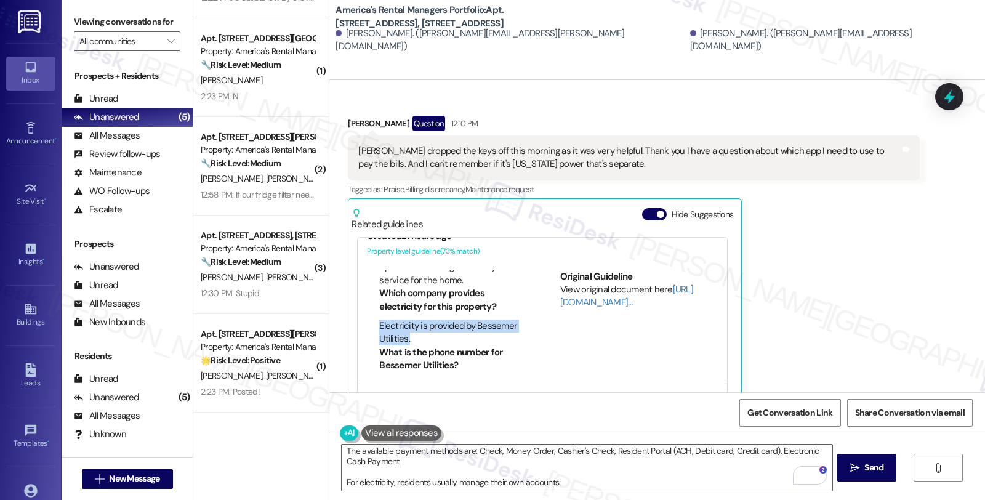
drag, startPoint x: 428, startPoint y: 253, endPoint x: 363, endPoint y: 236, distance: 66.9
click at [367, 287] on ul "Which company provides electricity for this property? Electricity is provided b…" at bounding box center [446, 316] width 158 height 59
copy li "Electricity is provided by Bessemer Utilities."
click at [571, 485] on textarea "Hi [PERSON_NAME], I'm glad to hear that [PERSON_NAME] dropped off the keys this…" at bounding box center [587, 467] width 490 height 46
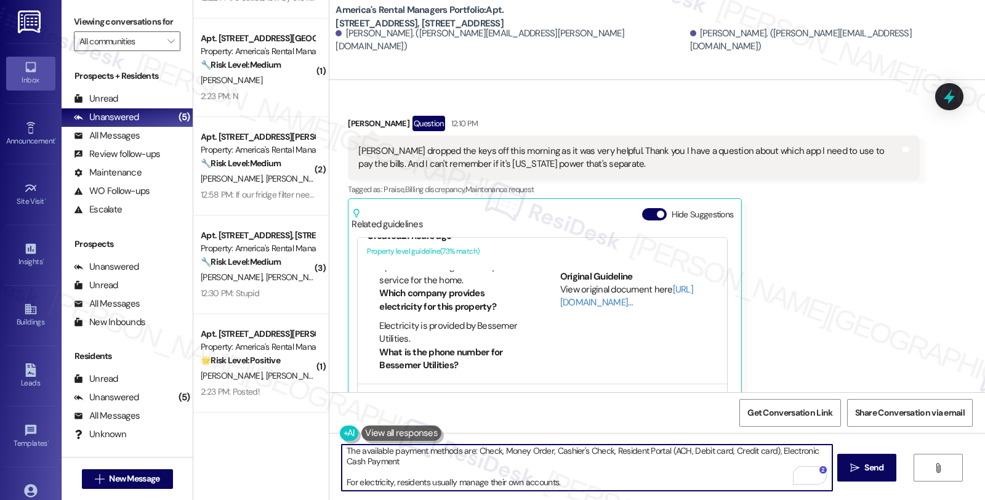
paste textarea "Electricity is provided by Bessemer Utilities."
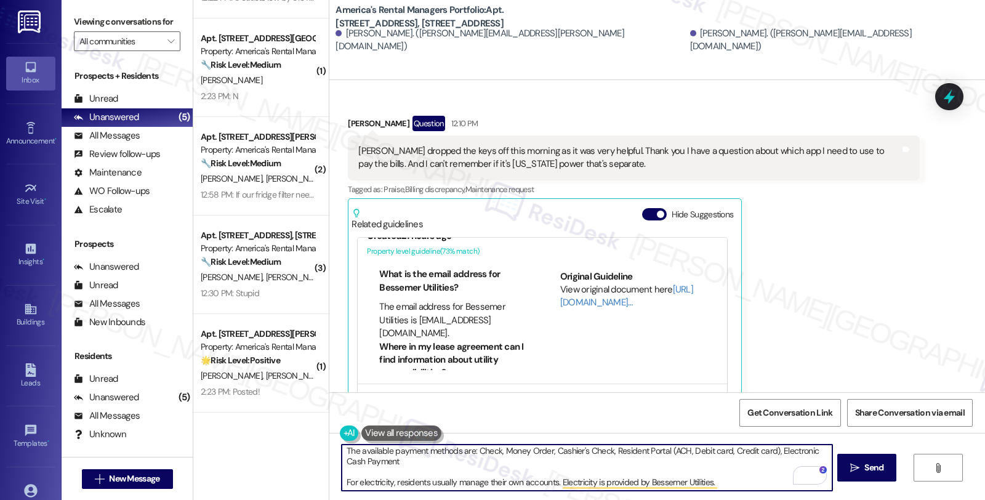
scroll to position [273, 0]
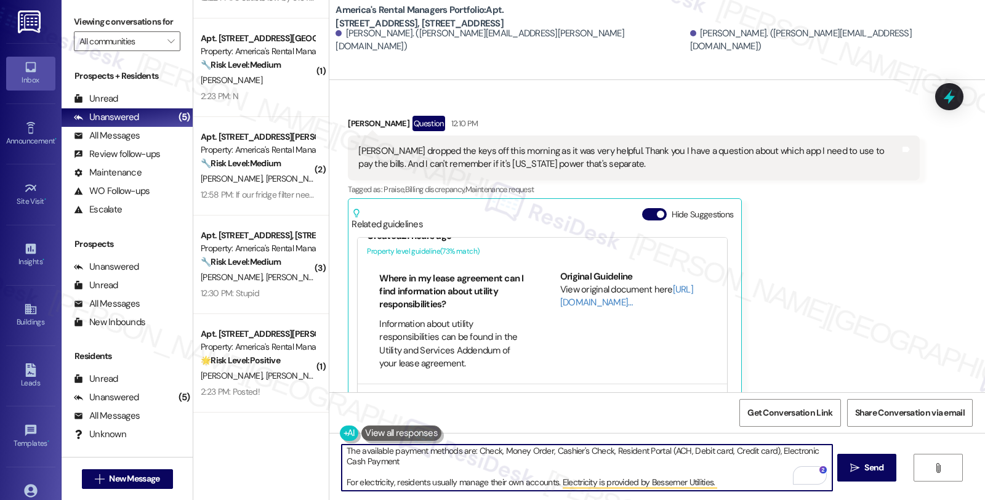
click at [721, 482] on textarea "Hi [PERSON_NAME], I'm glad to hear that [PERSON_NAME] dropped off the keys this…" at bounding box center [587, 467] width 490 height 46
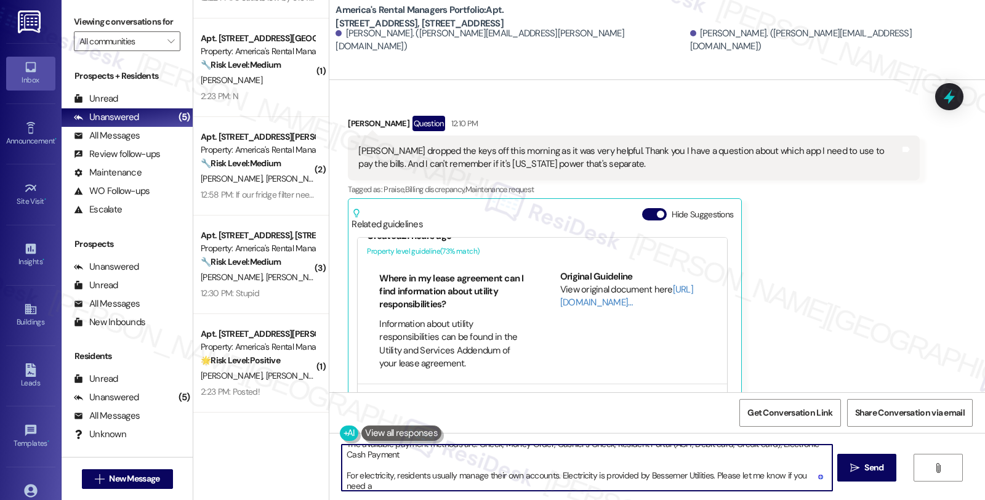
scroll to position [41, 0]
type textarea "Hi [PERSON_NAME], I'm glad to hear that [PERSON_NAME] dropped off the keys this…"
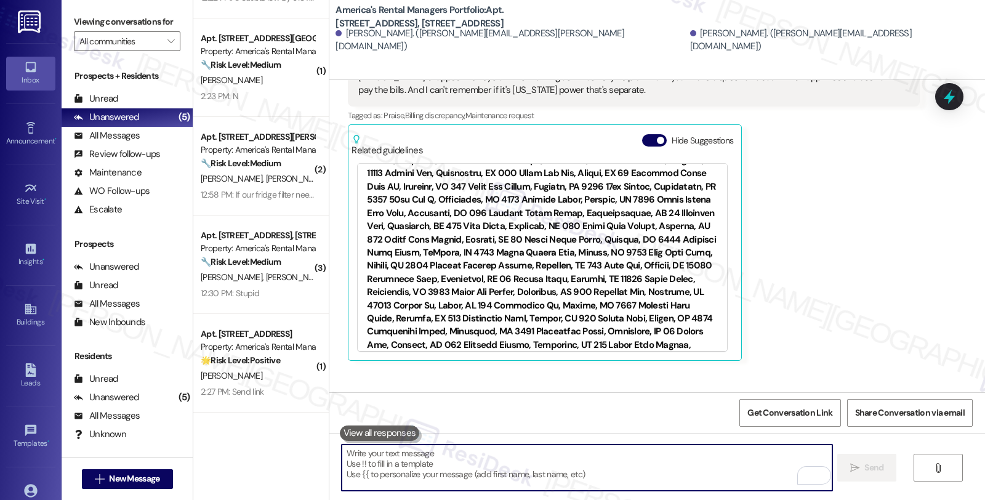
scroll to position [3064, 0]
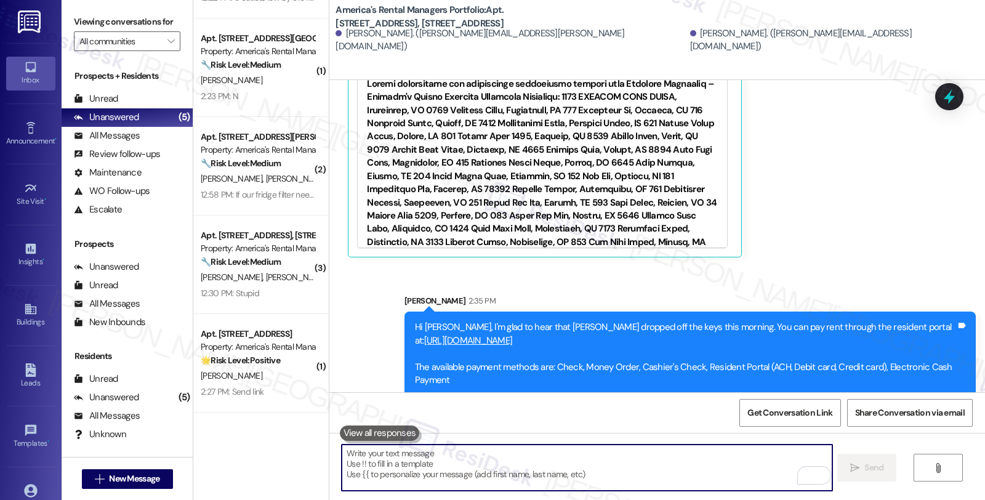
click at [595, 489] on textarea "To enrich screen reader interactions, please activate Accessibility in Grammarl…" at bounding box center [587, 467] width 490 height 46
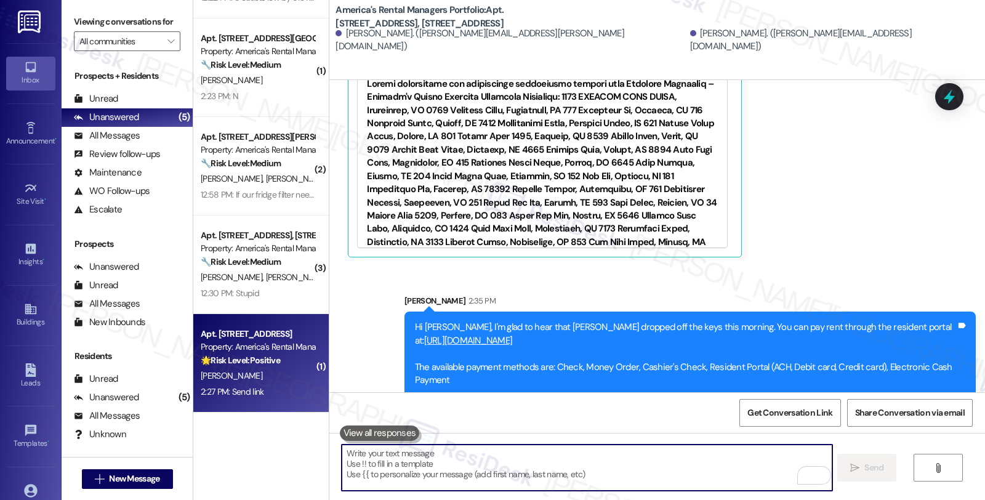
click at [270, 371] on div "[PERSON_NAME]" at bounding box center [257, 375] width 116 height 15
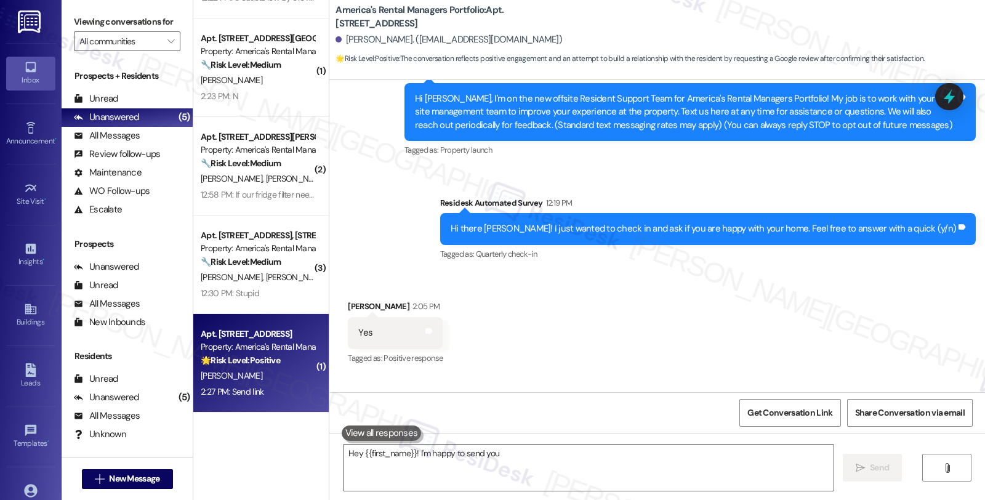
scroll to position [355, 0]
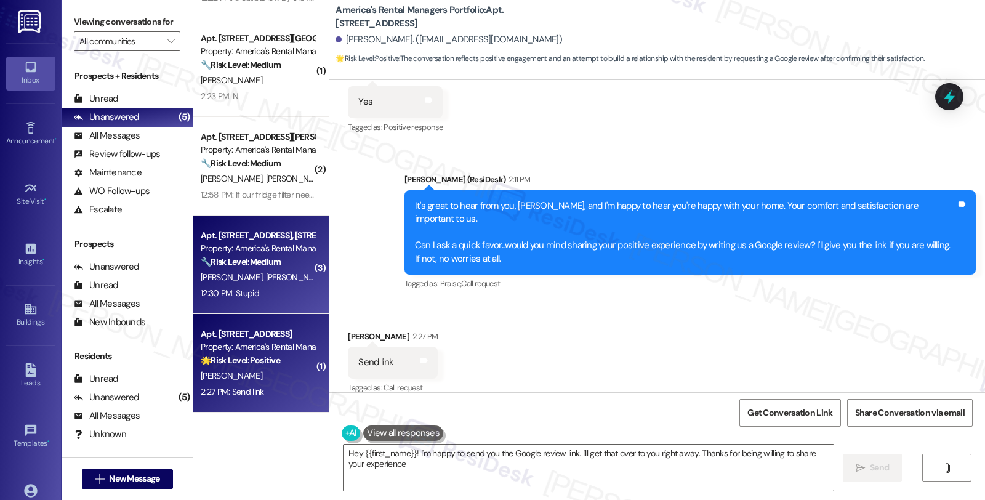
type textarea "Hey {{first_name}}! I'm happy to send you the Google review link. I'll get that…"
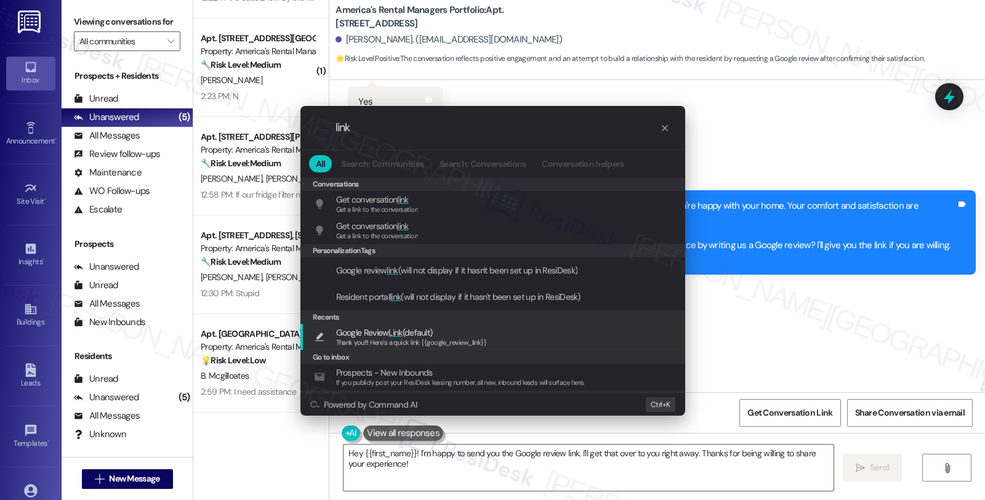
type input "link"
click at [501, 330] on div "Google Review Link (default) Thank you!!! Here's a quick link {{google_review_l…" at bounding box center [494, 337] width 360 height 23
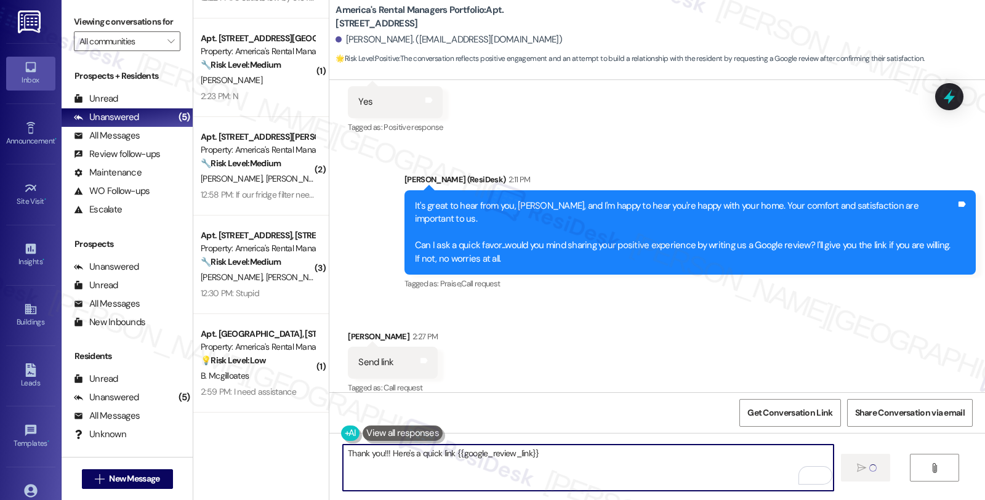
type textarea "Fetching suggested responses. Please feel free to read through the conversation…"
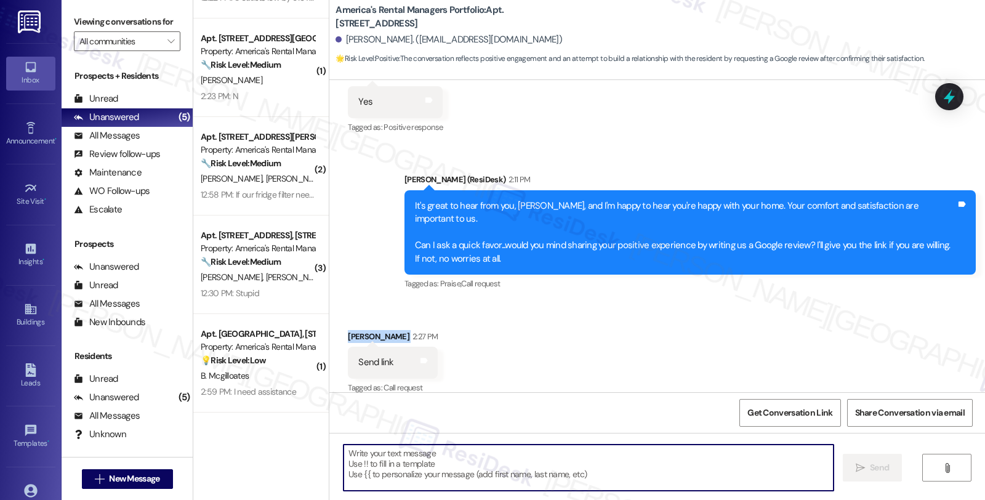
drag, startPoint x: 340, startPoint y: 321, endPoint x: 386, endPoint y: 321, distance: 45.5
click at [386, 330] on div "[PERSON_NAME] 2:27 PM" at bounding box center [393, 338] width 90 height 17
copy div "[PERSON_NAME]"
click at [562, 303] on div "Received via SMS [PERSON_NAME] 2:27 PM Send link Tags and notes Tagged as: Call…" at bounding box center [656, 354] width 655 height 104
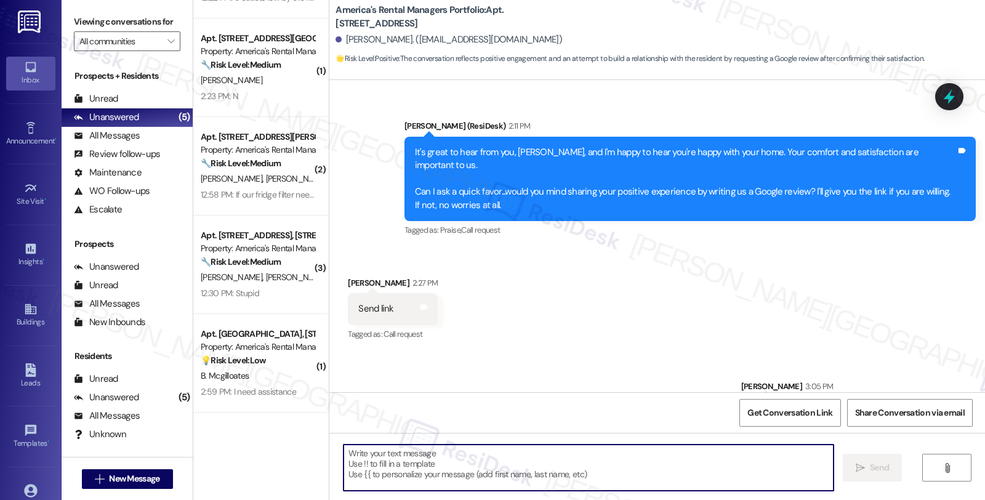
scroll to position [441, 0]
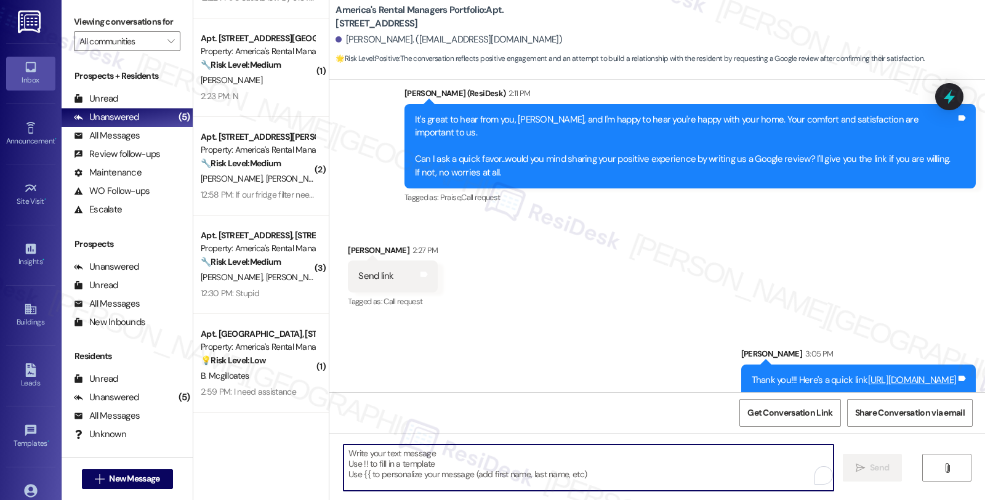
click at [534, 466] on textarea "To enrich screen reader interactions, please activate Accessibility in Grammarl…" at bounding box center [588, 467] width 490 height 46
paste textarea "You may leave your review at your convenience. I would also appreciate if you c…"
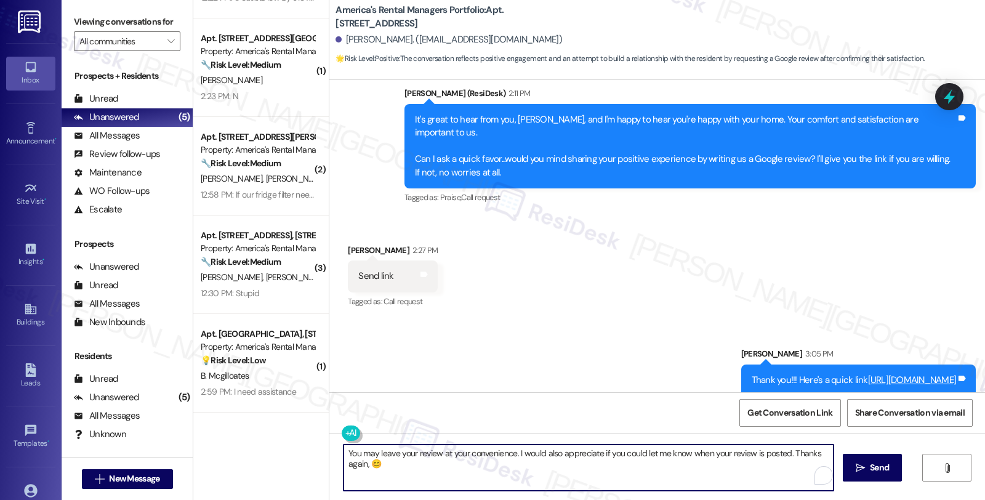
click at [351, 459] on textarea "You may leave your review at your convenience. I would also appreciate if you c…" at bounding box center [588, 467] width 490 height 46
click at [355, 244] on div "[PERSON_NAME] 2:27 PM" at bounding box center [393, 252] width 90 height 17
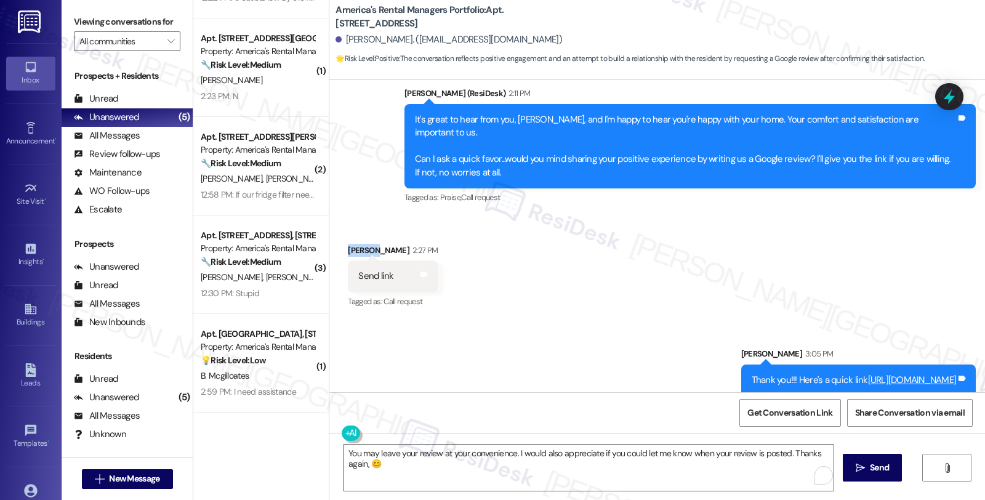
click at [355, 244] on div "[PERSON_NAME] 2:27 PM" at bounding box center [393, 252] width 90 height 17
copy div "Kainan"
click at [345, 462] on textarea "You may leave your review at your convenience. I would also appreciate if you c…" at bounding box center [588, 467] width 490 height 46
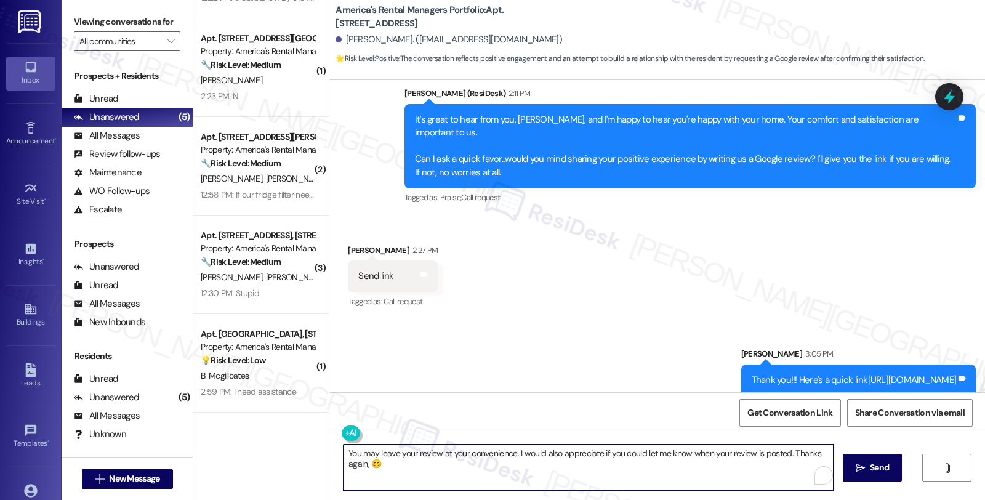
click at [345, 462] on textarea "You may leave your review at your convenience. I would also appreciate if you c…" at bounding box center [588, 467] width 490 height 46
click at [347, 462] on textarea "You may leave your review at your convenience. I would also appreciate if you c…" at bounding box center [587, 467] width 490 height 46
click at [352, 459] on textarea "You may leave your review at your convenience. I would also appreciate if you c…" at bounding box center [587, 467] width 490 height 46
paste textarea "Kainan"
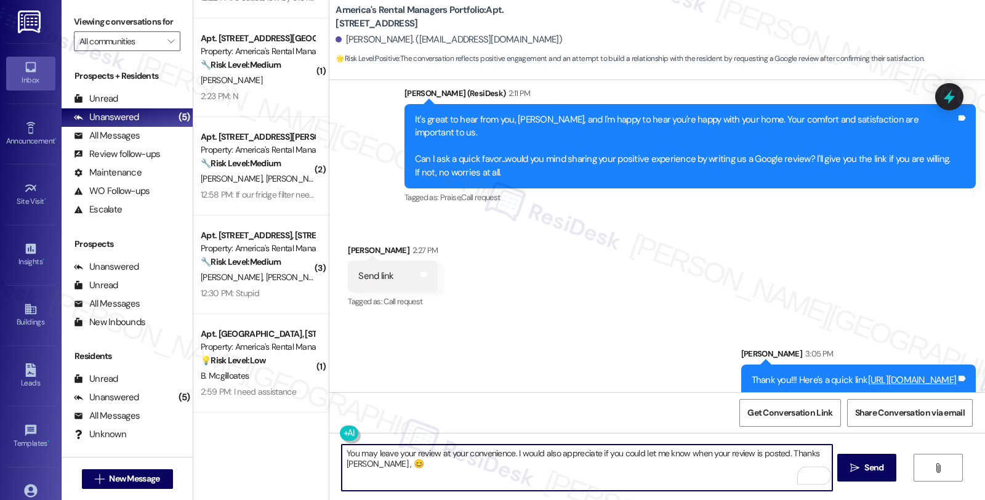
type textarea "You may leave your review at your convenience. I would also appreciate if you c…"
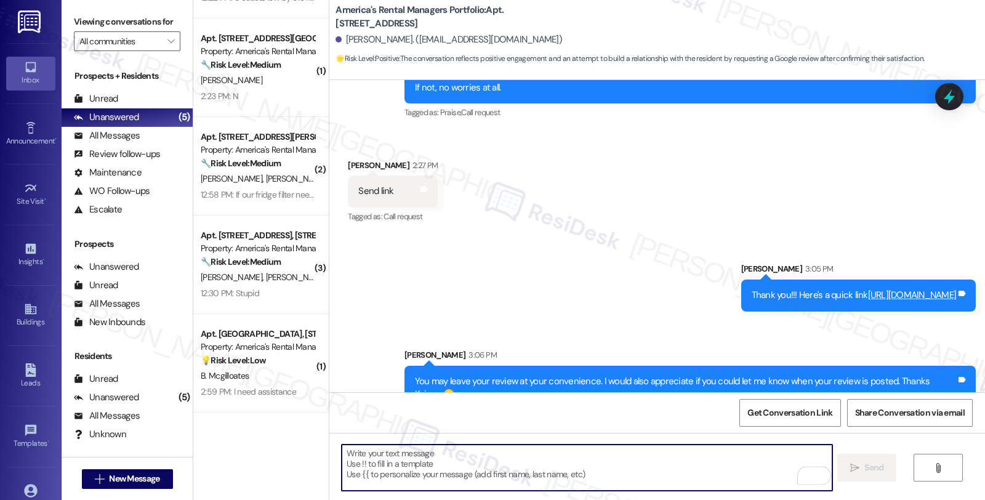
scroll to position [527, 0]
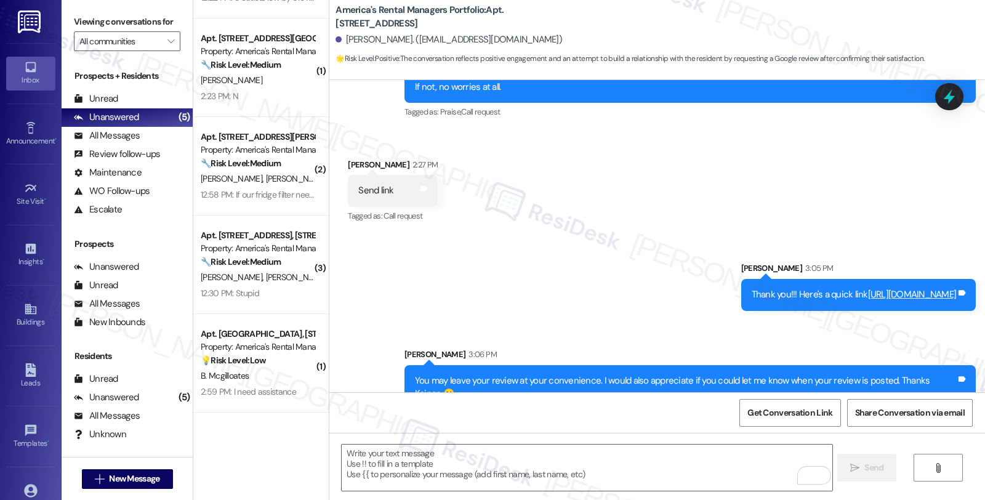
click at [605, 429] on div "Get Conversation Link Share Conversation via email" at bounding box center [656, 412] width 655 height 41
click at [580, 458] on textarea "To enrich screen reader interactions, please activate Accessibility in Grammarl…" at bounding box center [587, 467] width 490 height 46
click at [785, 415] on span "Get Conversation Link" at bounding box center [789, 412] width 85 height 13
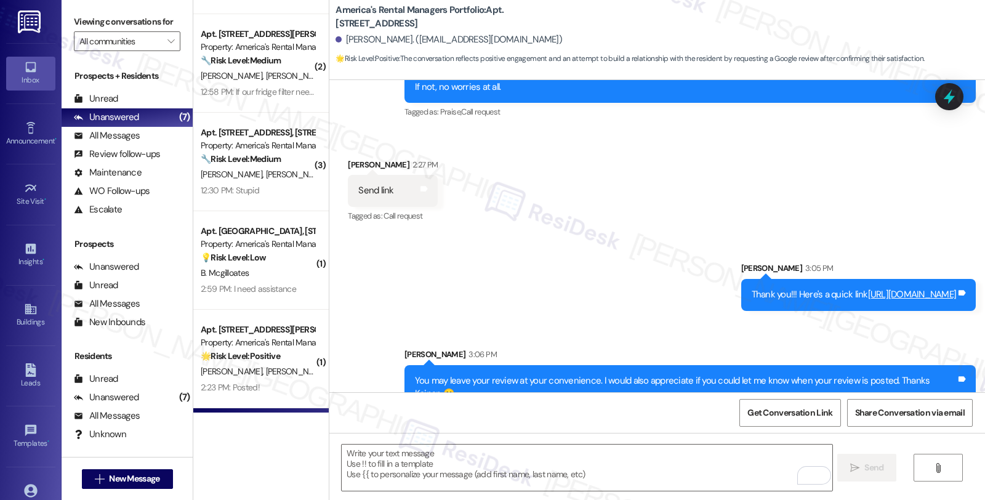
scroll to position [277, 0]
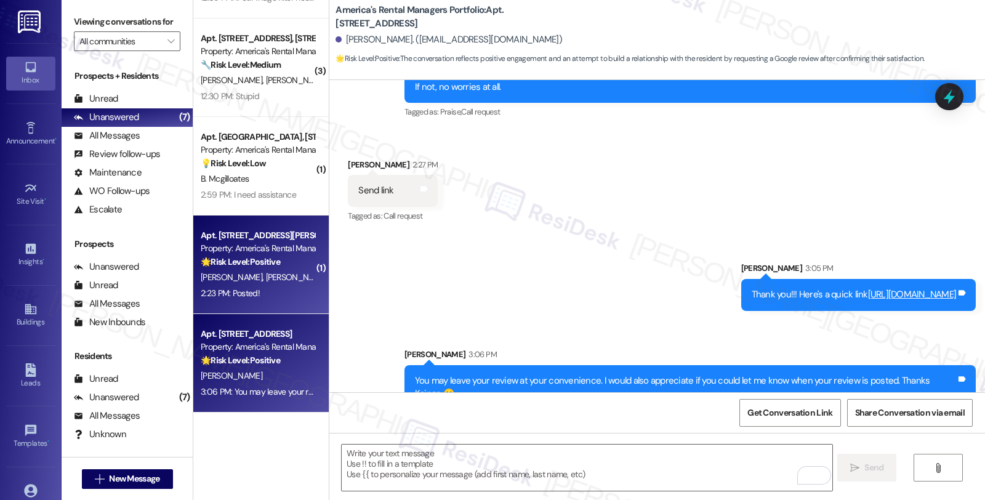
click at [277, 281] on span "[PERSON_NAME]" at bounding box center [297, 276] width 62 height 11
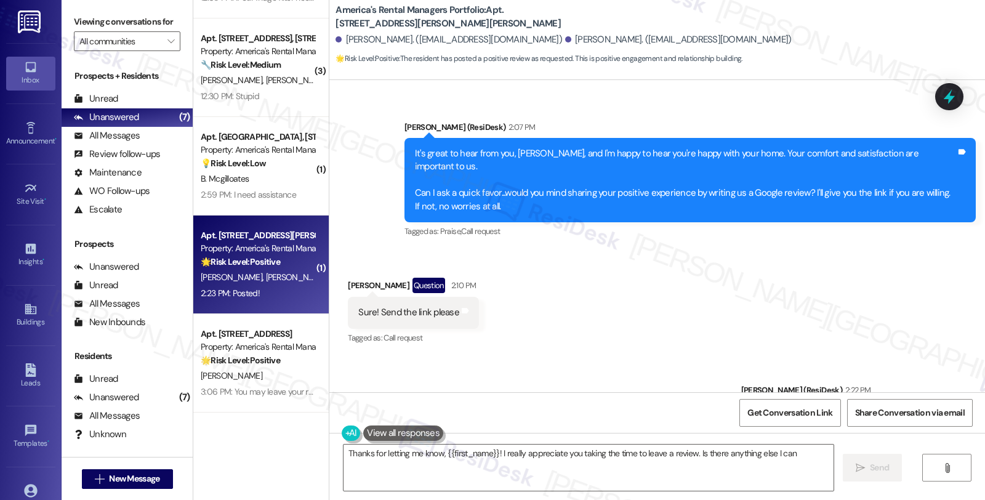
scroll to position [798, 0]
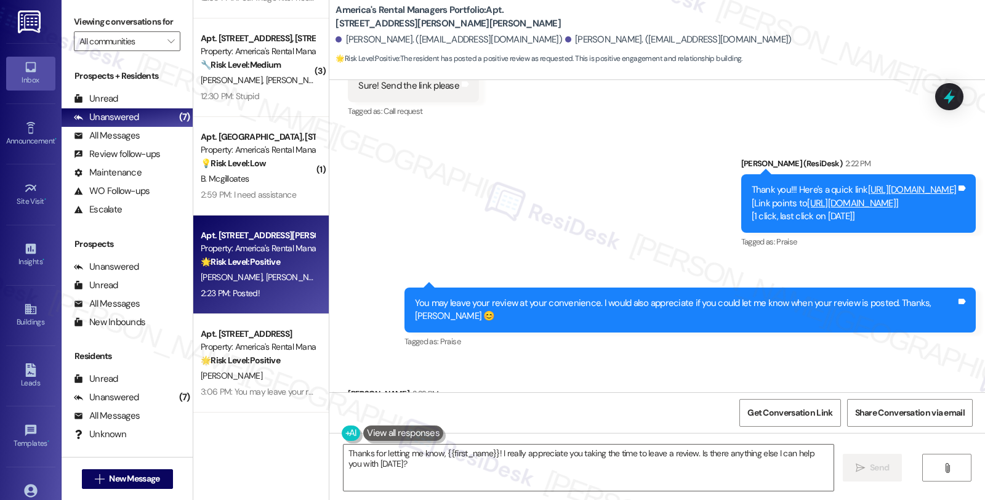
click at [807, 197] on link "[URL][DOMAIN_NAME]" at bounding box center [851, 203] width 89 height 12
click at [396, 463] on textarea "Thanks for letting me know, {{first_name}}! I really appreciate you taking the …" at bounding box center [588, 467] width 490 height 46
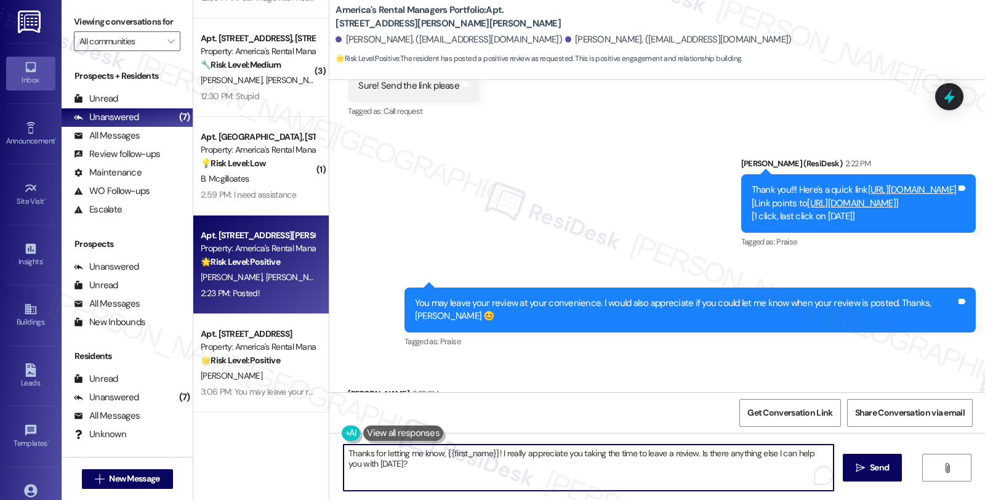
click at [343, 448] on textarea "Thanks for letting me know, {{first_name}}! I really appreciate you taking the …" at bounding box center [588, 467] width 490 height 46
drag, startPoint x: 371, startPoint y: 453, endPoint x: 526, endPoint y: 451, distance: 155.1
click at [526, 451] on textarea "Awesome, thanks for letting me know, {{first_name}}! I really appreciate you ta…" at bounding box center [587, 467] width 490 height 46
drag, startPoint x: 571, startPoint y: 452, endPoint x: 761, endPoint y: 454, distance: 190.2
click at [761, 454] on textarea "Awesom! I really appreciate you taking the time to leave a review. Is there any…" at bounding box center [587, 467] width 490 height 46
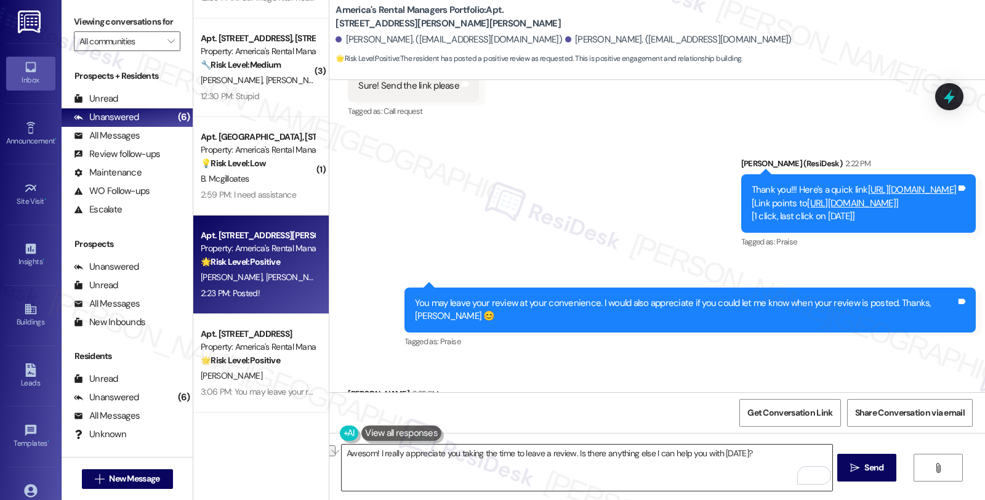
click at [526, 481] on textarea "Awesom! I really appreciate you taking the time to leave a review. Is there any…" at bounding box center [587, 467] width 490 height 46
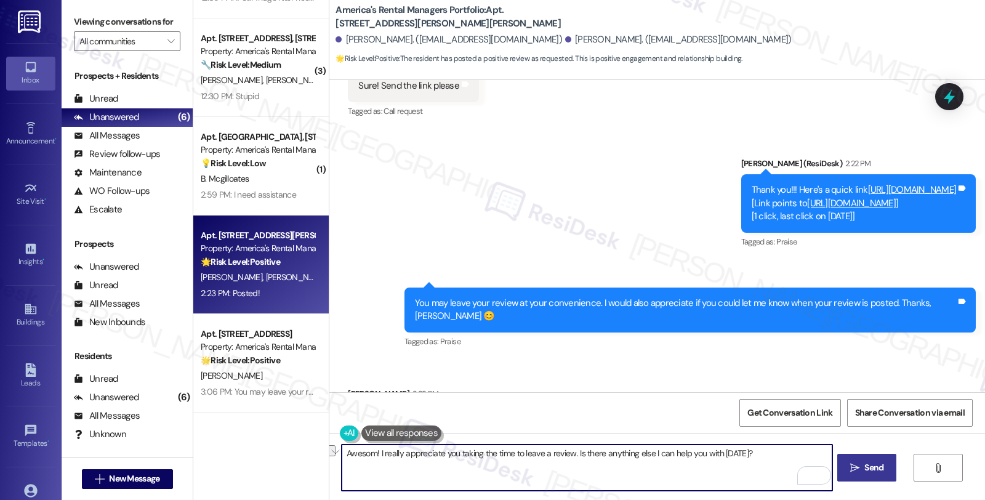
drag, startPoint x: 780, startPoint y: 454, endPoint x: 883, endPoint y: 454, distance: 102.8
click at [883, 454] on div "Awesom! I really appreciate you taking the time to leave a review. Is there any…" at bounding box center [656, 479] width 655 height 92
paste textarea "Should you have other concerns, please do not hesitate to let me know. Have a f…"
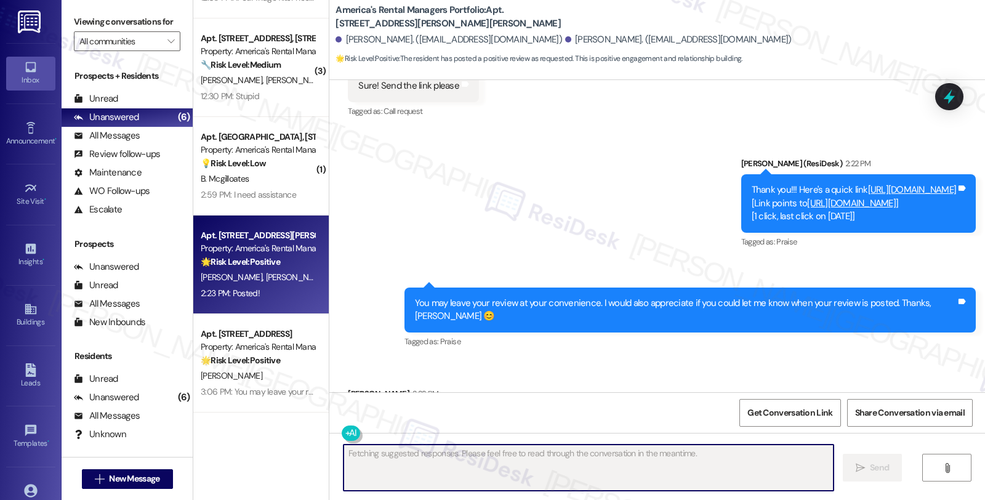
scroll to position [178, 0]
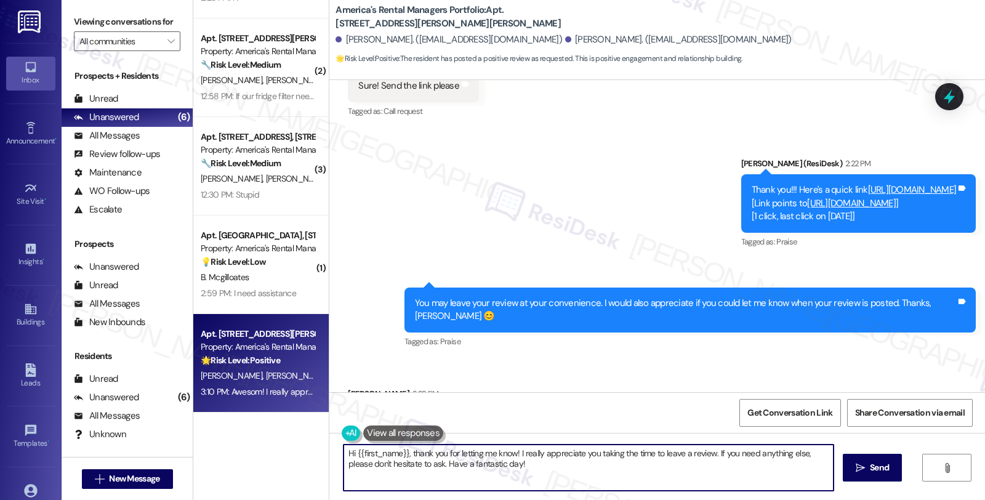
type textarea "Hi {{first_name}}, thank you for letting me know! I really appreciate you takin…"
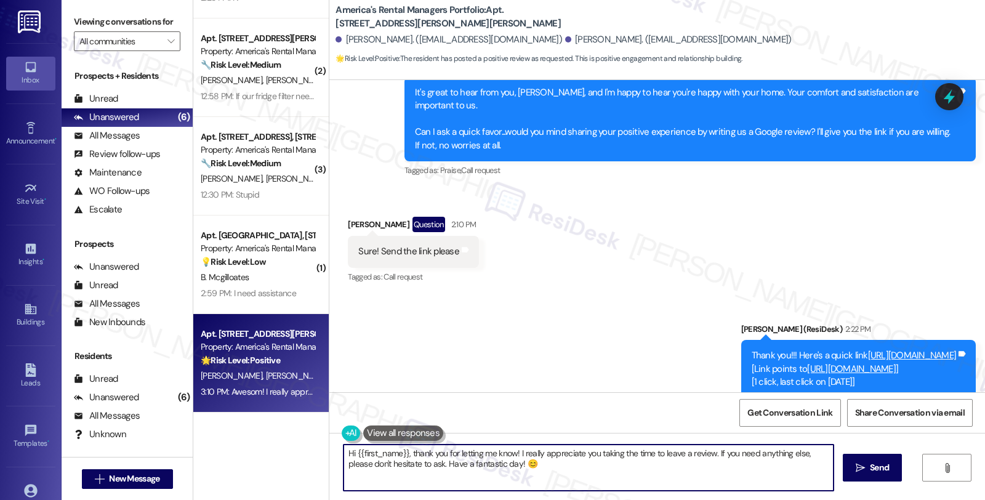
scroll to position [630, 0]
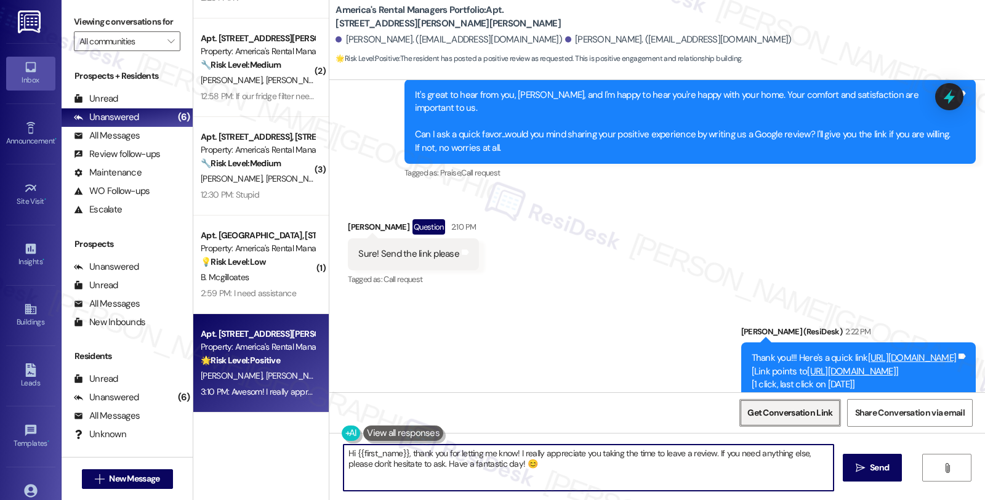
click at [764, 415] on span "Get Conversation Link" at bounding box center [789, 412] width 85 height 13
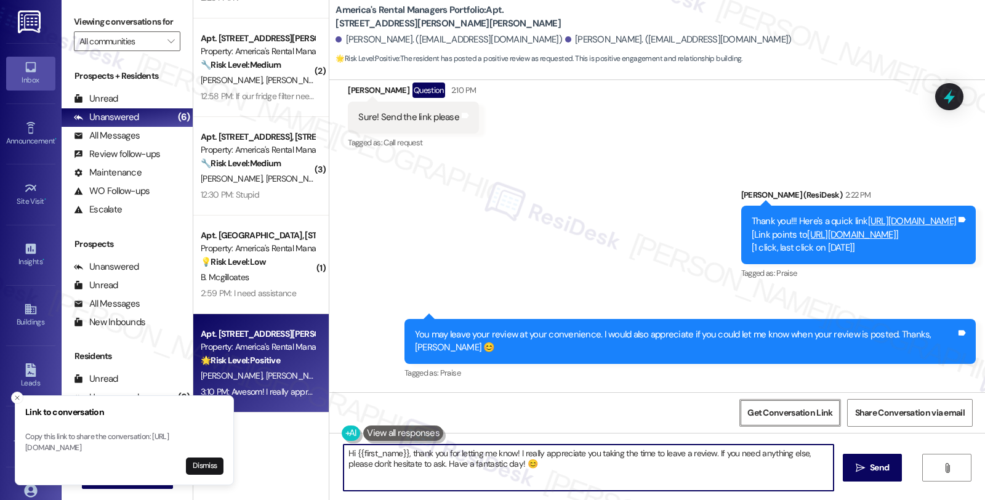
scroll to position [897, 0]
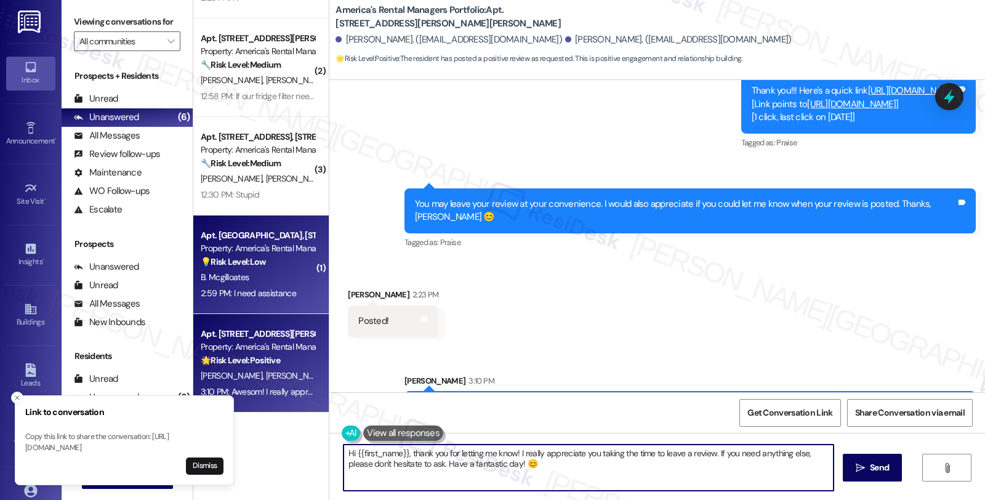
click at [286, 274] on div "B. Mcgilloates" at bounding box center [257, 277] width 116 height 15
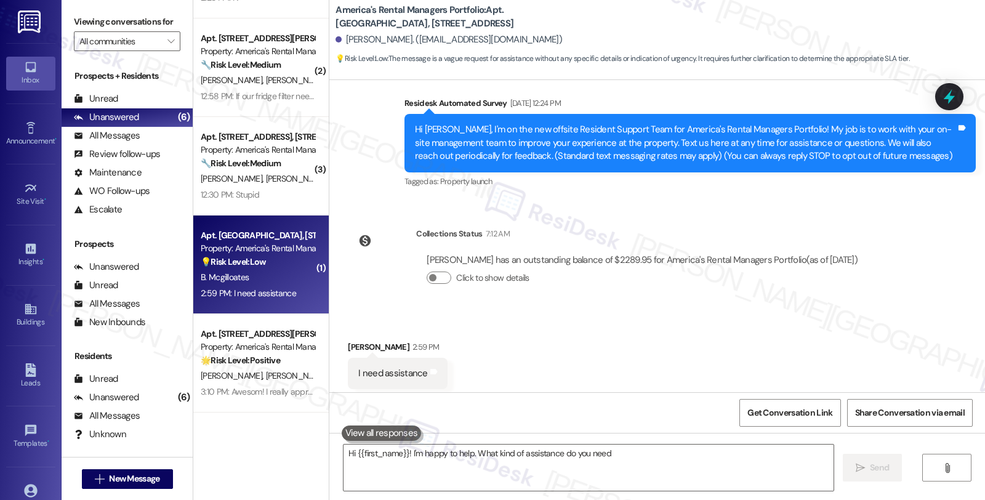
scroll to position [142, 0]
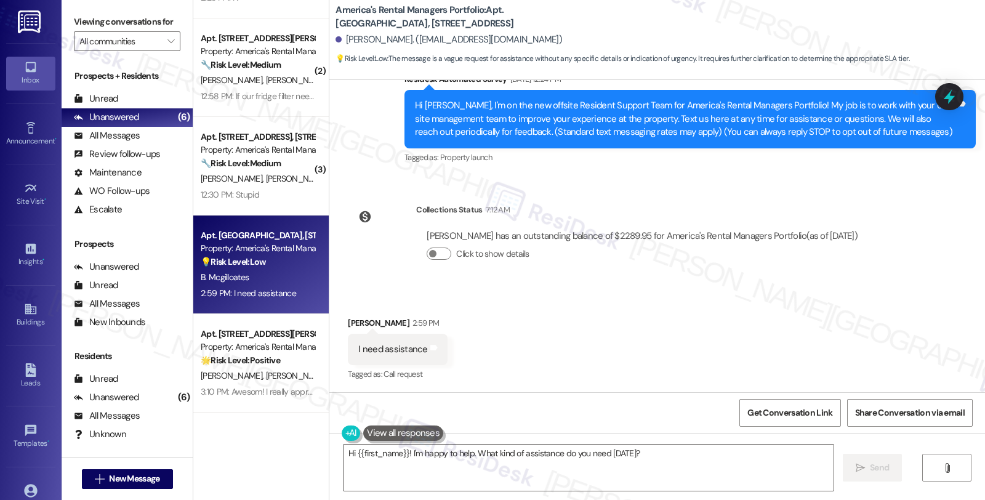
click at [354, 318] on div "[PERSON_NAME] 2:59 PM" at bounding box center [397, 324] width 99 height 17
copy div "[PERSON_NAME]"
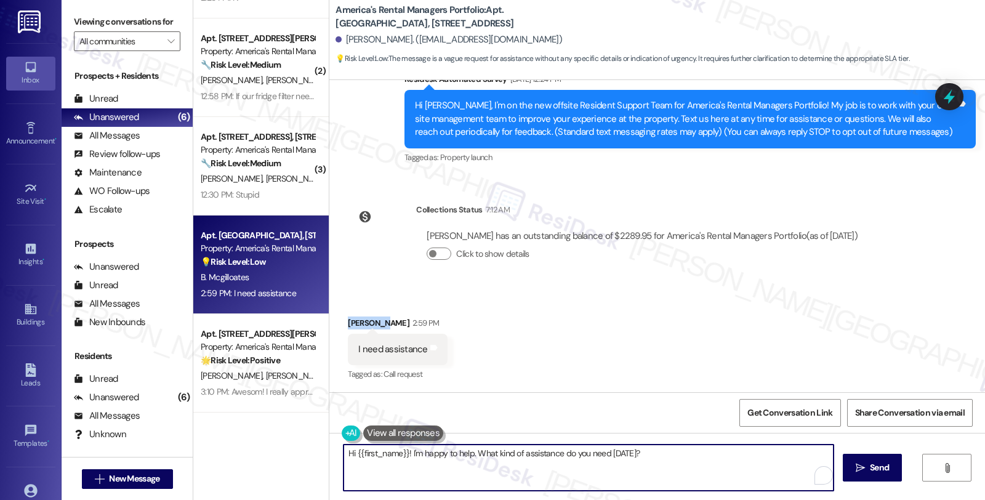
click at [398, 456] on textarea "Hi {{first_name}}! I'm happy to help. What kind of assistance do you need [DATE…" at bounding box center [588, 467] width 490 height 46
drag, startPoint x: 398, startPoint y: 451, endPoint x: 678, endPoint y: 483, distance: 281.9
click at [678, 483] on textarea "Hi {{first_name}}! I'm happy to help. What kind of assistance do you need [DATE…" at bounding box center [587, 467] width 490 height 46
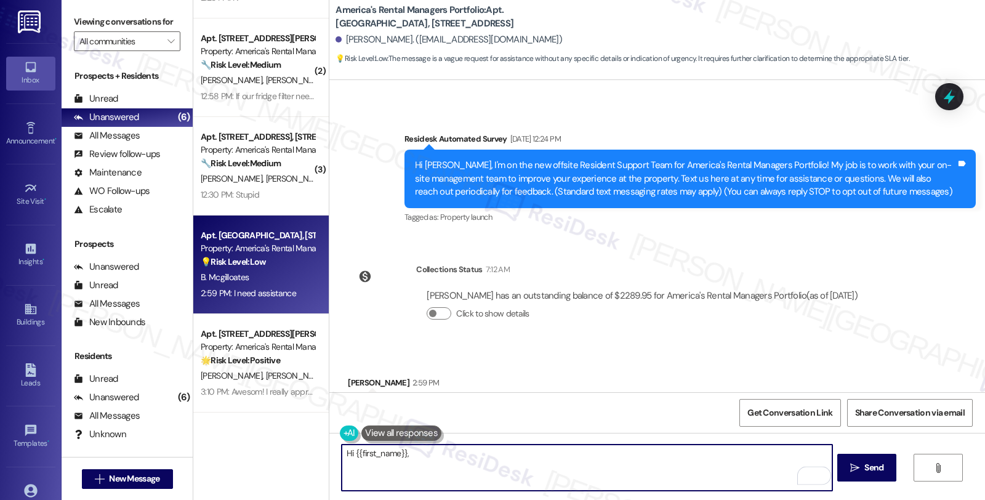
scroll to position [142, 0]
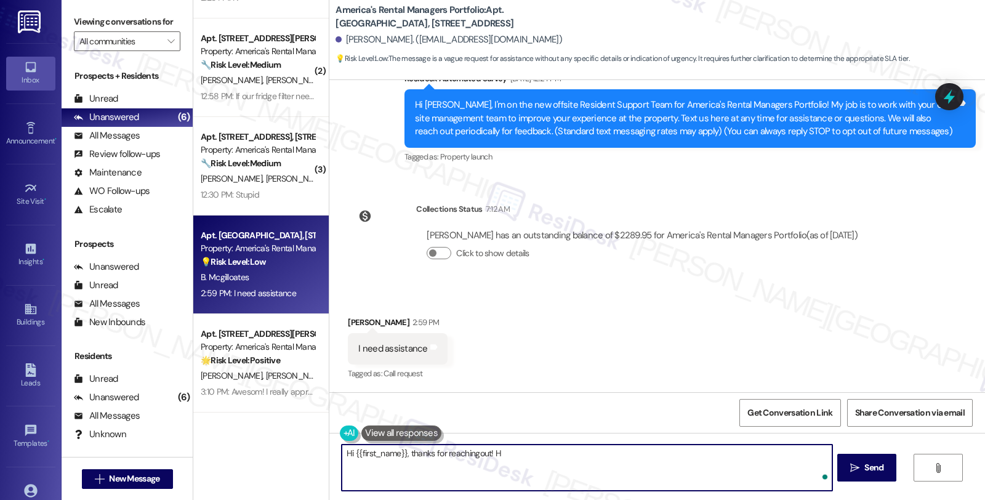
type textarea "Hi {{first_name}}, thanks for reachingout! Ho"
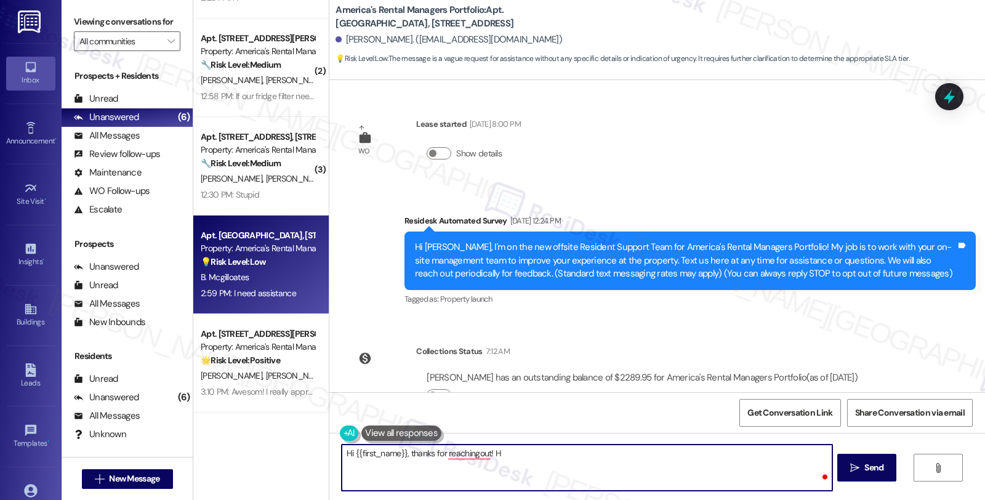
scroll to position [142, 0]
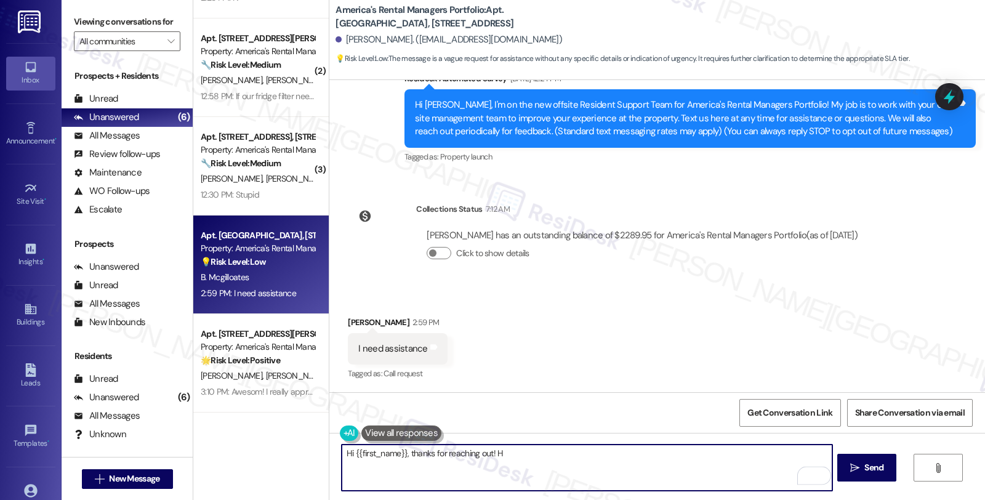
click at [507, 460] on textarea "Hi {{first_name}}, thanks for reaching out! H" at bounding box center [587, 467] width 490 height 46
type textarea "Hi {{first_name}}, thanks for reaching out! How can I assist?"
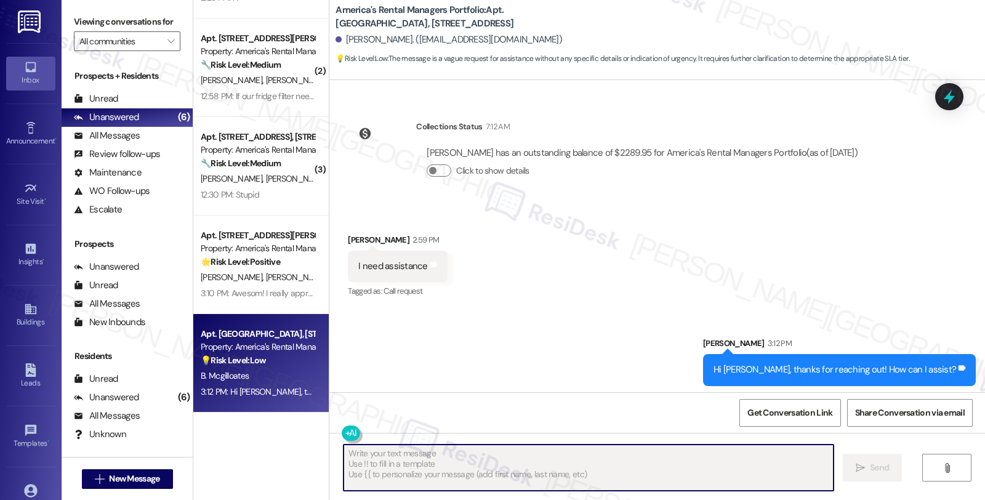
scroll to position [228, 0]
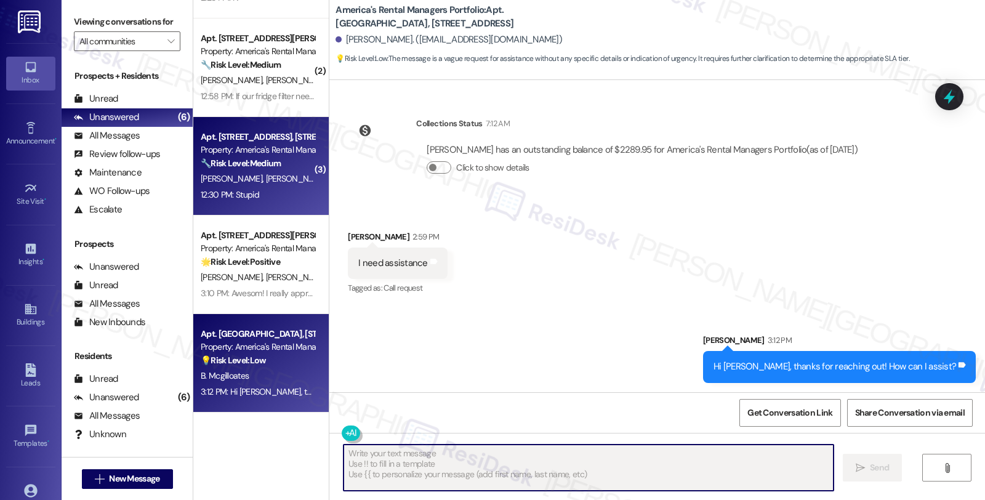
click at [275, 191] on div "12:30 PM: Stupid 12:30 PM: Stupid" at bounding box center [257, 194] width 116 height 15
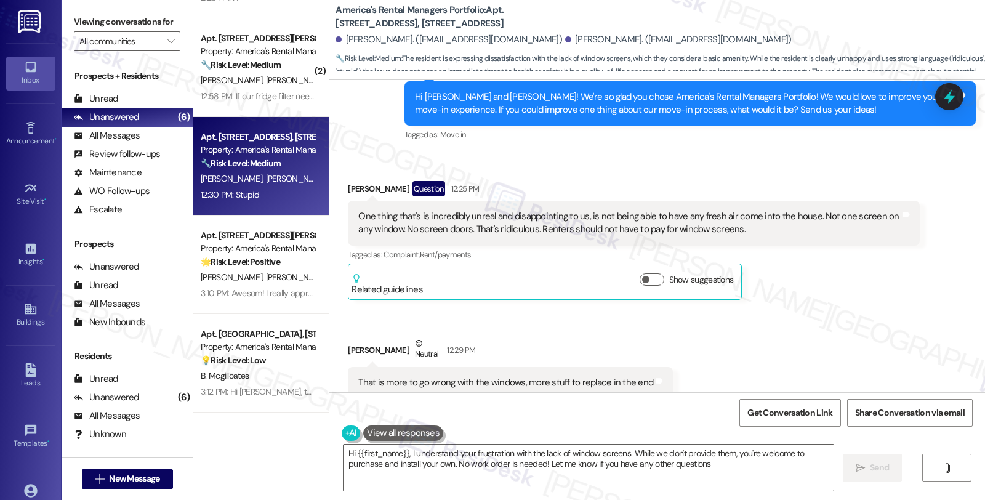
type textarea "Hi {{first_name}}, I understand your frustration with the lack of window screen…"
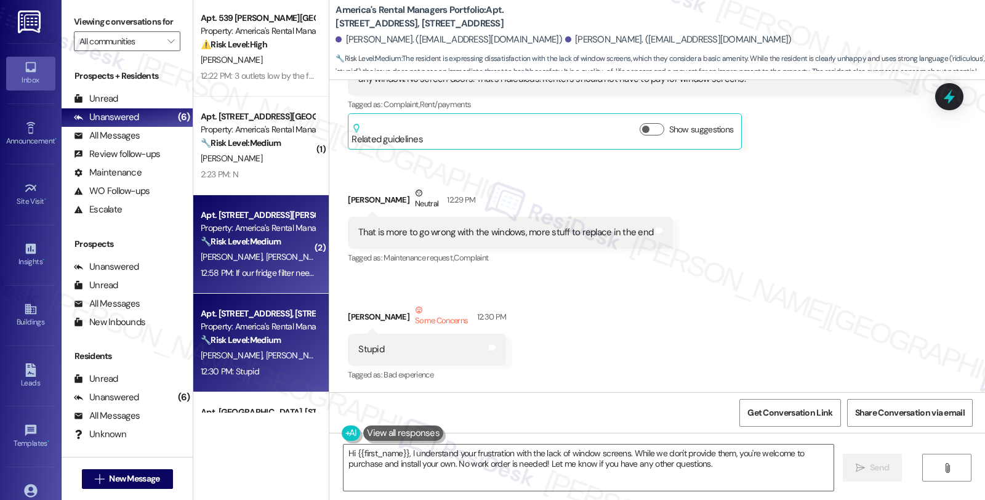
scroll to position [0, 0]
